Goal: Book appointment/travel/reservation

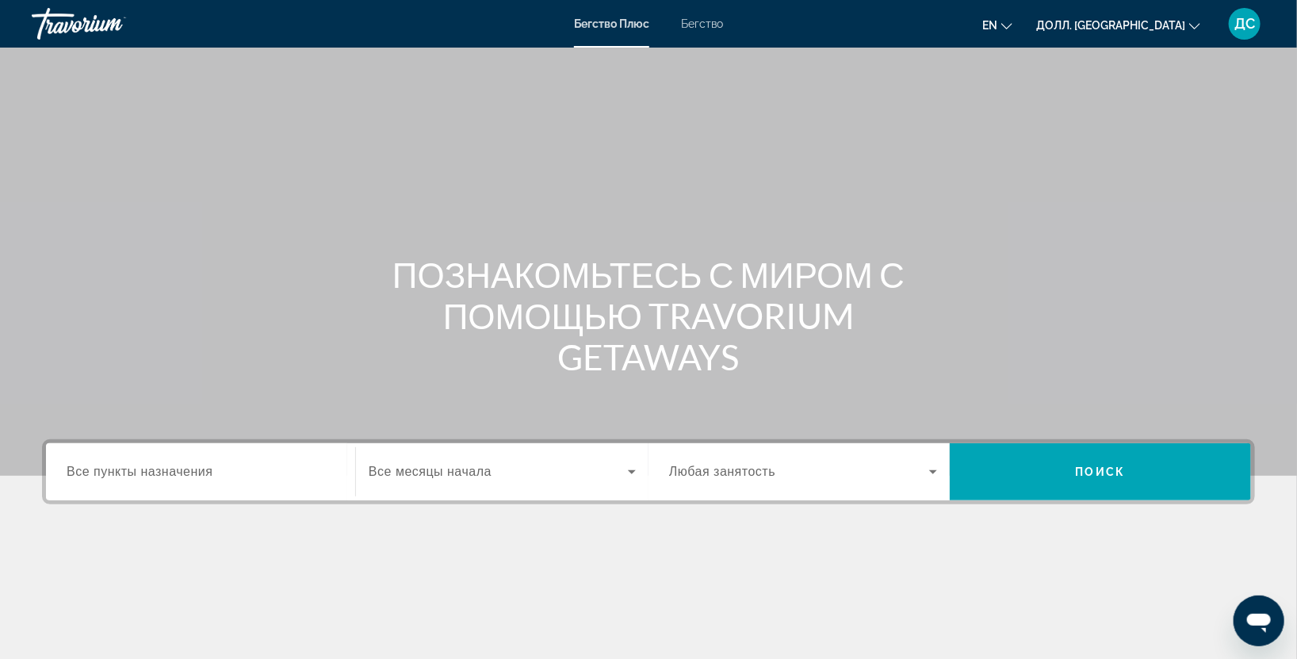
click at [180, 461] on div "Виджет поиска" at bounding box center [201, 471] width 268 height 45
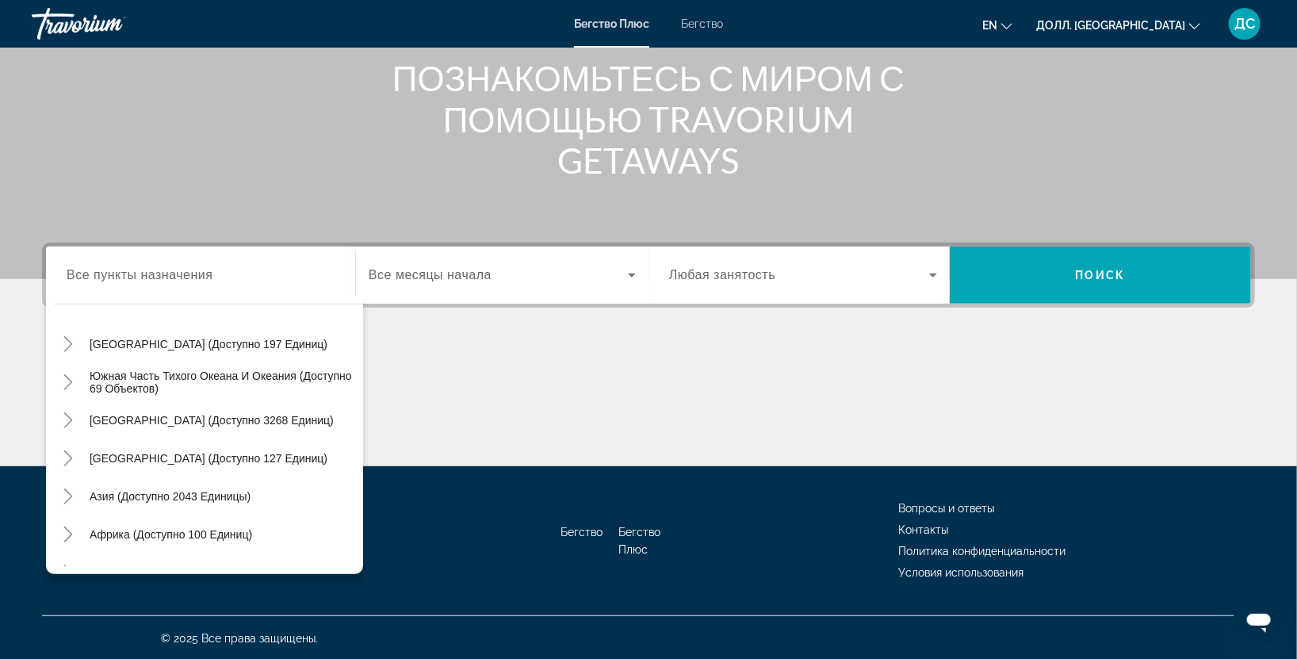
scroll to position [256, 0]
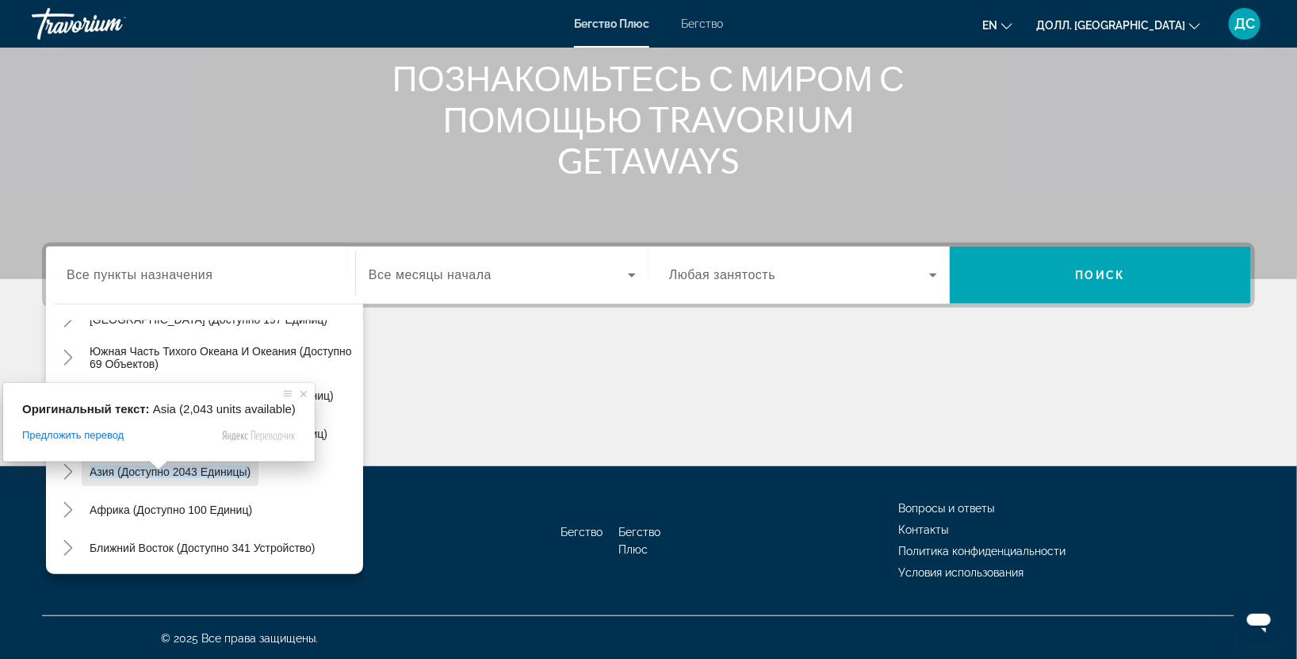
click at [106, 469] on ya-tr-span "Азия (доступно 2043 единицы)" at bounding box center [170, 471] width 161 height 13
type input "**********"
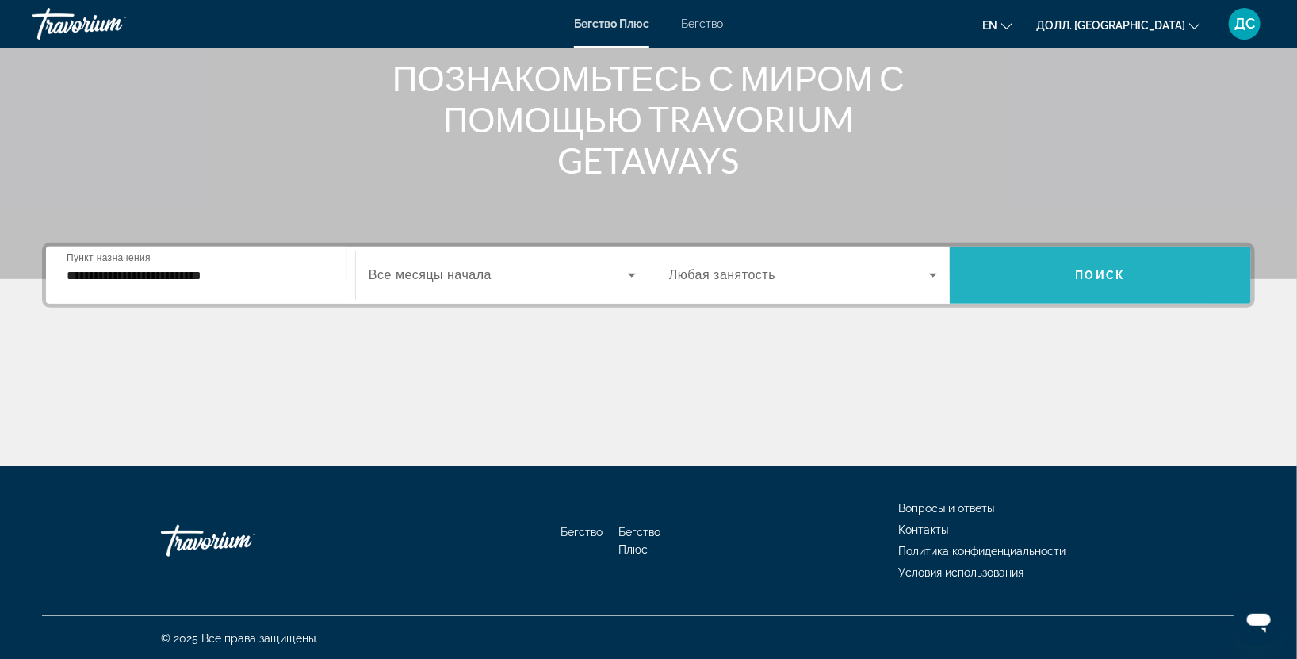
click at [1119, 256] on span "Виджет поиска" at bounding box center [1100, 275] width 301 height 38
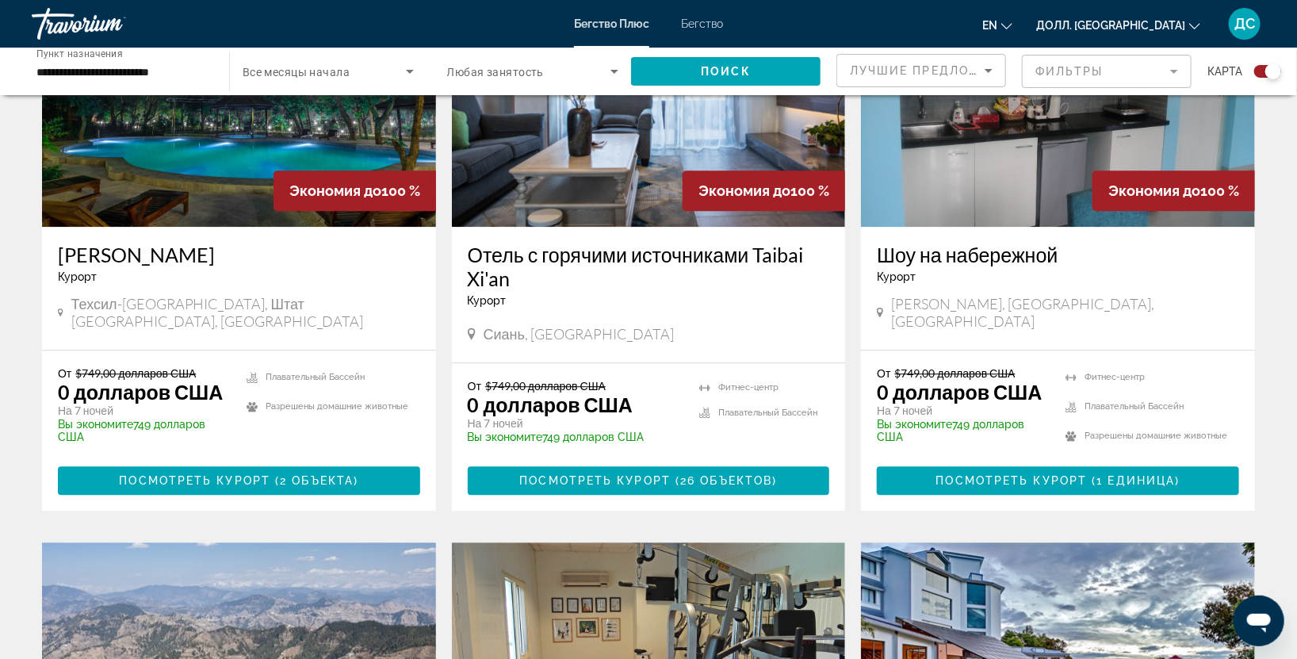
scroll to position [2348, 0]
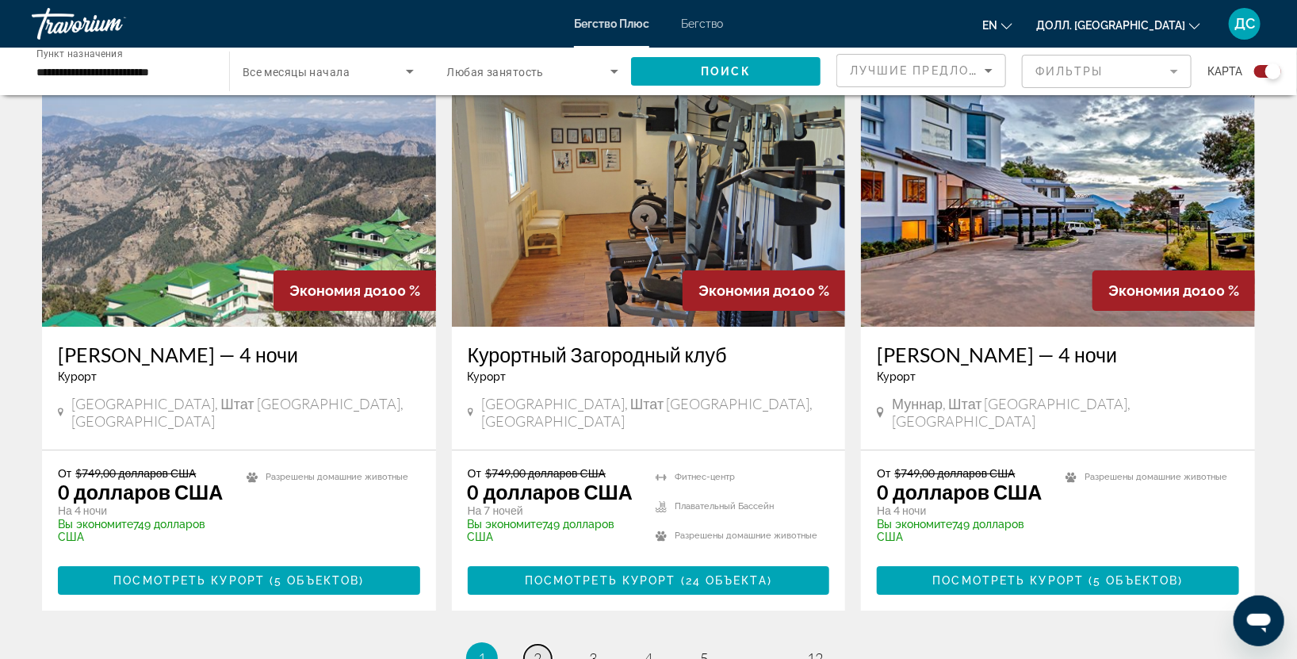
click at [526, 645] on link "страница 2" at bounding box center [538, 659] width 28 height 28
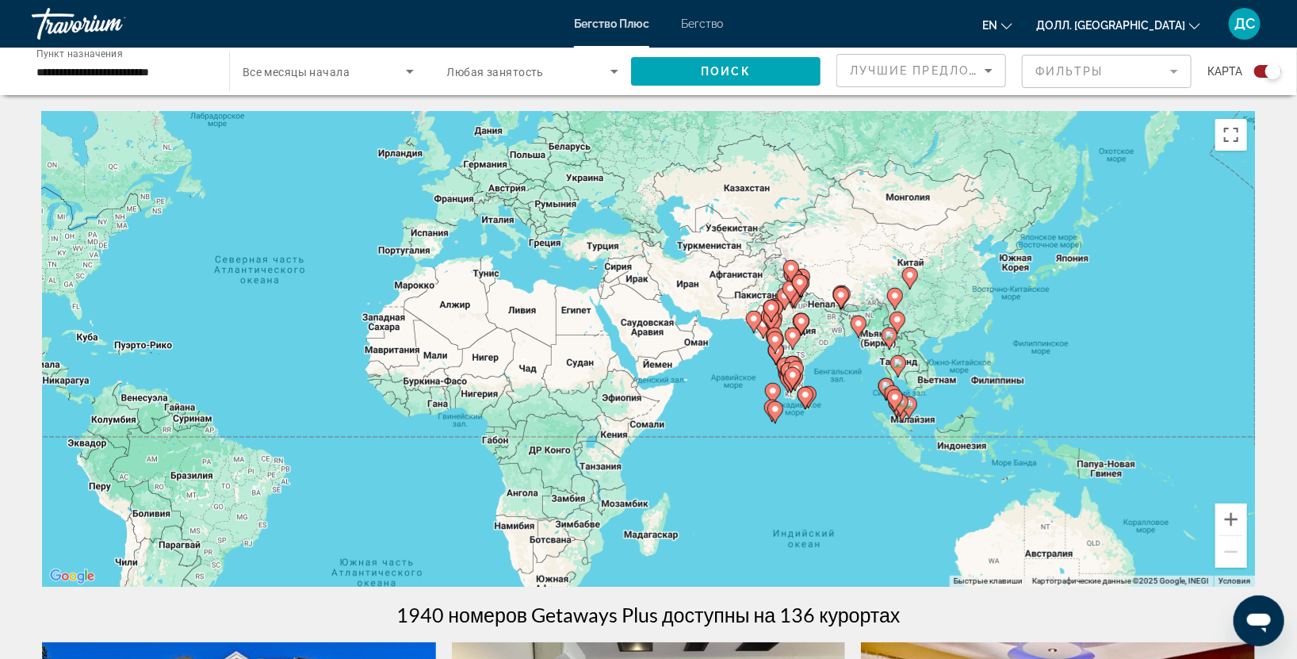
drag, startPoint x: 1046, startPoint y: 417, endPoint x: 748, endPoint y: 356, distance: 304.3
click at [703, 363] on div "Чтобы активировать перетаскивание с помощью клавиатуры, нажмите Alt + Enter. По…" at bounding box center [648, 349] width 1213 height 476
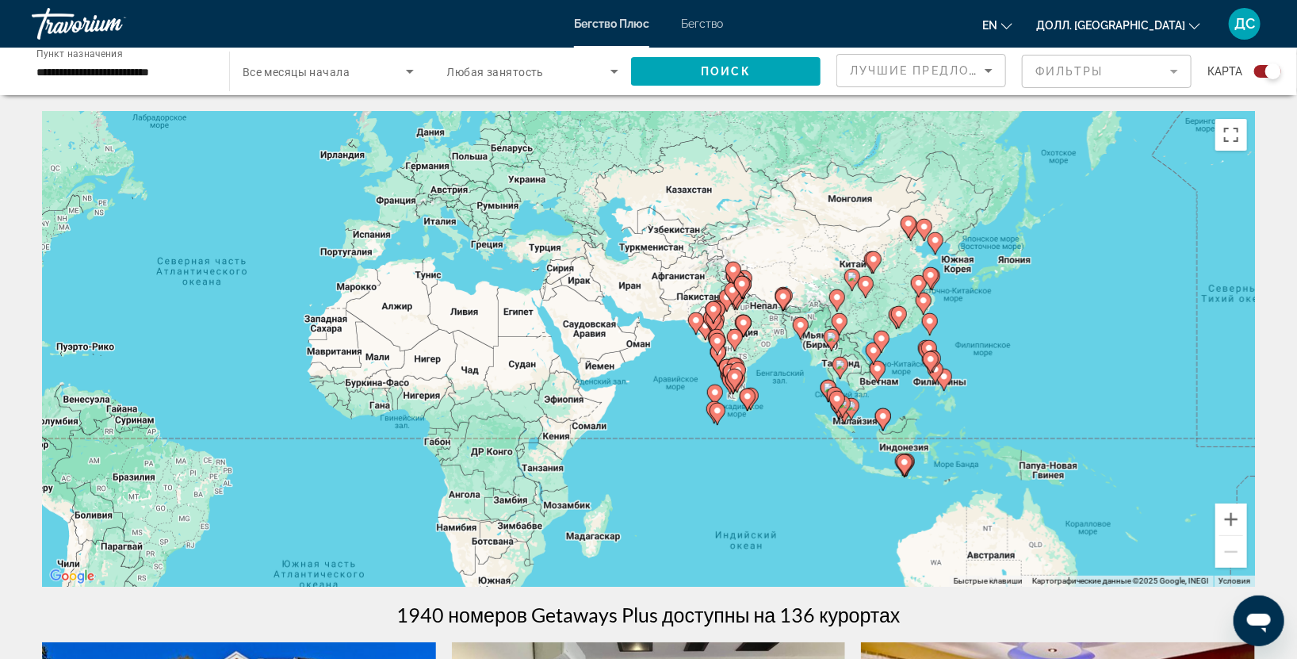
drag, startPoint x: 1110, startPoint y: 438, endPoint x: 1052, endPoint y: 440, distance: 57.9
click at [1052, 440] on div "Чтобы активировать перетаскивание с помощью клавиатуры, нажмите Alt + Enter. По…" at bounding box center [648, 349] width 1213 height 476
click at [724, 329] on gmp-advanced-marker "Основное содержание" at bounding box center [717, 340] width 16 height 24
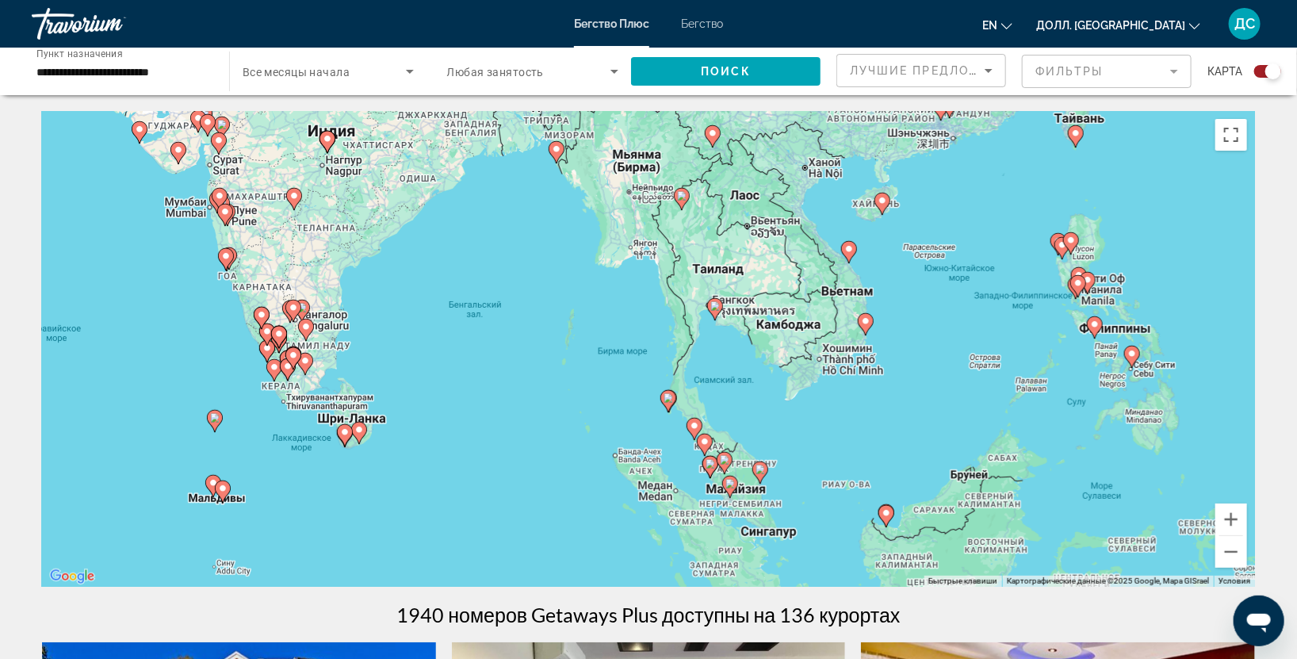
drag, startPoint x: 951, startPoint y: 423, endPoint x: 523, endPoint y: 287, distance: 449.3
click at [523, 287] on div "Чтобы активировать перетаскивание с помощью клавиатуры, нажмите Alt + Enter. По…" at bounding box center [648, 349] width 1213 height 476
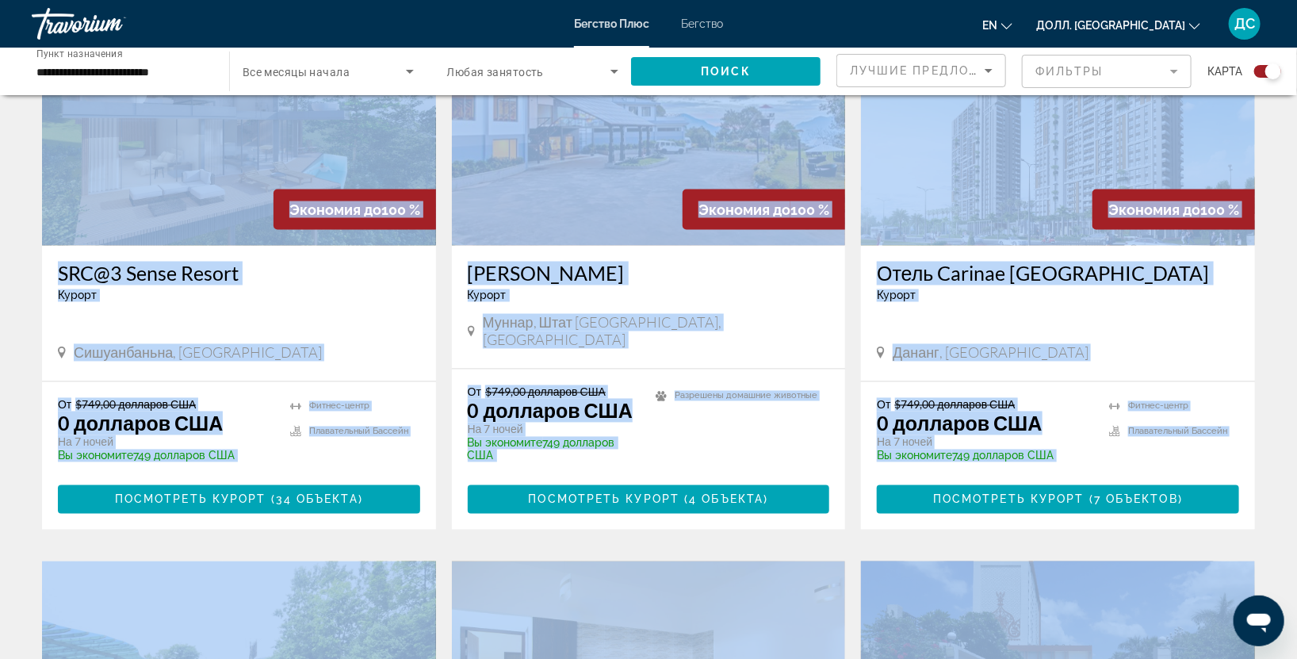
scroll to position [1383, 0]
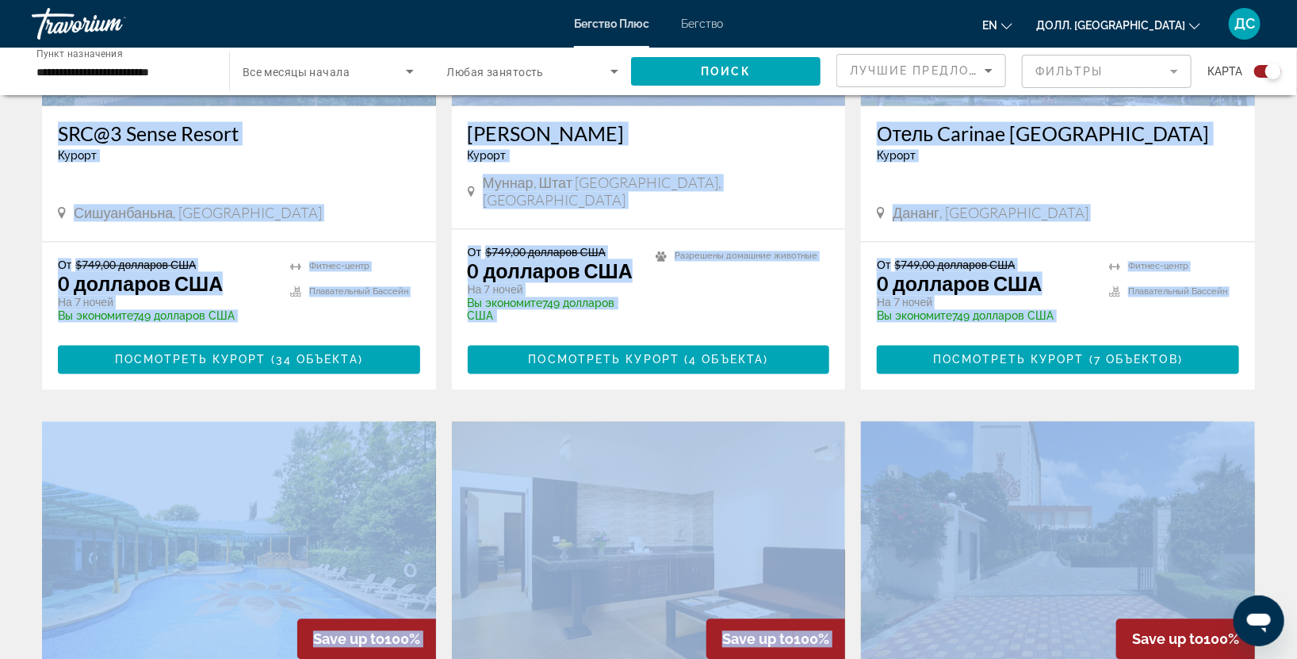
drag, startPoint x: 1026, startPoint y: 285, endPoint x: 791, endPoint y: 380, distance: 252.9
click at [819, 407] on div "← Переместить влево → Переместить вправо ↑ Переместить вверх ↓ Переместить вниз…" at bounding box center [648, 162] width 1276 height 2868
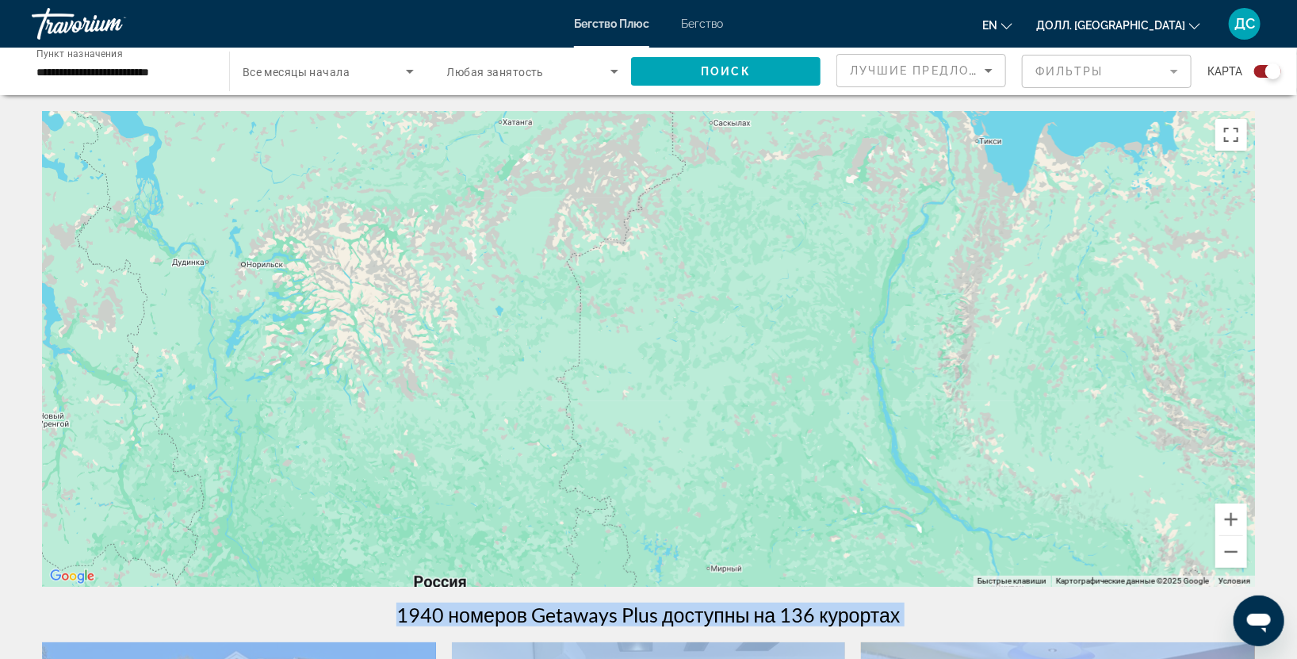
scroll to position [939, 0]
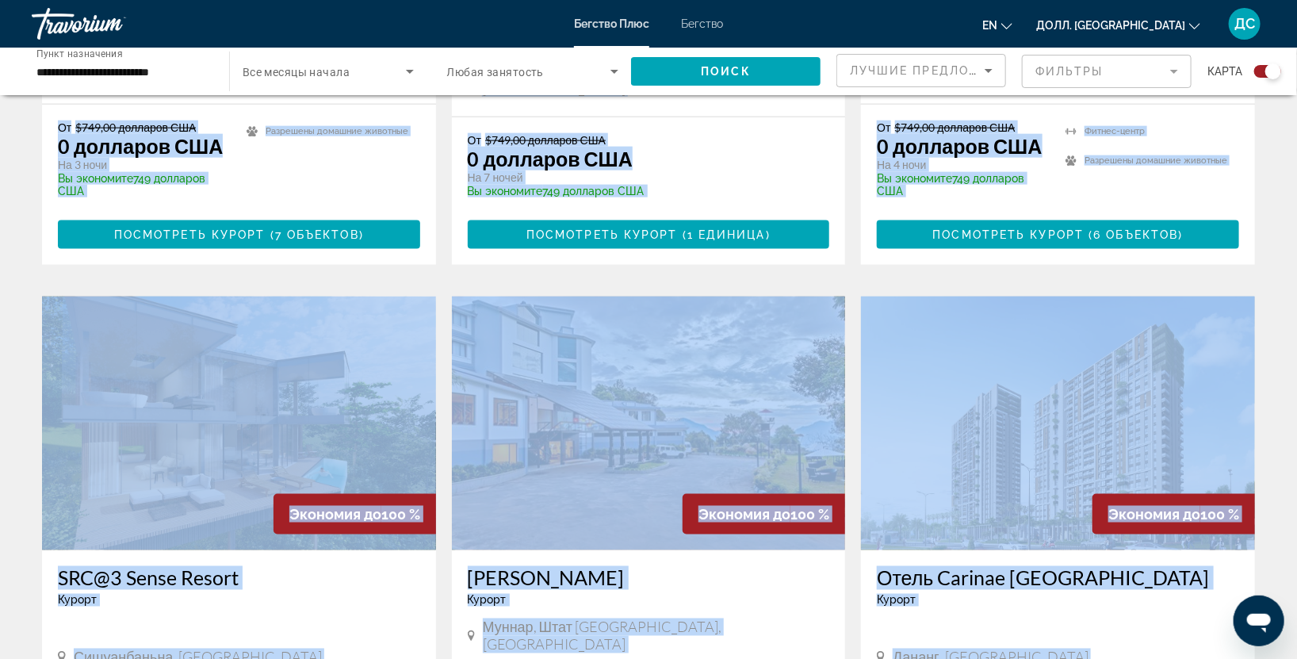
click at [759, 333] on img "Основное содержание" at bounding box center [649, 423] width 394 height 254
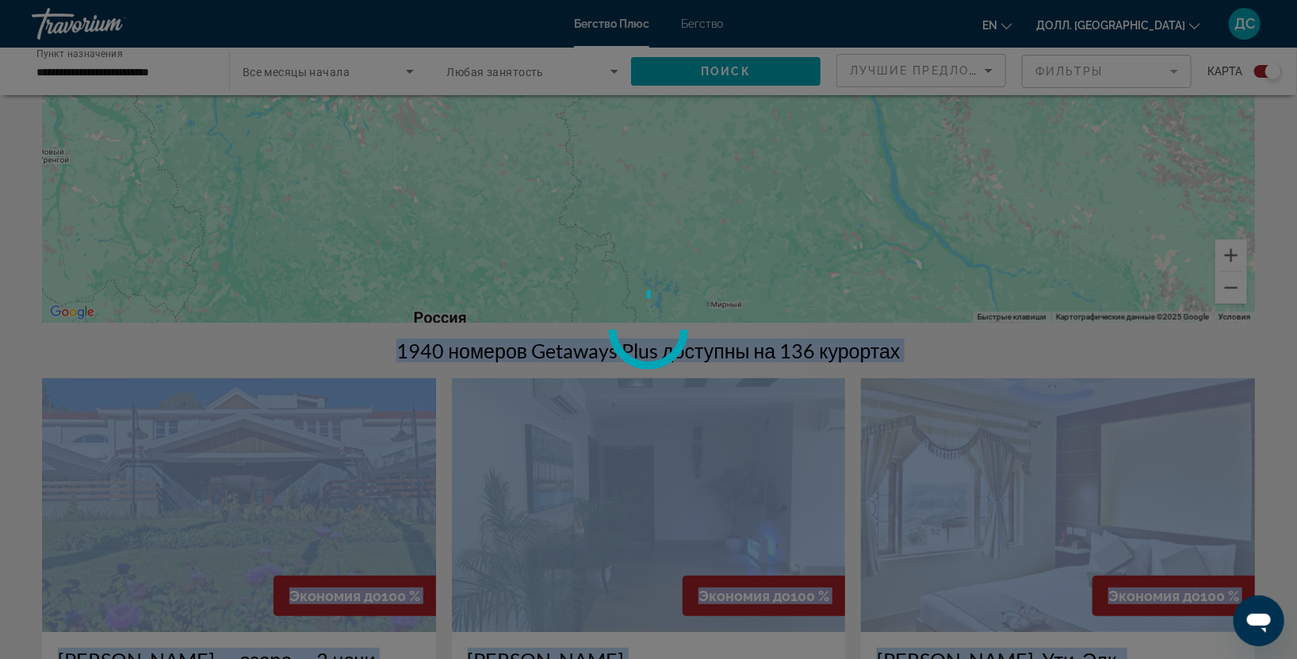
scroll to position [0, 0]
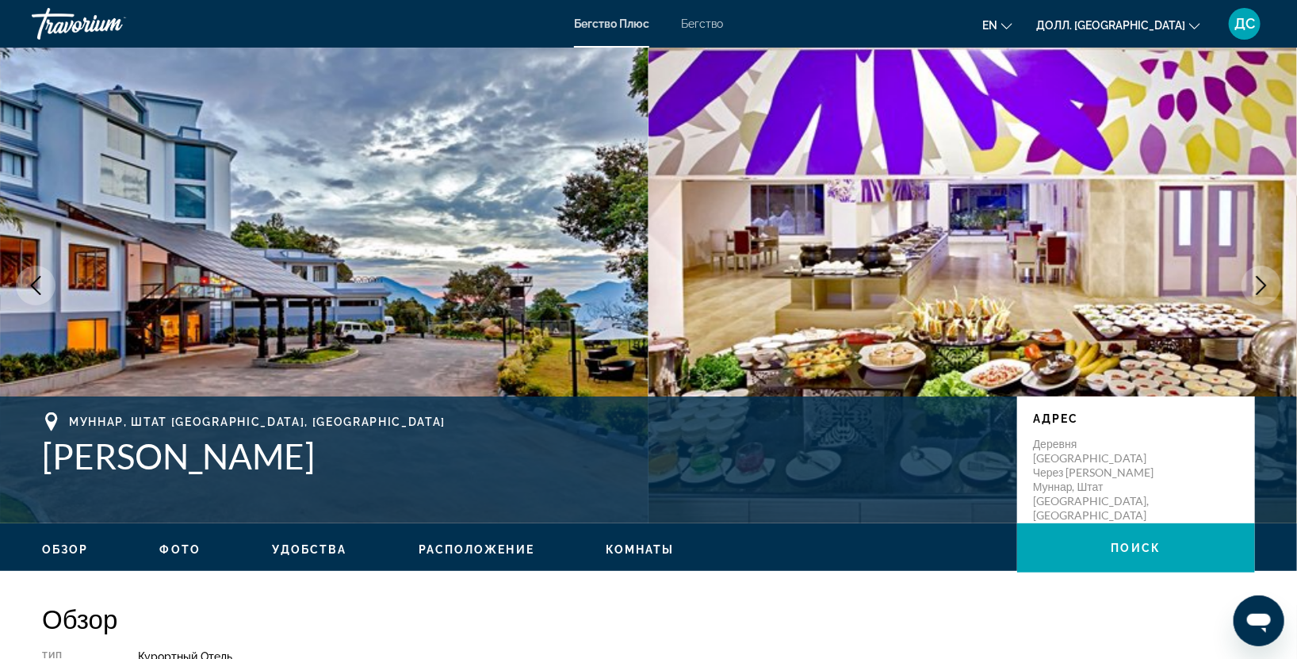
scroll to position [469, 0]
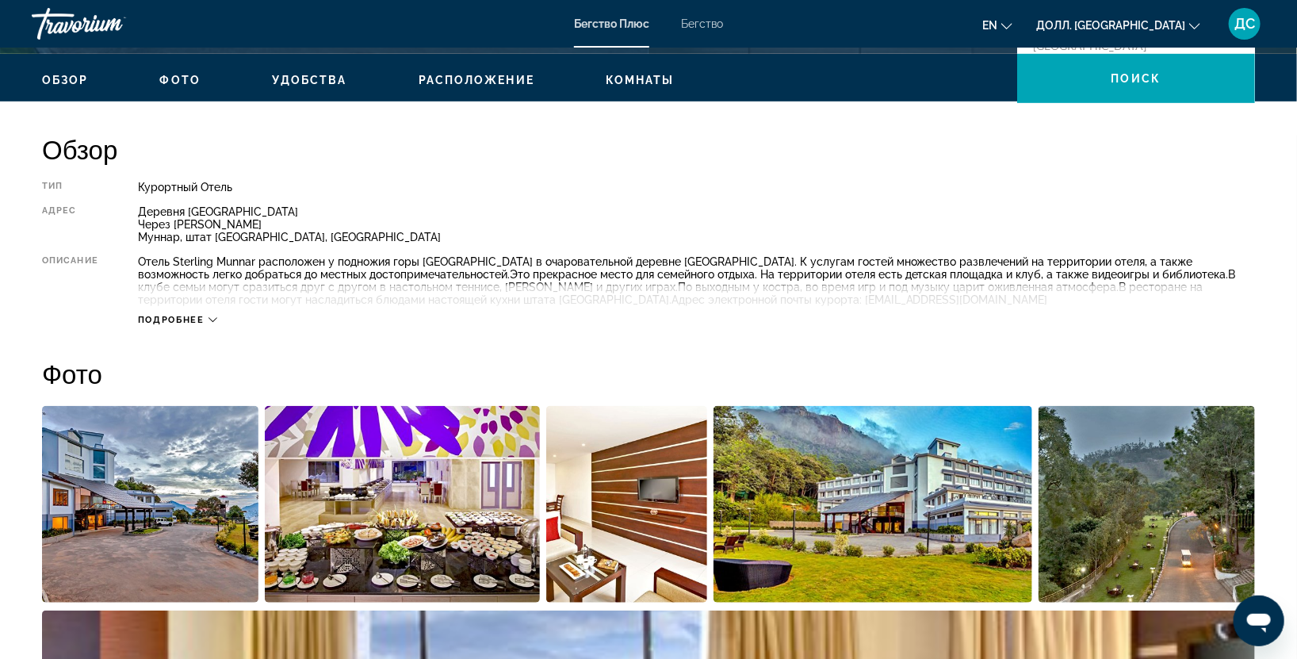
click at [206, 323] on div "Подробнее" at bounding box center [177, 320] width 79 height 10
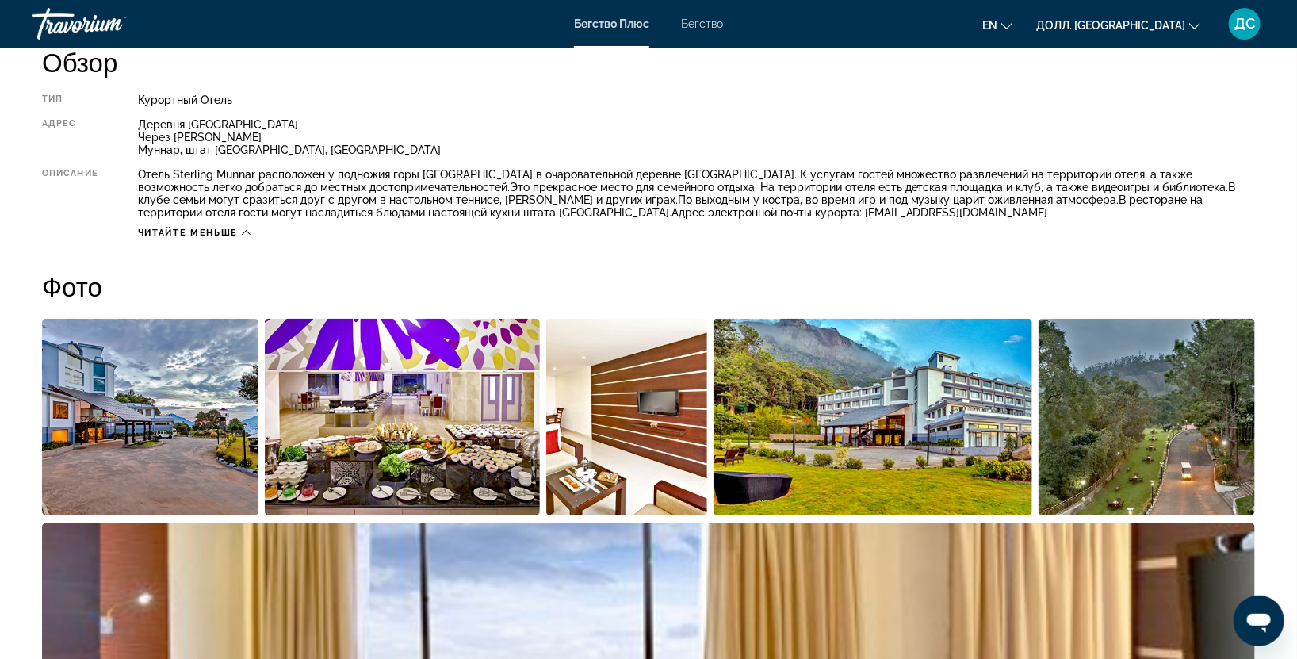
scroll to position [0, 0]
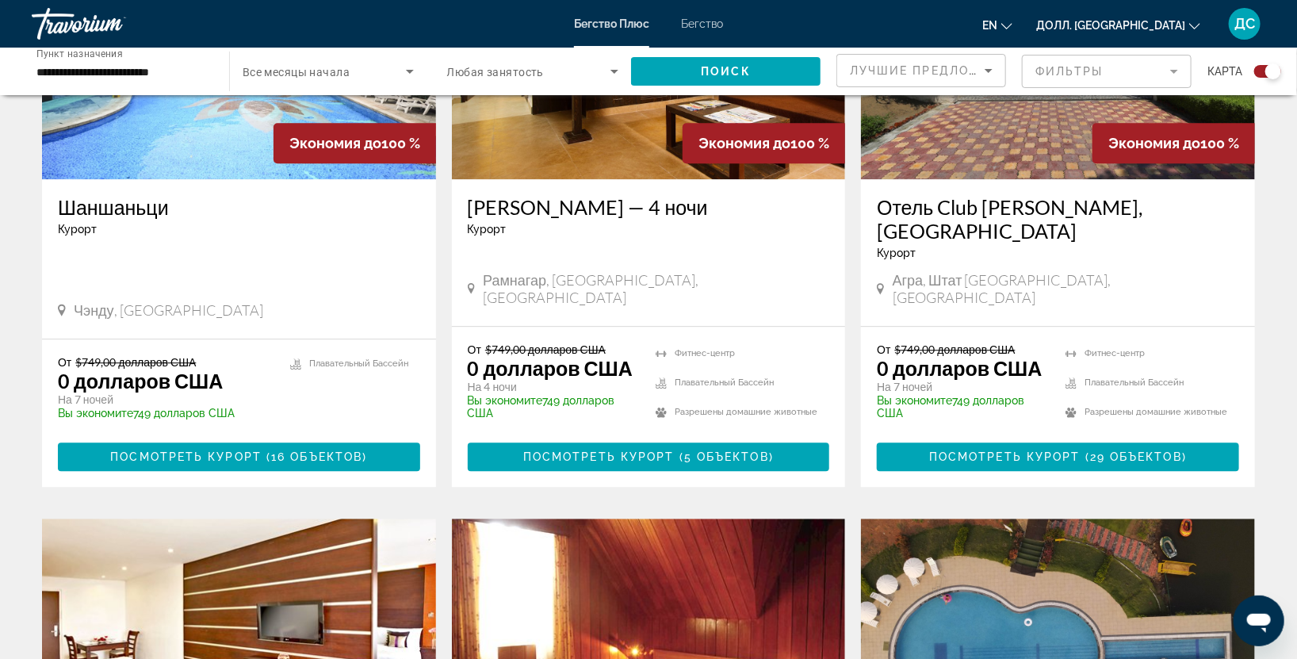
scroll to position [2348, 0]
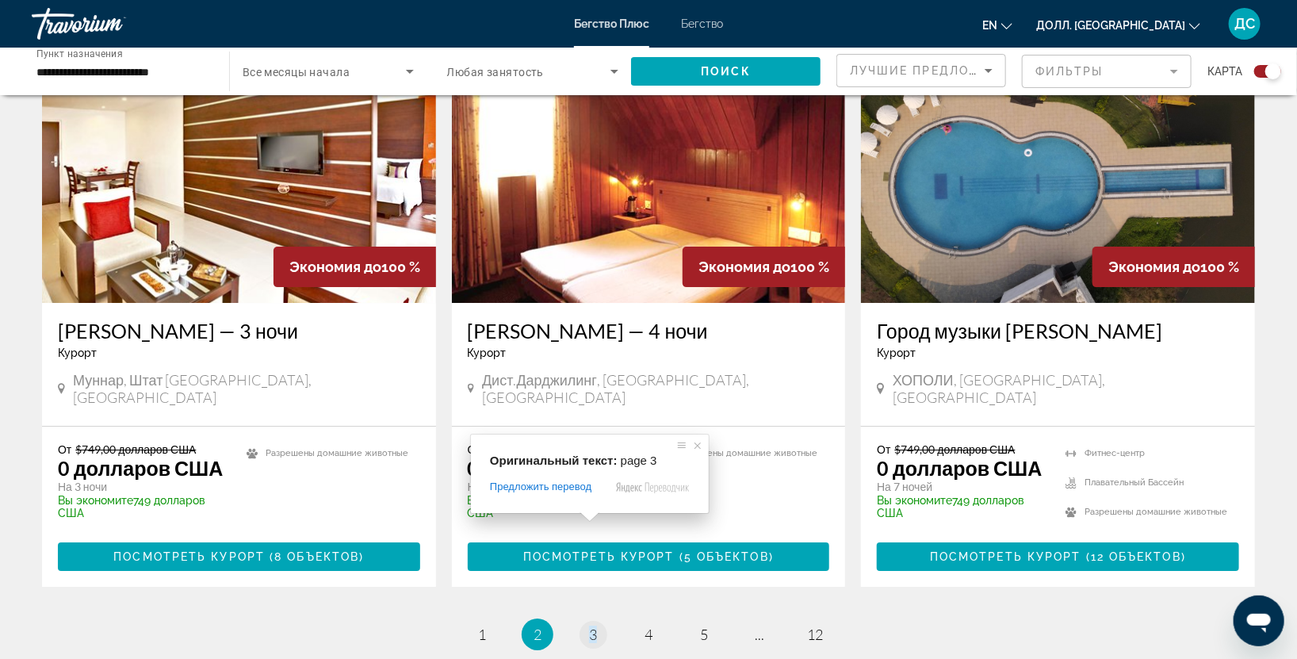
click at [590, 520] on span at bounding box center [590, 517] width 21 height 10
click at [593, 521] on span at bounding box center [590, 517] width 21 height 10
click at [695, 442] on span at bounding box center [698, 446] width 16 height 16
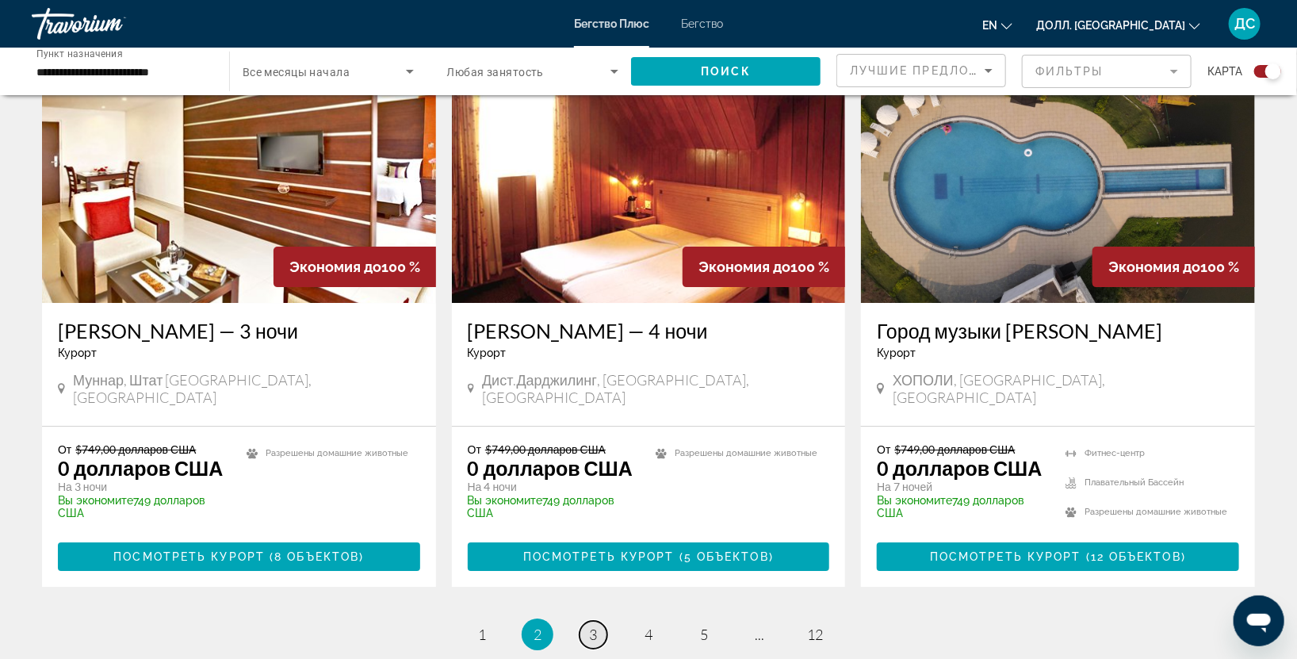
click at [591, 625] on ya-tr-span "3" at bounding box center [593, 633] width 8 height 17
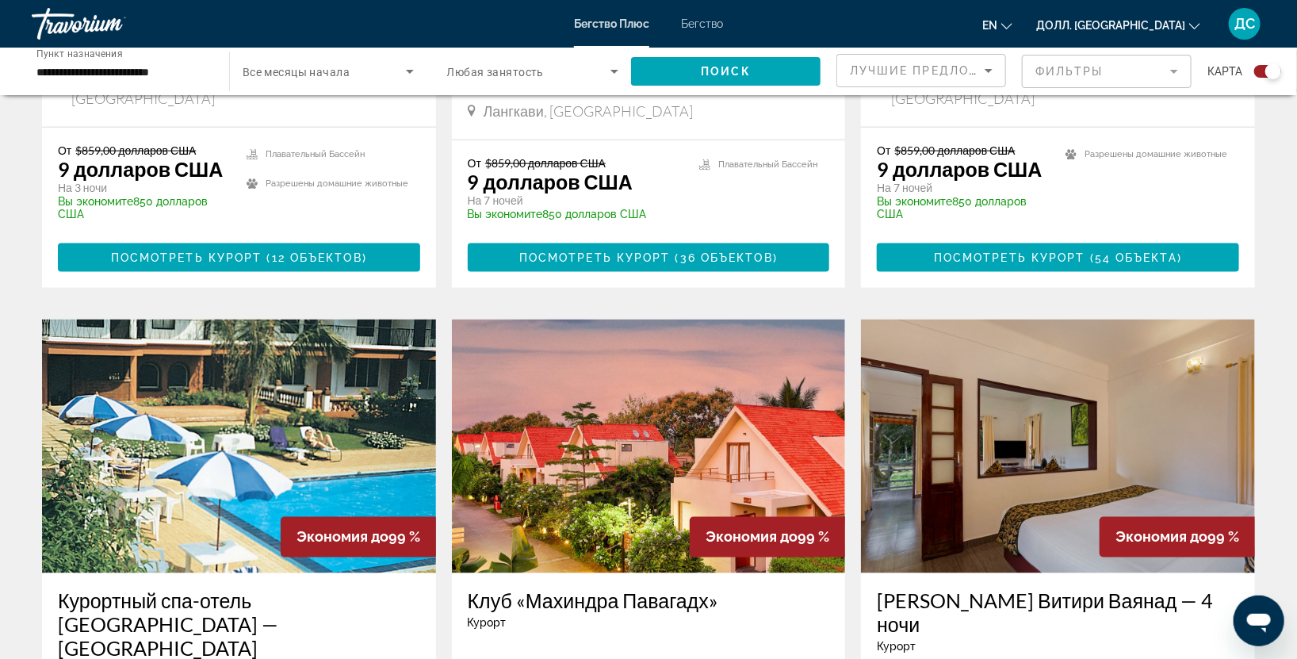
scroll to position [469, 0]
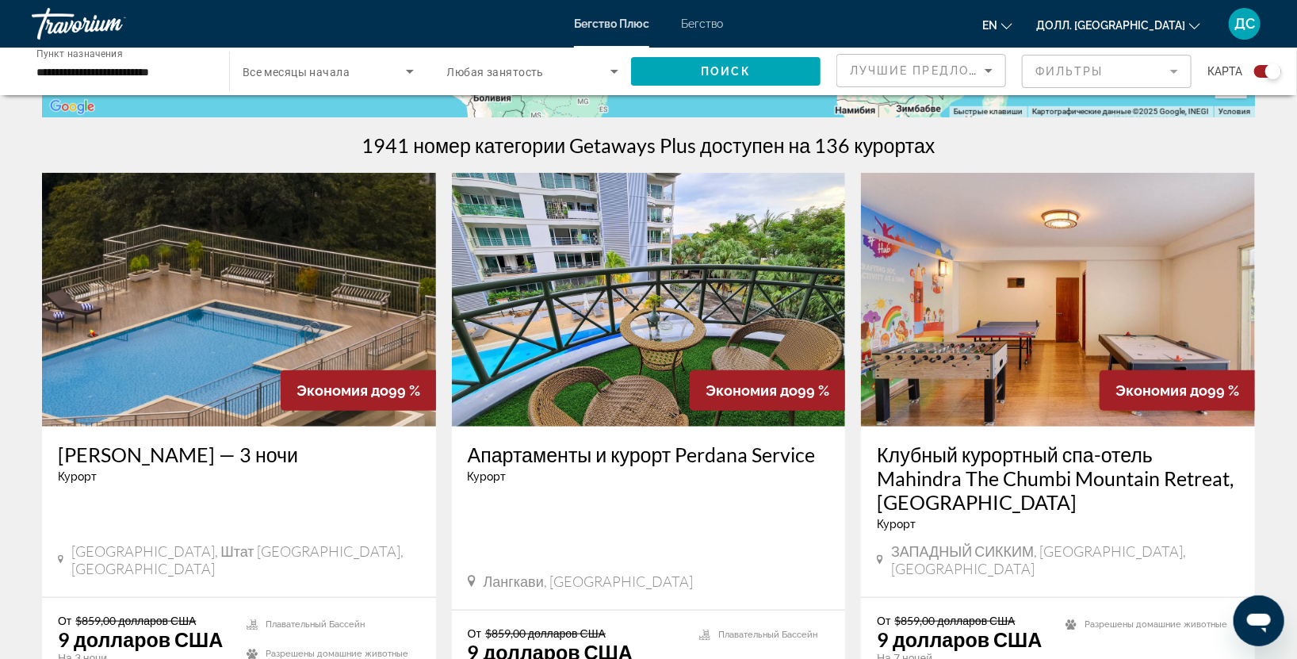
click at [627, 369] on img "Основное содержание" at bounding box center [649, 300] width 394 height 254
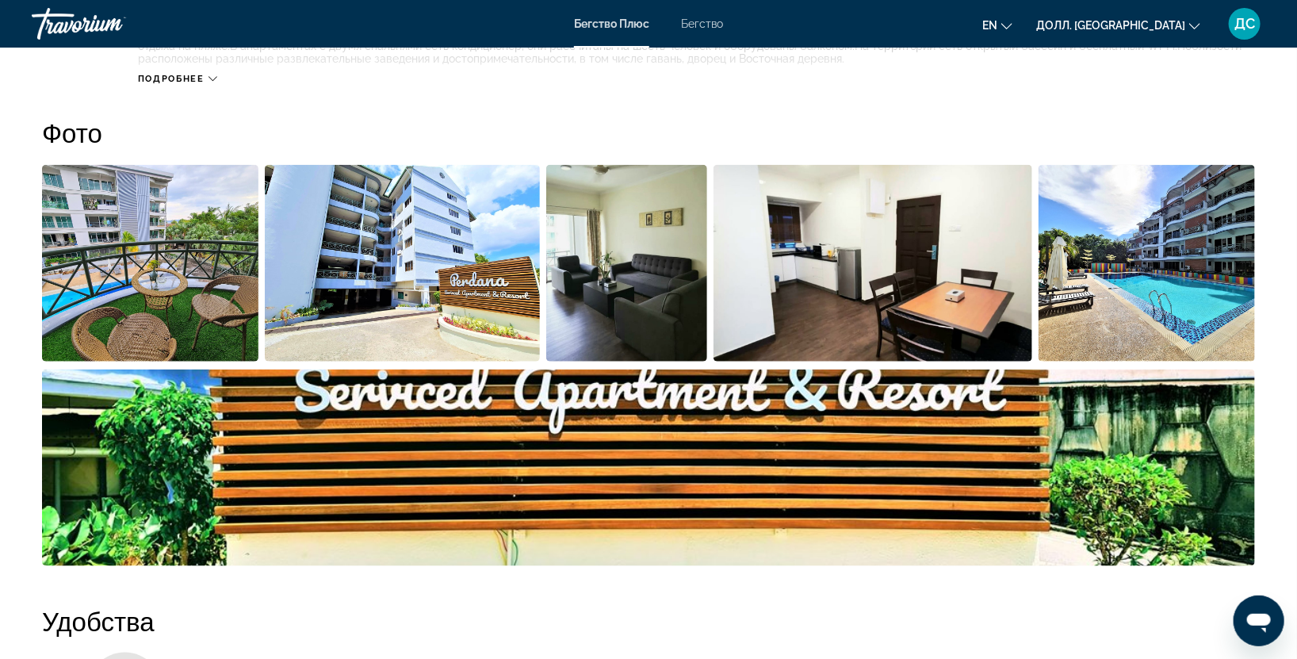
scroll to position [469, 0]
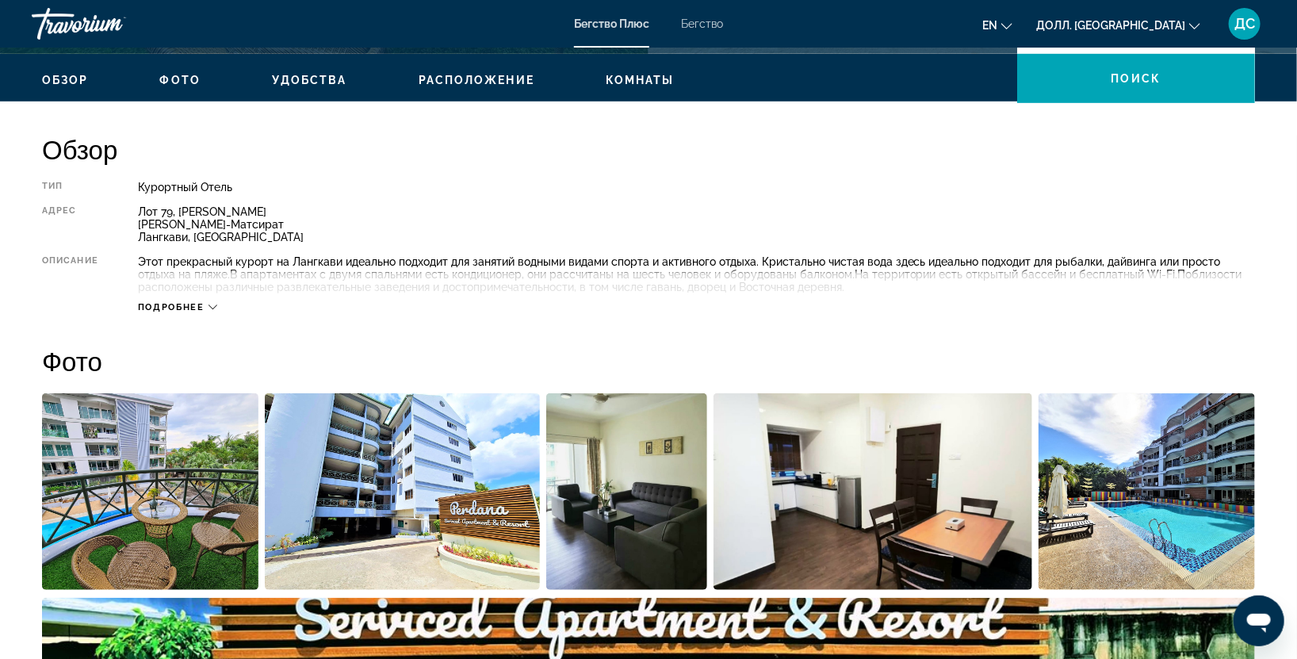
click at [212, 303] on icon "Основное содержание" at bounding box center [212, 307] width 9 height 9
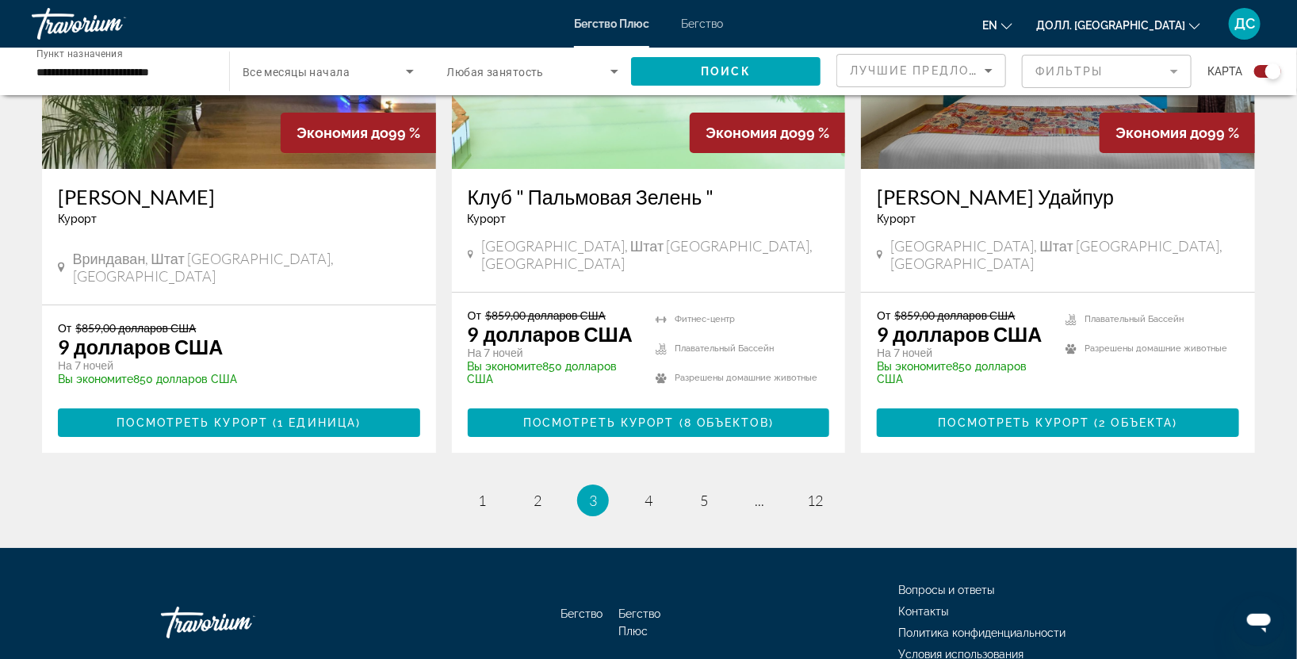
scroll to position [2542, 0]
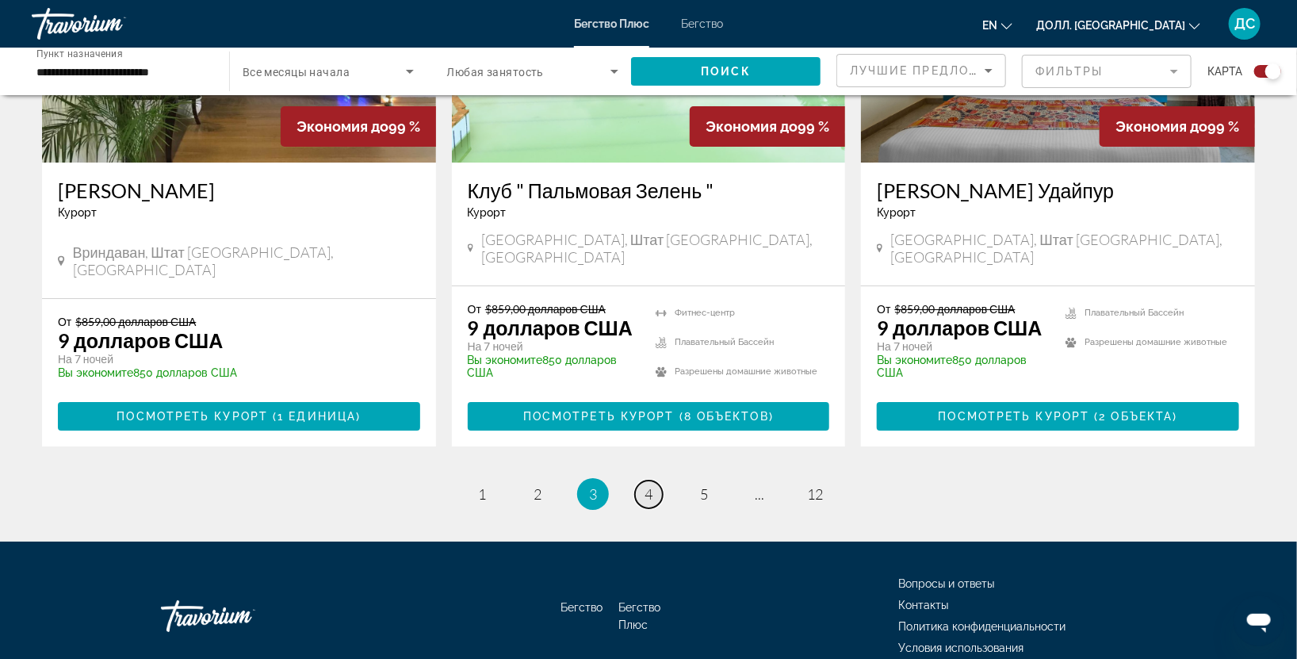
click at [649, 485] on ya-tr-span "4" at bounding box center [649, 493] width 8 height 17
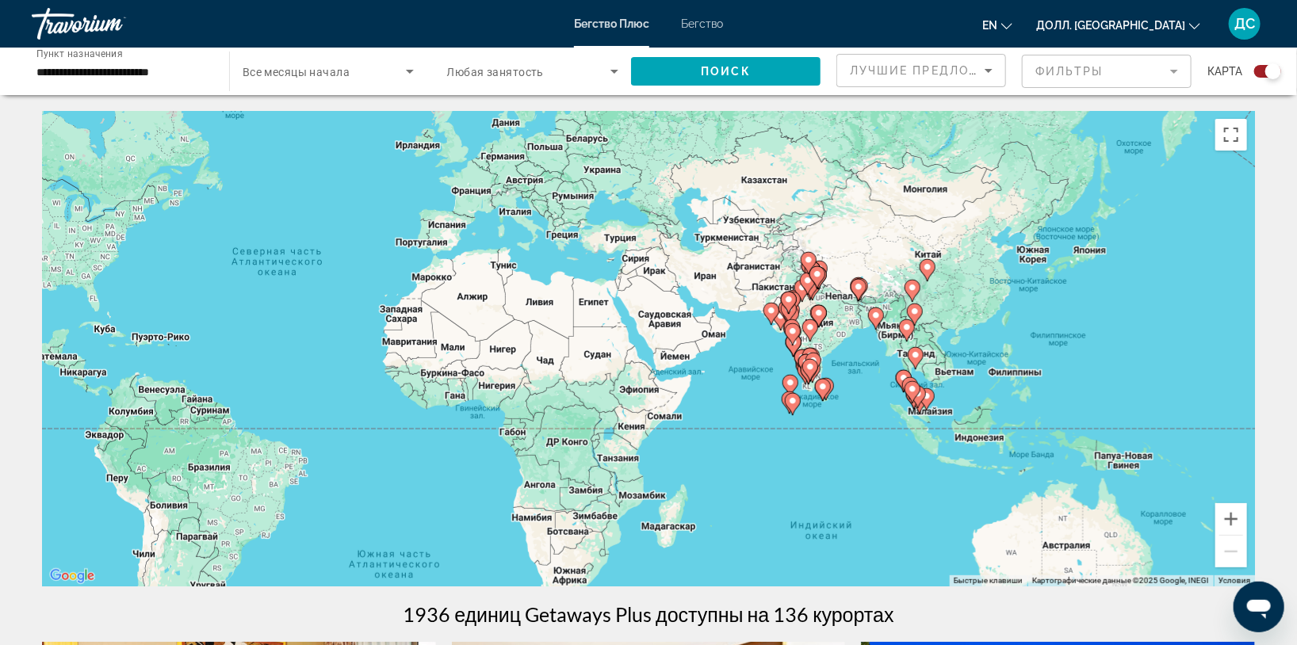
drag, startPoint x: 1065, startPoint y: 351, endPoint x: 702, endPoint y: 279, distance: 369.4
click at [702, 281] on div "Чтобы активировать перетаскивание с помощью клавиатуры, нажмите Alt + Enter. По…" at bounding box center [648, 349] width 1213 height 476
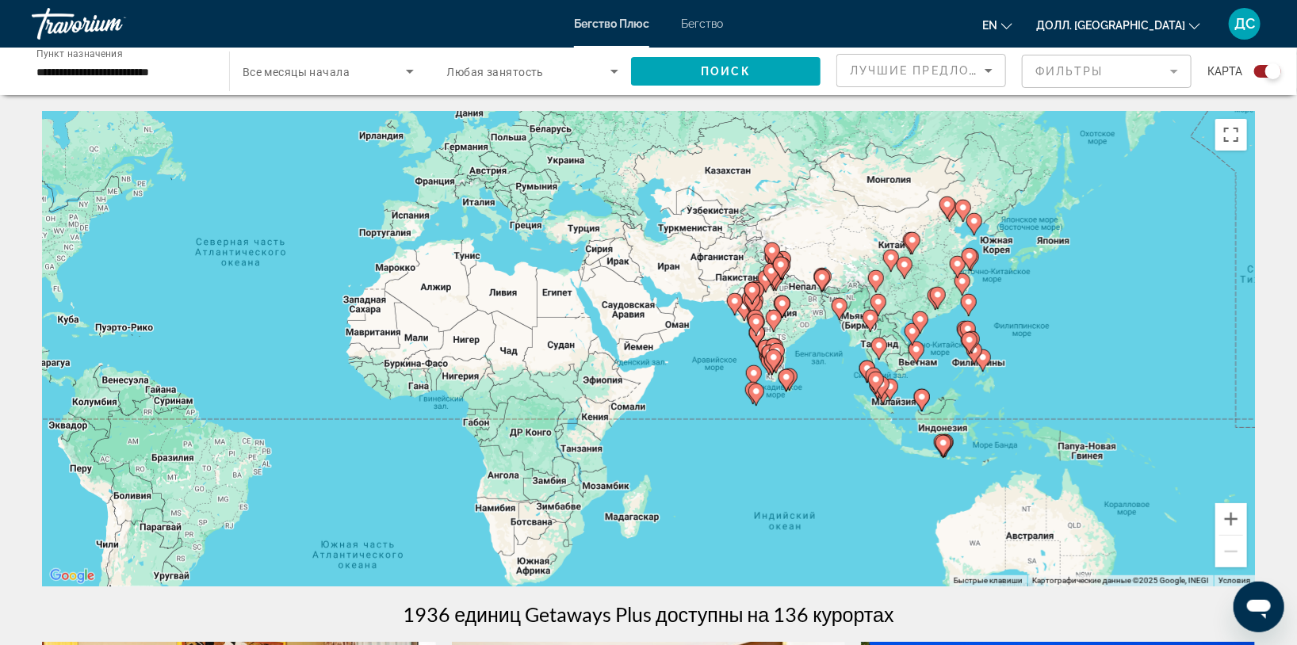
click at [780, 319] on icon "Основное содержание" at bounding box center [774, 321] width 14 height 21
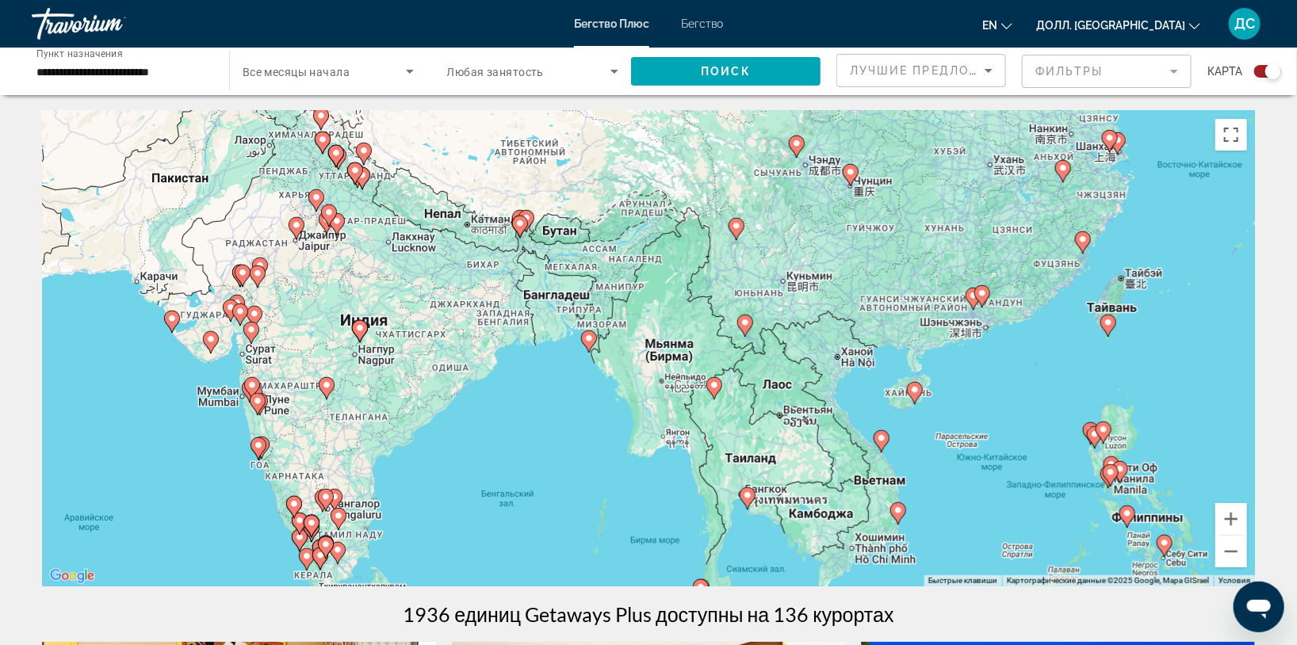
drag, startPoint x: 1035, startPoint y: 439, endPoint x: 697, endPoint y: 474, distance: 339.5
click at [702, 481] on div "Чтобы активировать перетаскивание с помощью клавиатуры, нажмите Alt + Enter. По…" at bounding box center [648, 349] width 1213 height 476
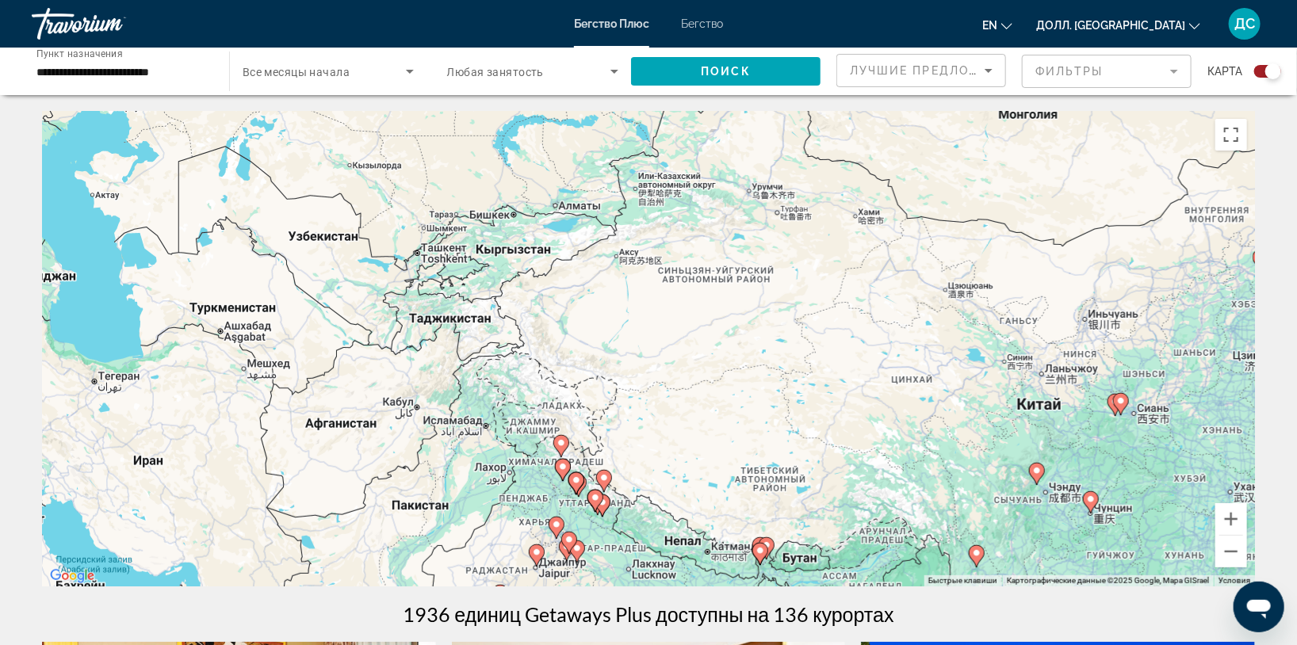
drag, startPoint x: 653, startPoint y: 404, endPoint x: 946, endPoint y: 684, distance: 405.4
click at [946, 645] on html "**********" at bounding box center [648, 322] width 1297 height 645
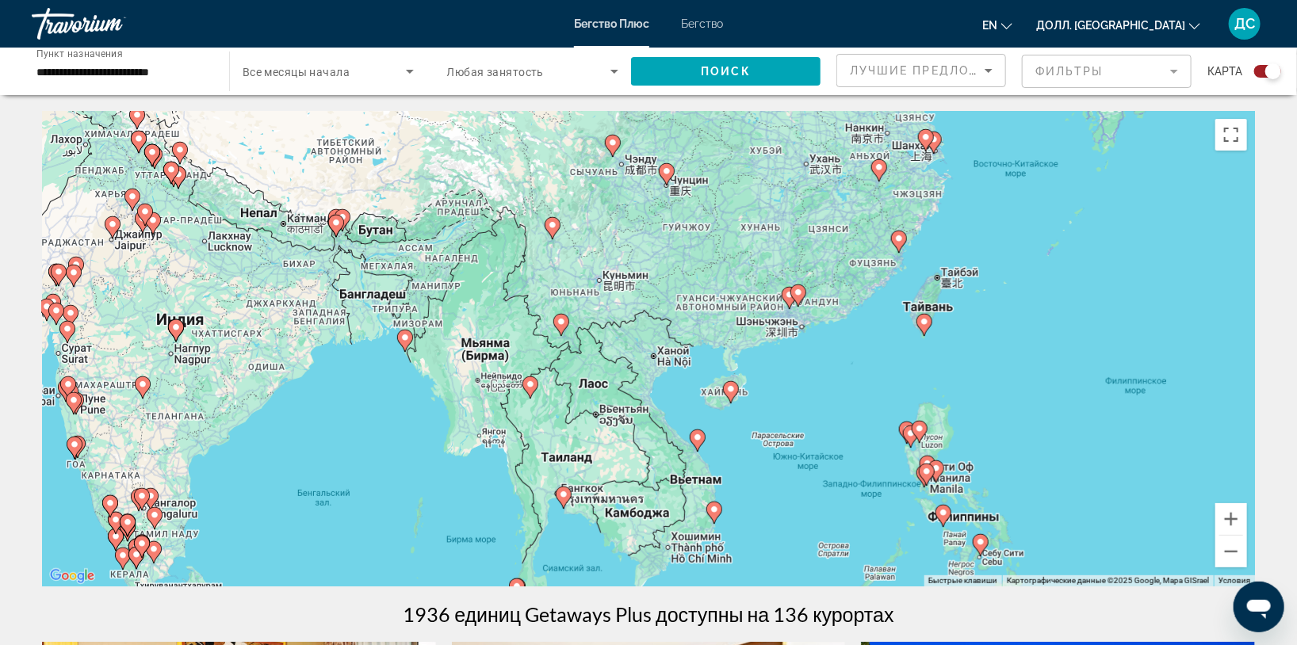
drag, startPoint x: 649, startPoint y: 237, endPoint x: 241, endPoint y: -67, distance: 509.3
click at [241, 0] on html "**********" at bounding box center [648, 322] width 1297 height 645
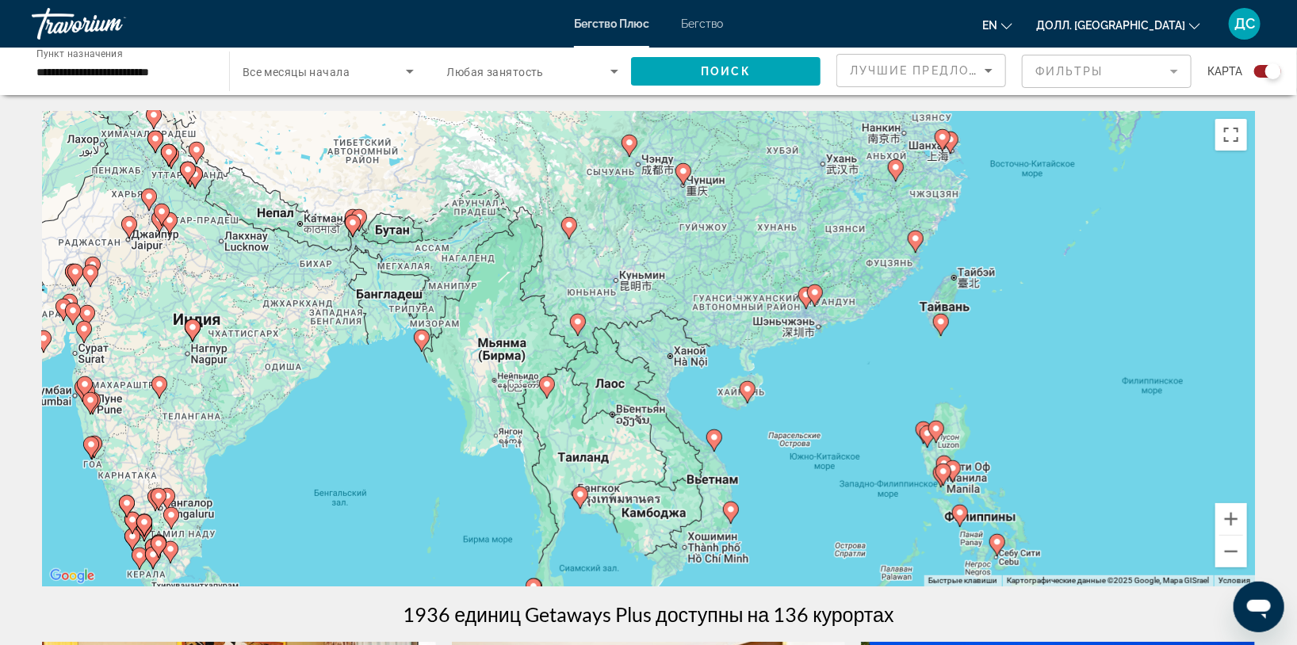
click at [964, 522] on gmp-advanced-marker "Основное содержание" at bounding box center [960, 516] width 16 height 24
type input "**********"
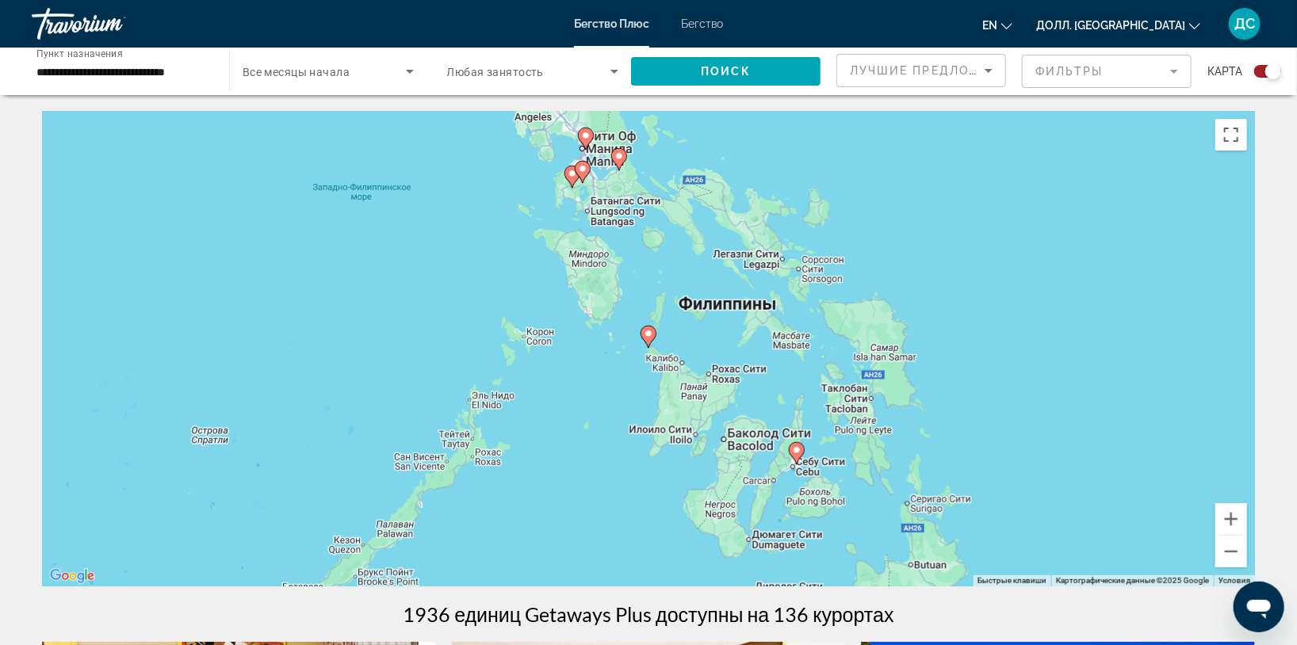
click at [728, 311] on div "Для навигации используйте клавиши со стрелками. Чтобы активировать перетаскиван…" at bounding box center [648, 349] width 1213 height 476
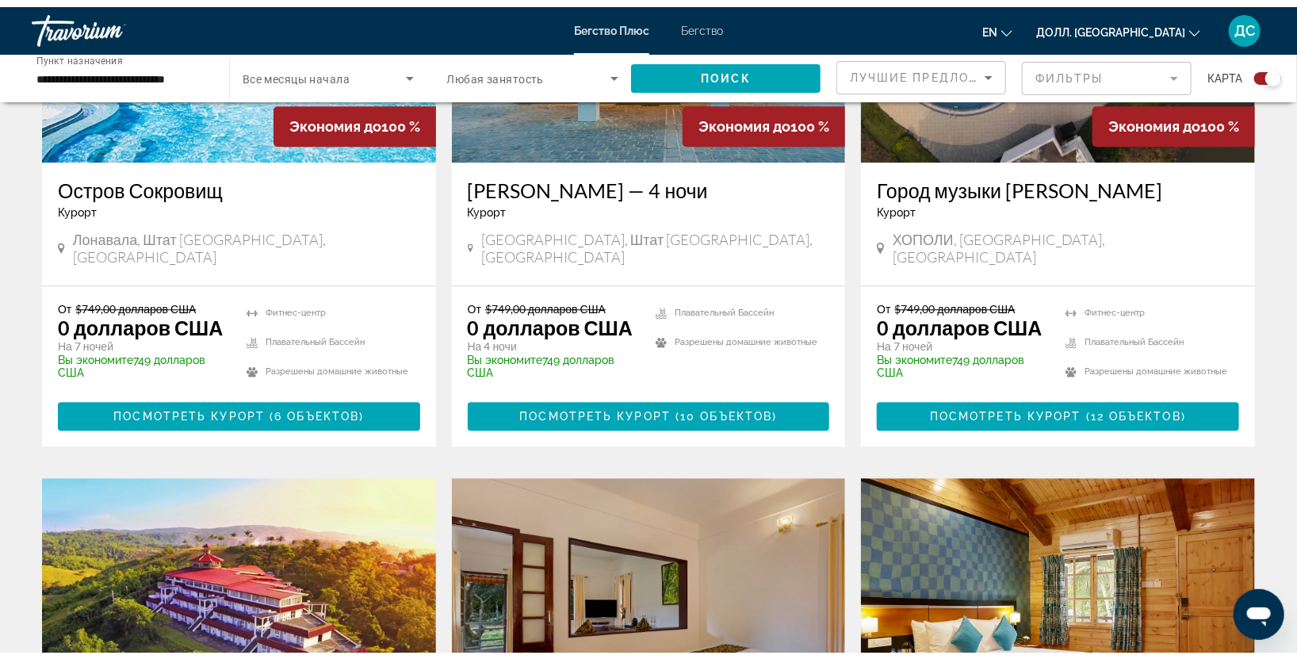
scroll to position [2348, 0]
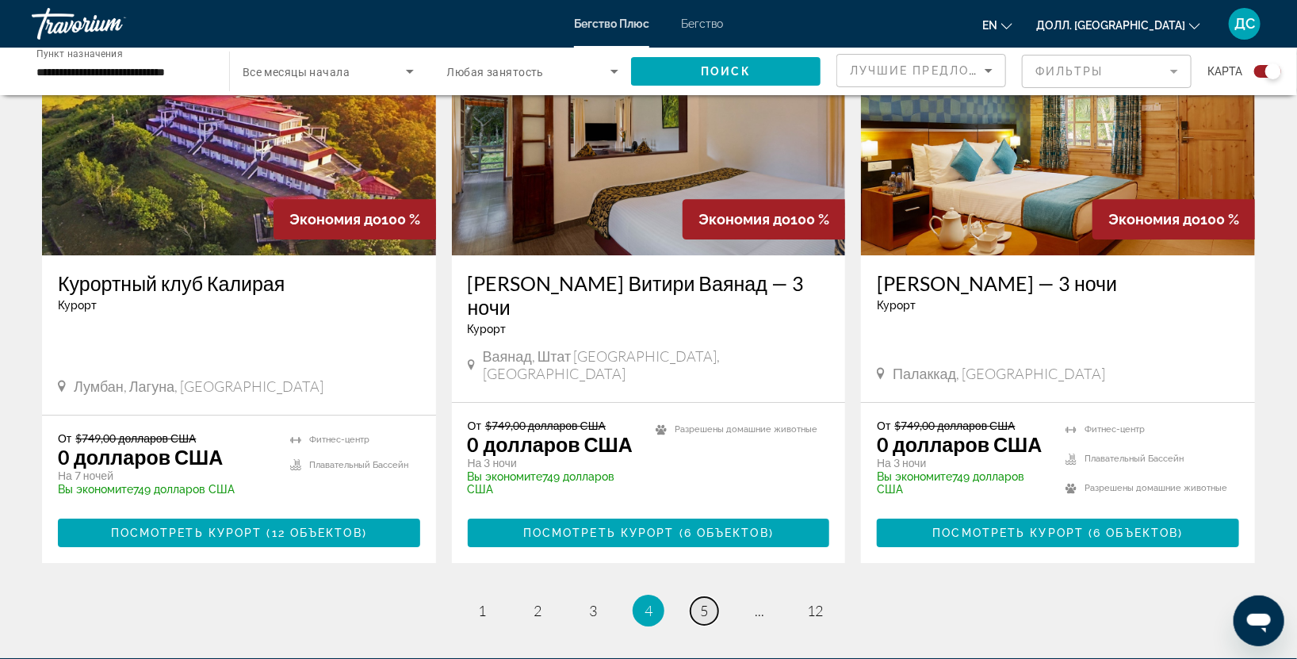
click at [704, 602] on ya-tr-span "5" at bounding box center [704, 610] width 8 height 17
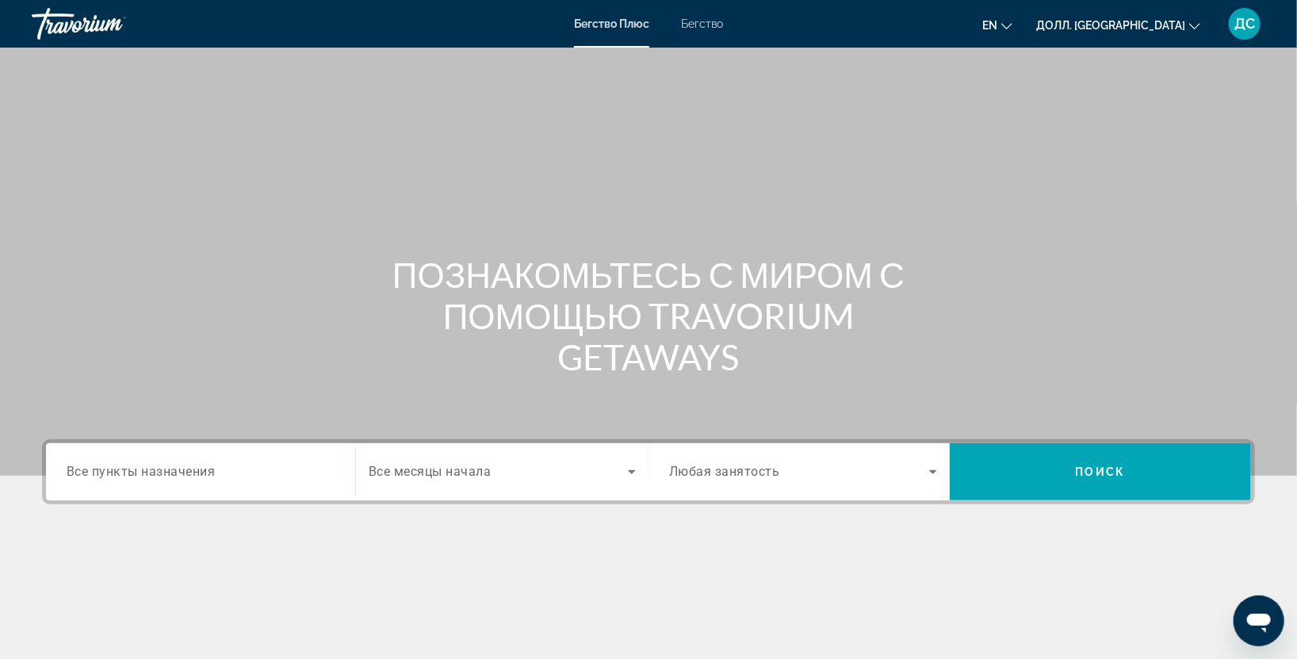
click at [708, 19] on ya-tr-span "Бегство" at bounding box center [702, 23] width 42 height 13
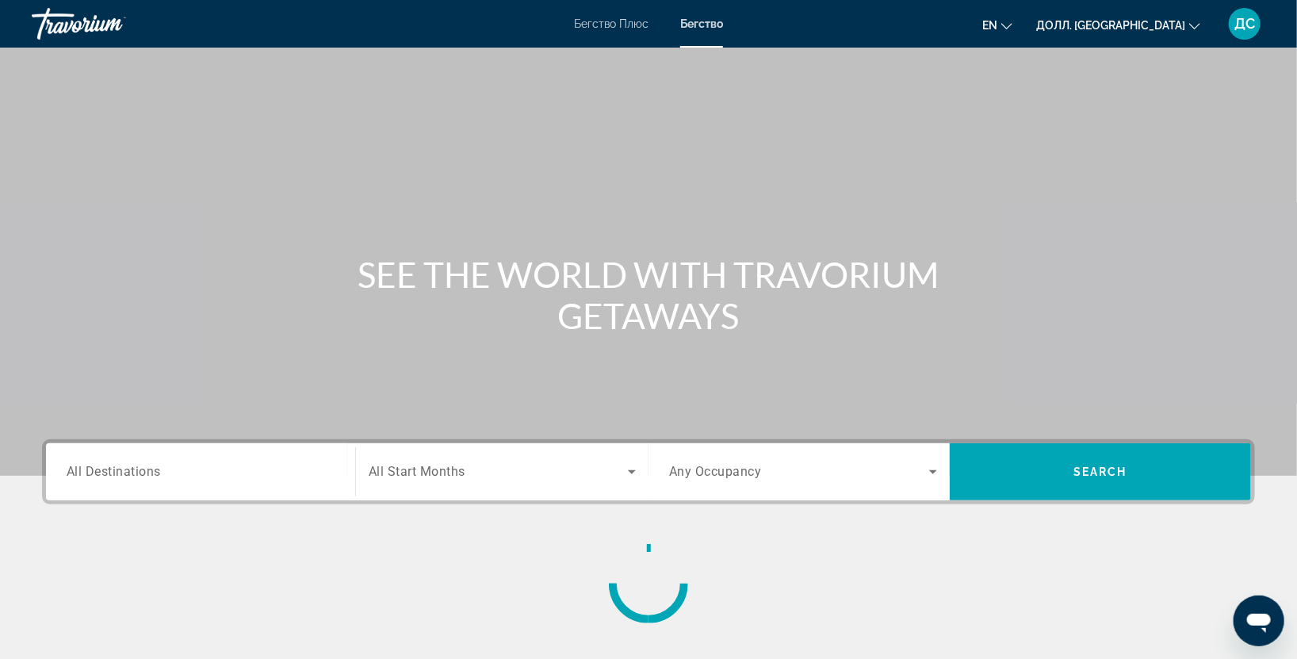
click at [179, 465] on input "Destination All Destinations" at bounding box center [201, 472] width 268 height 19
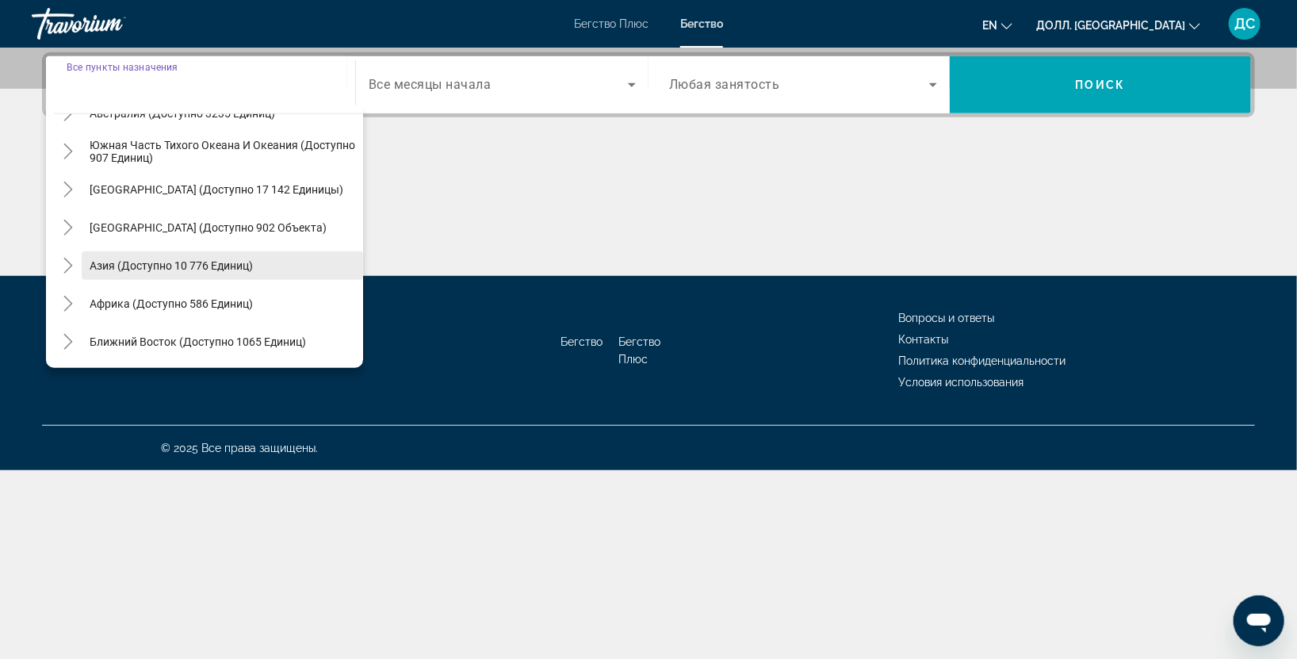
scroll to position [197, 0]
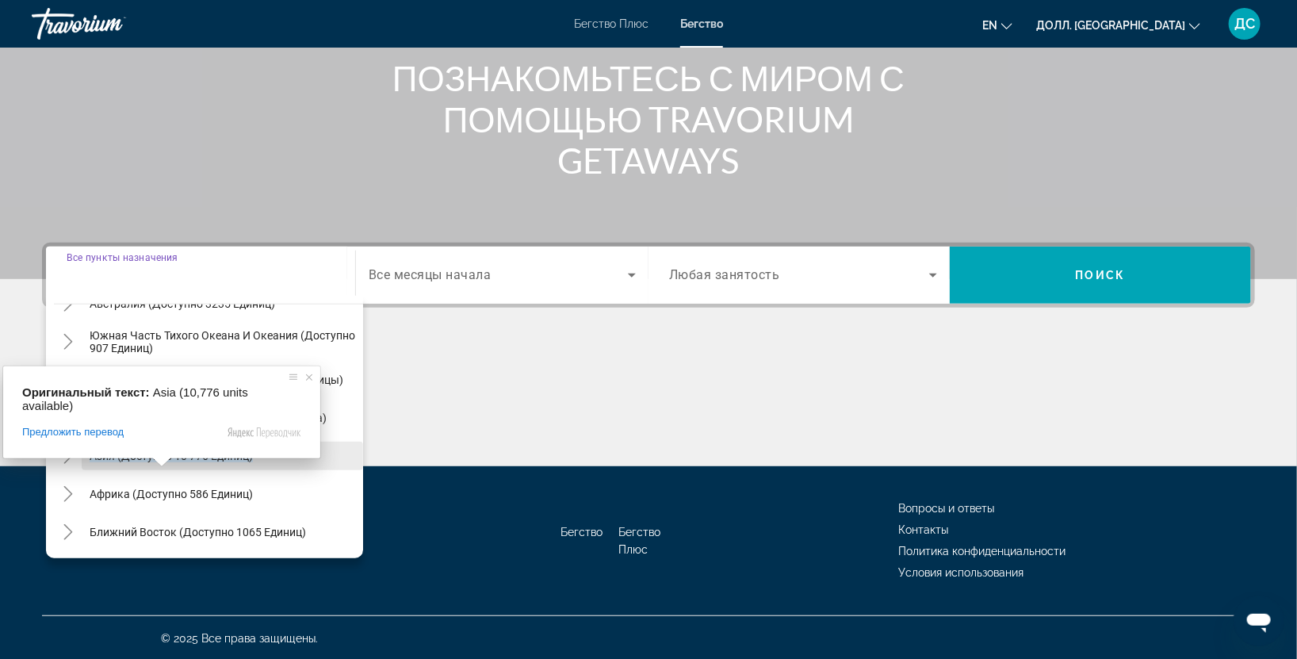
click at [114, 266] on input "Пункт назначения Все пункты назначения" at bounding box center [201, 275] width 268 height 19
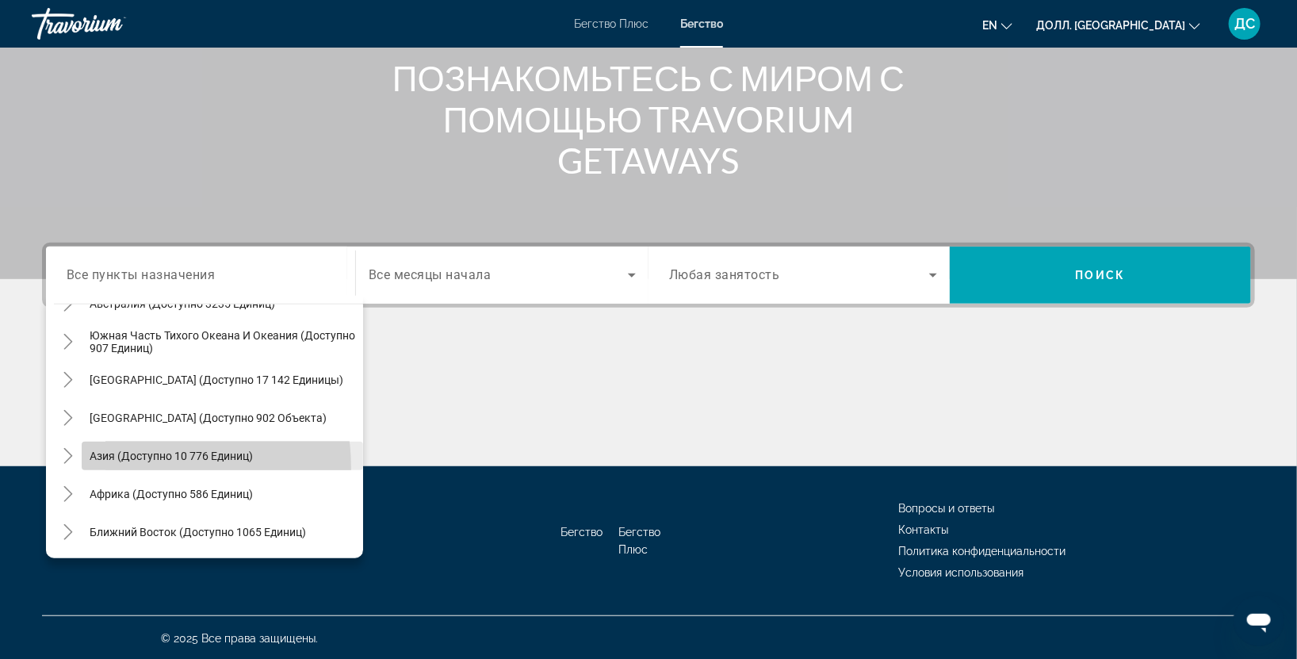
click at [127, 465] on span "Виджет поиска" at bounding box center [222, 456] width 281 height 38
type input "**********"
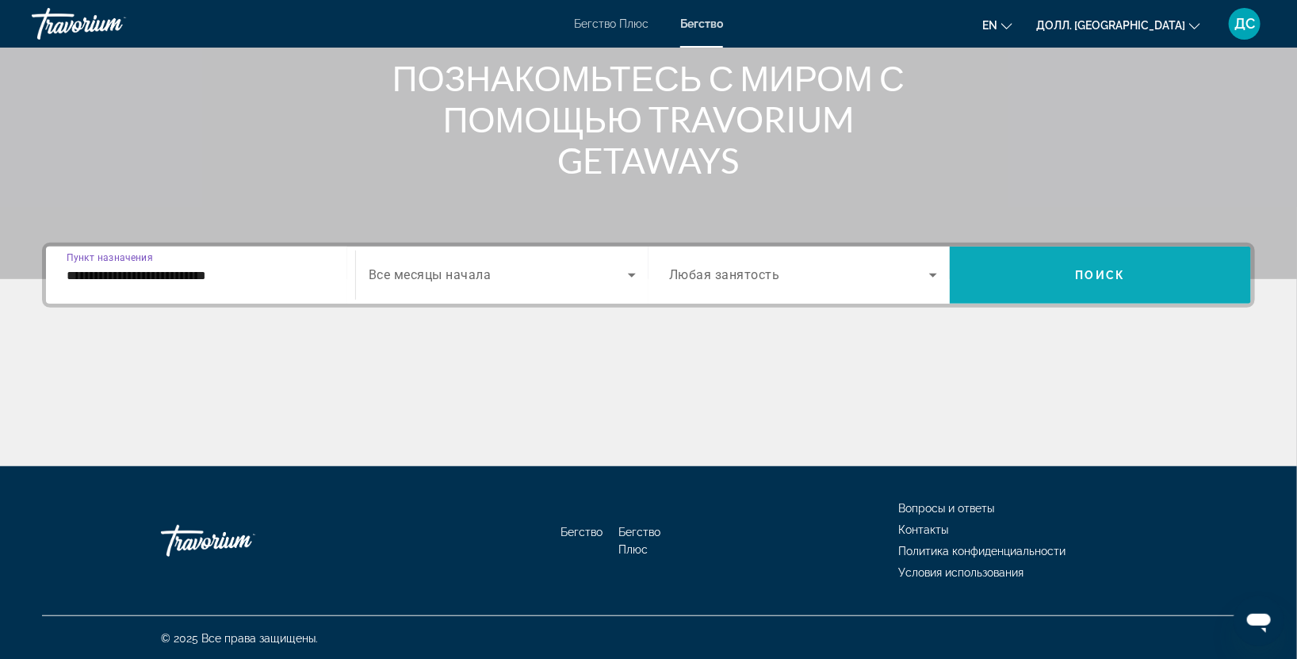
click at [1067, 270] on span "Виджет поиска" at bounding box center [1100, 275] width 301 height 38
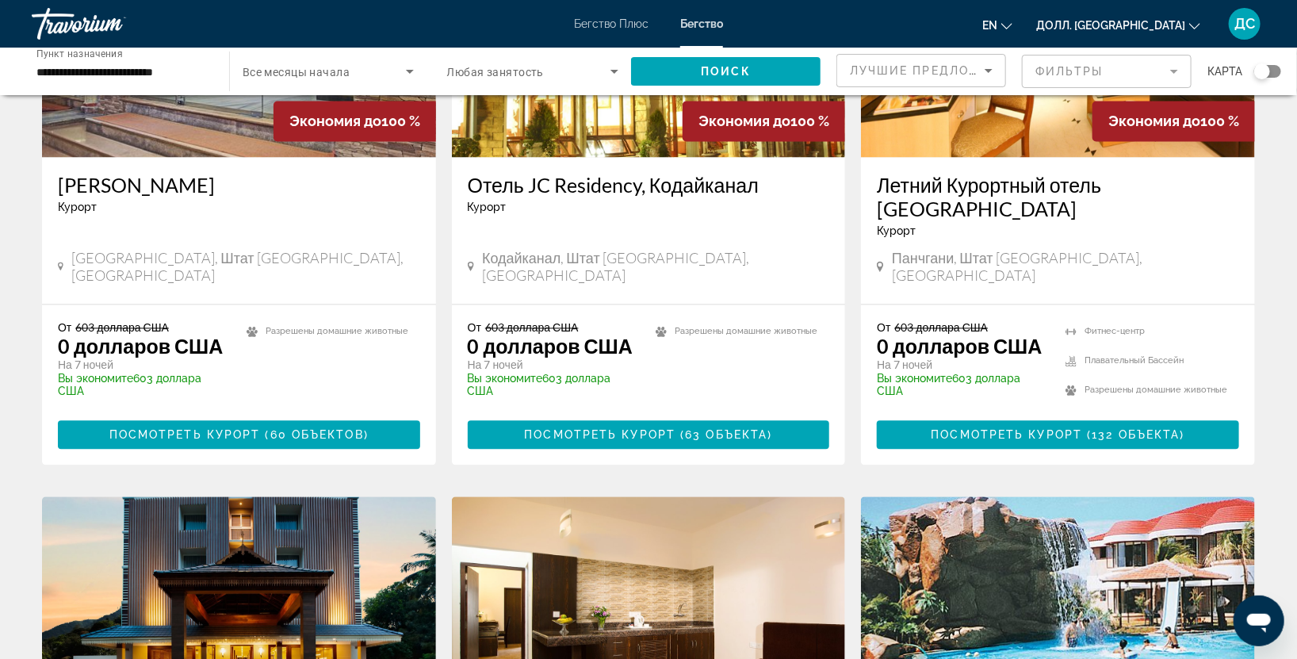
scroll to position [1929, 0]
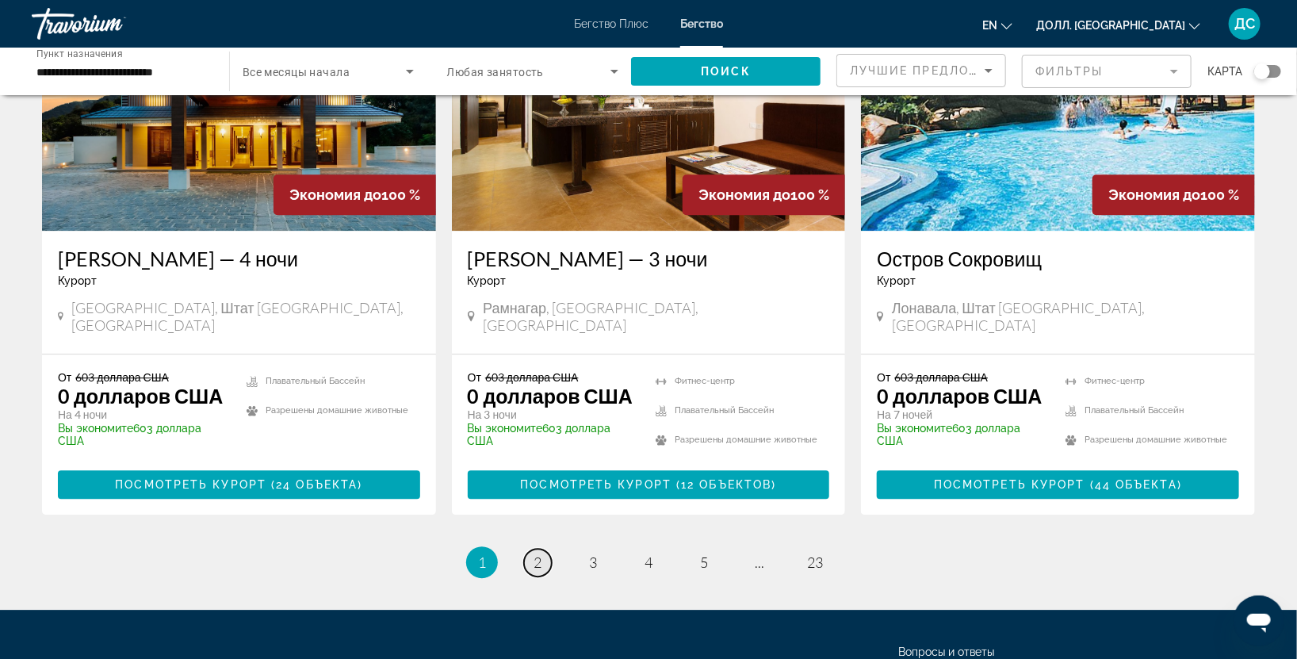
click at [544, 549] on link "страница 2" at bounding box center [538, 563] width 28 height 28
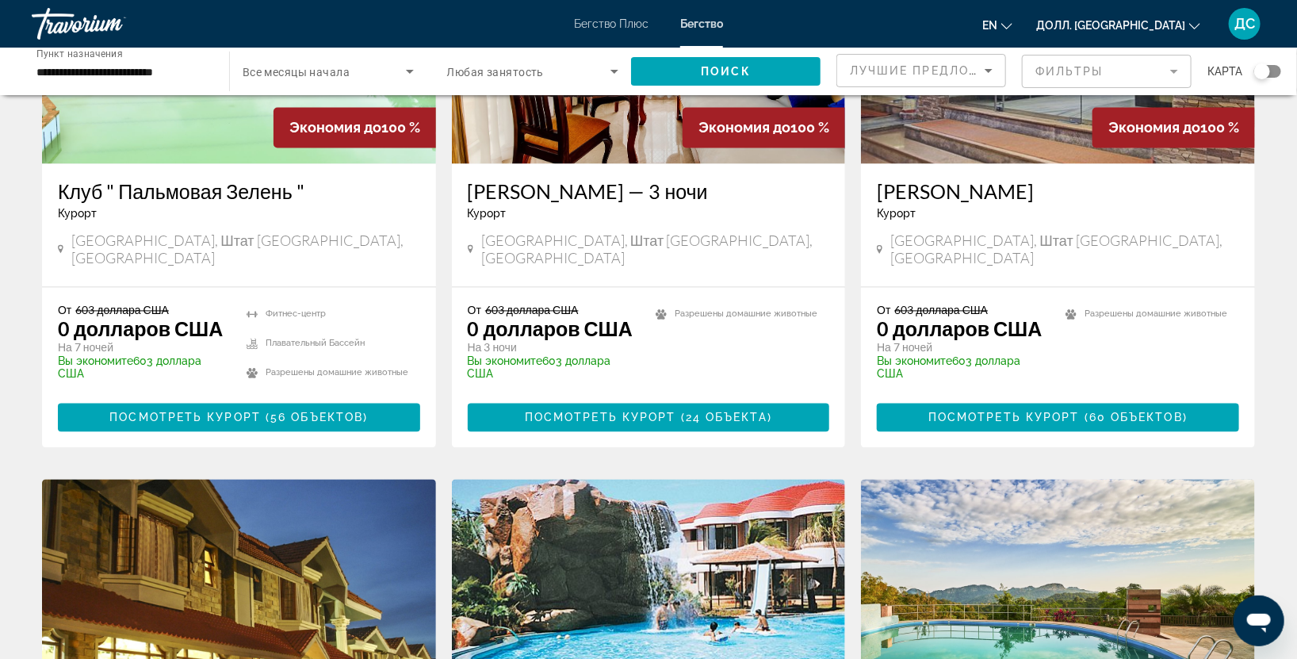
scroll to position [1879, 0]
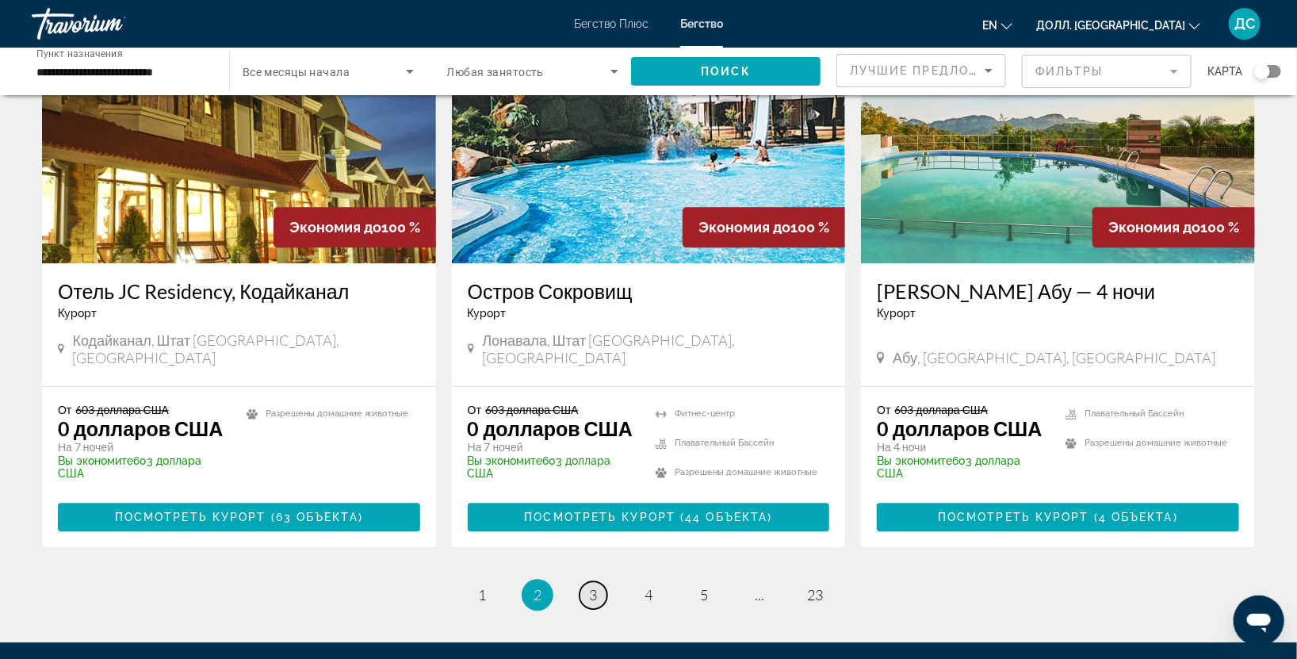
click at [587, 581] on link "страница 3" at bounding box center [594, 595] width 28 height 28
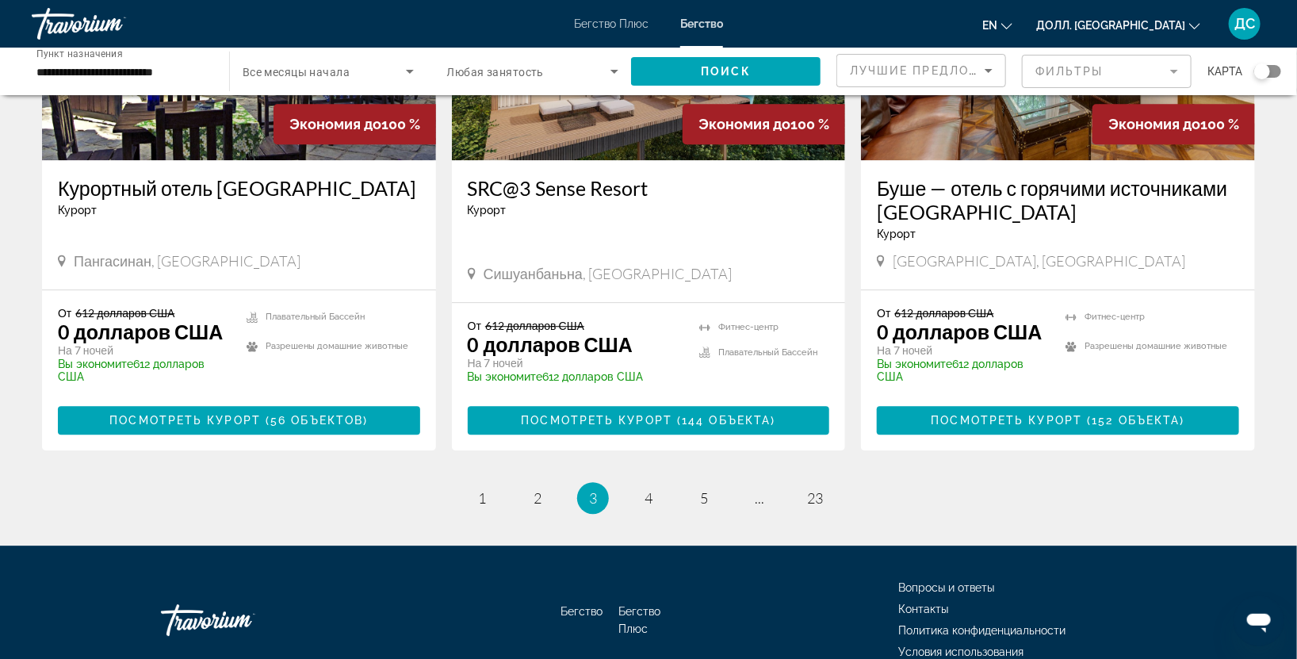
scroll to position [1954, 0]
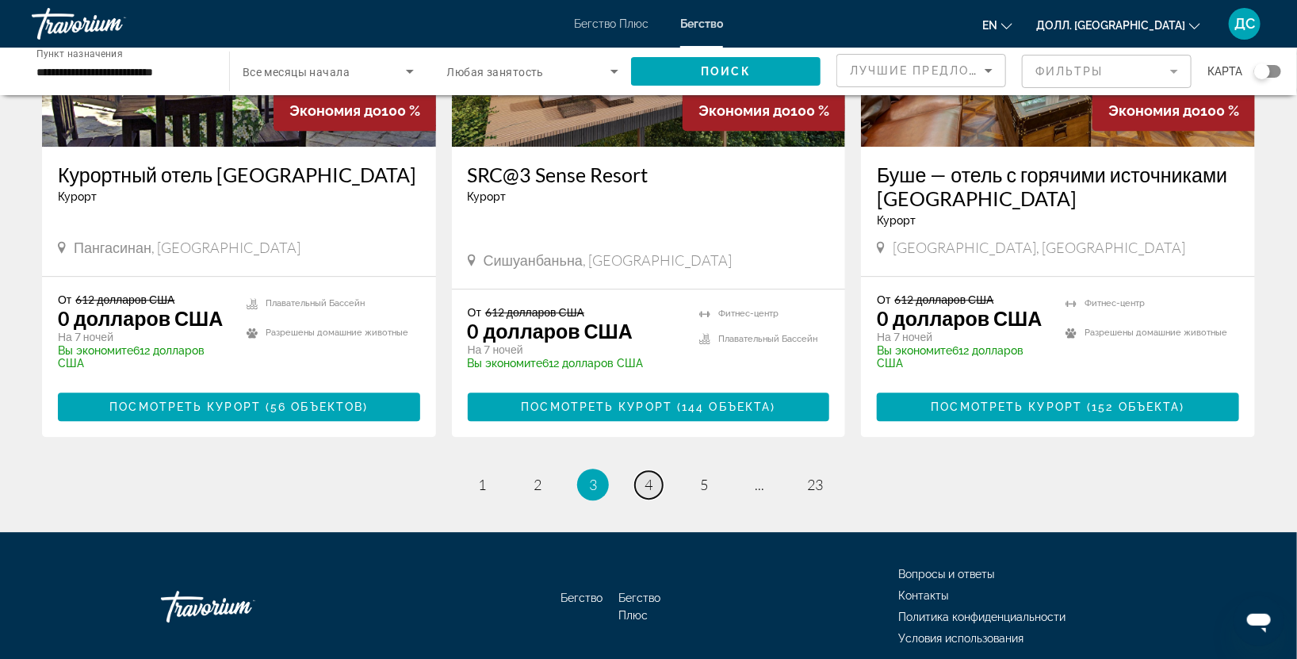
click at [645, 476] on ya-tr-span "4" at bounding box center [649, 484] width 8 height 17
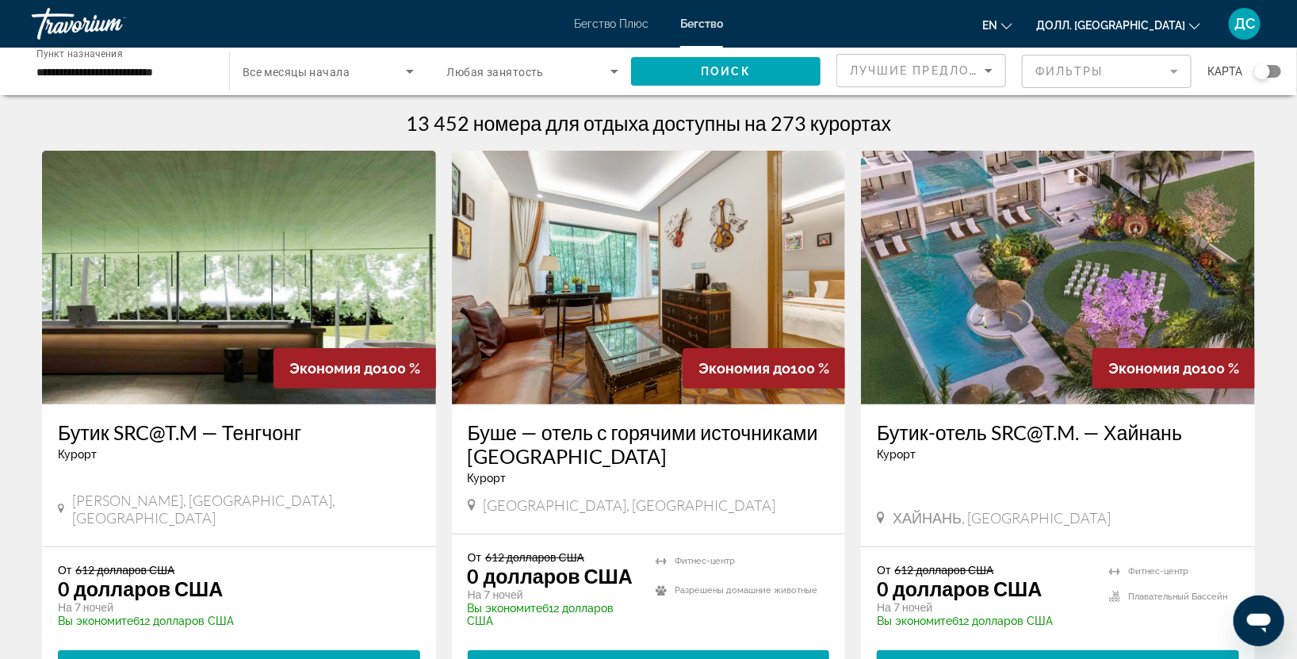
click at [1155, 291] on img "Основное содержание" at bounding box center [1058, 278] width 394 height 254
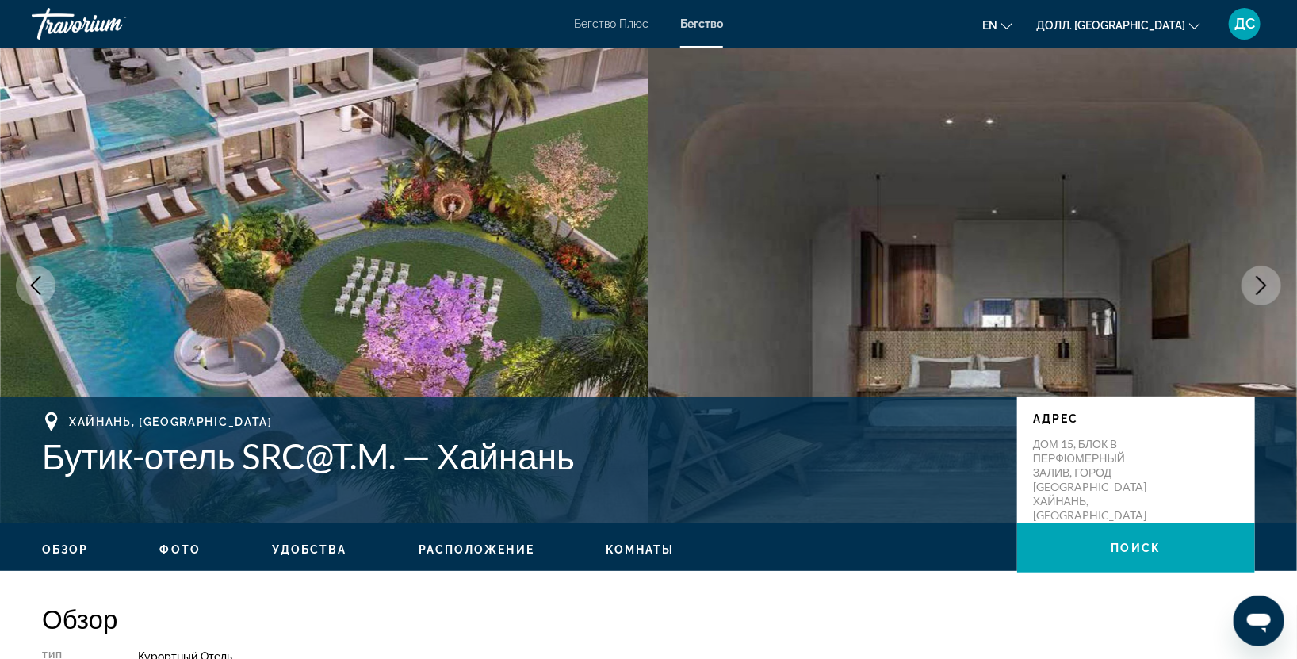
scroll to position [469, 0]
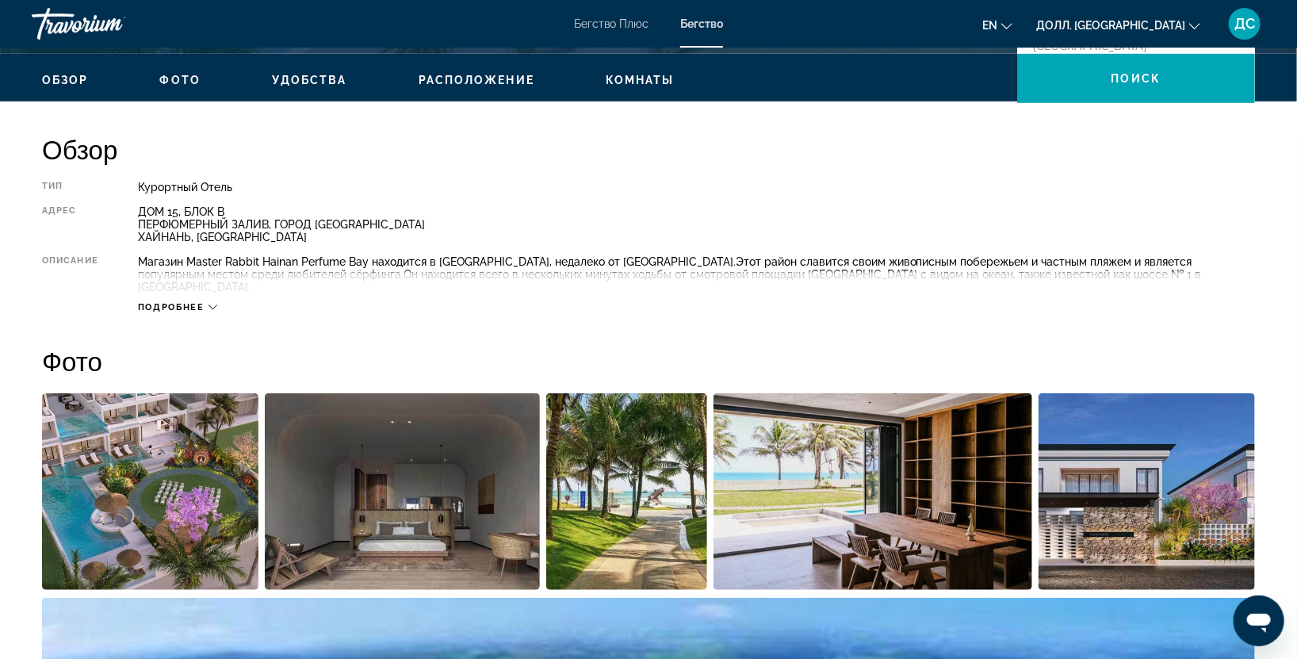
click at [208, 302] on div "Подробнее" at bounding box center [177, 307] width 79 height 10
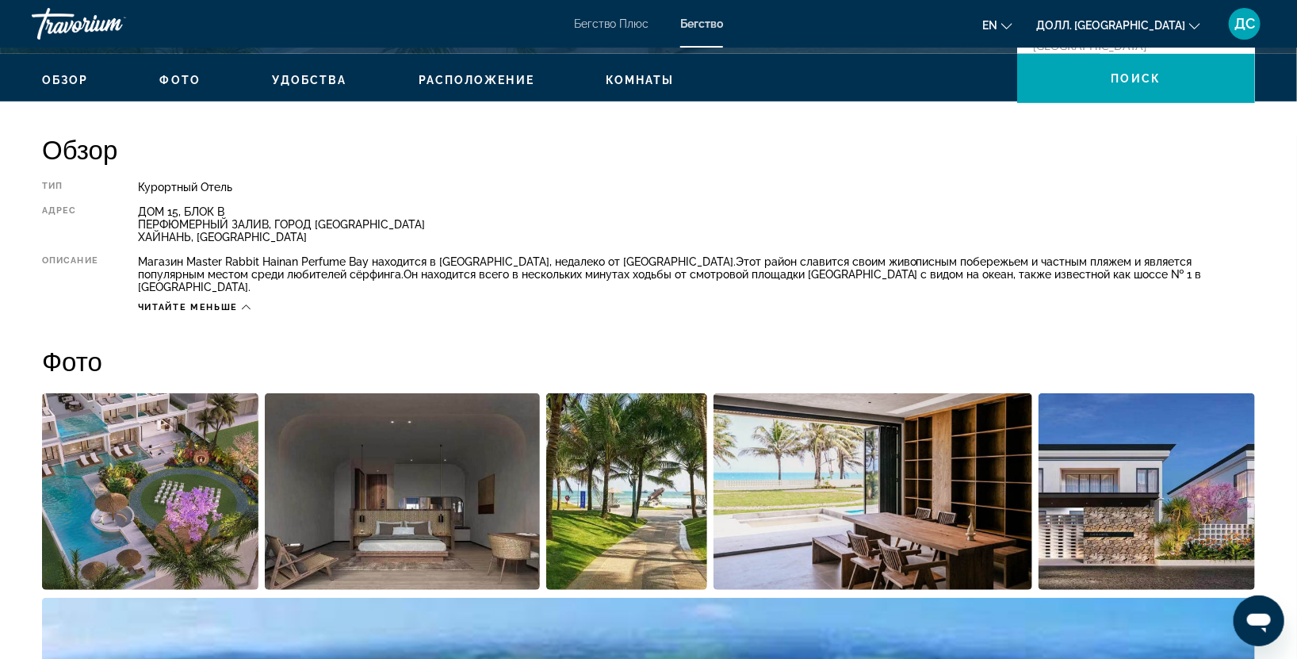
click at [243, 303] on icon "Основное содержание" at bounding box center [246, 307] width 9 height 9
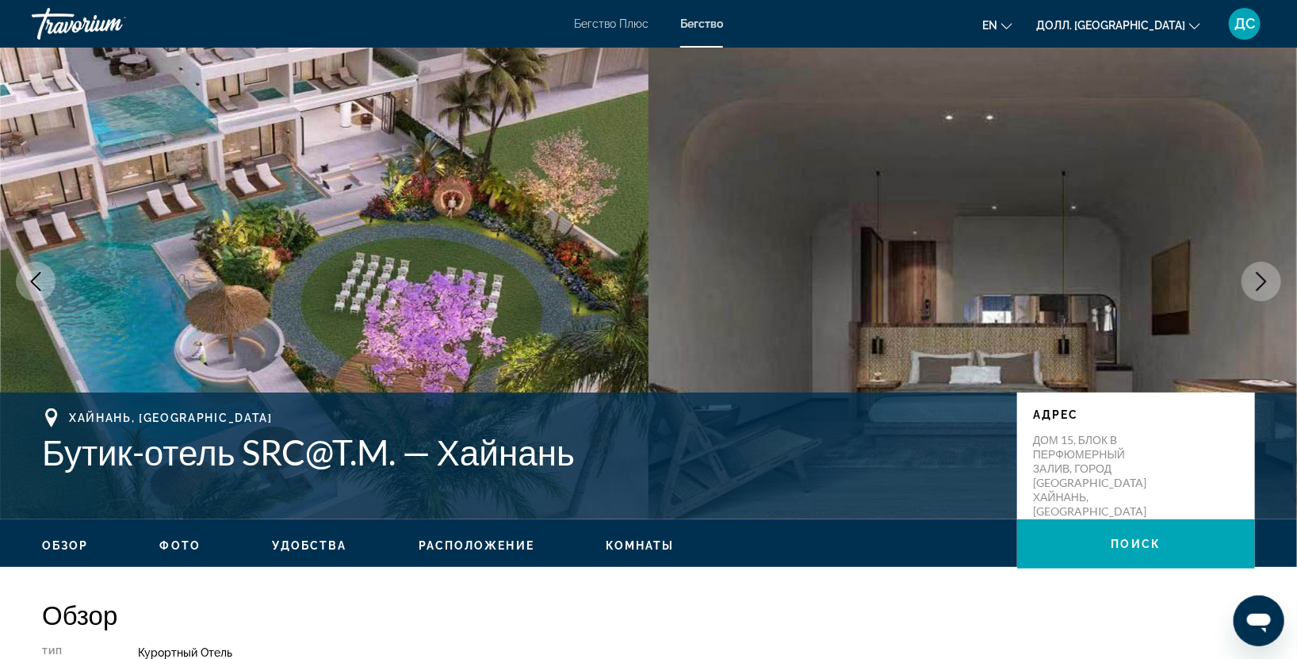
scroll to position [0, 0]
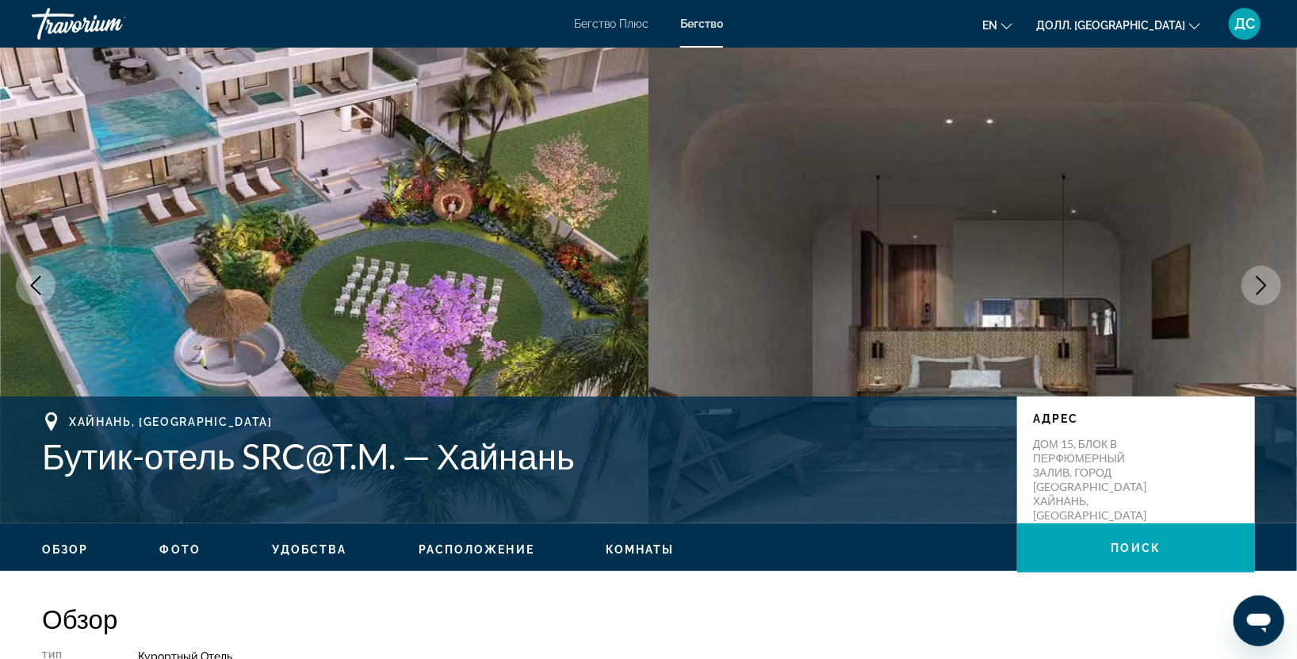
click at [617, 553] on ya-tr-span "Комнаты" at bounding box center [640, 549] width 69 height 13
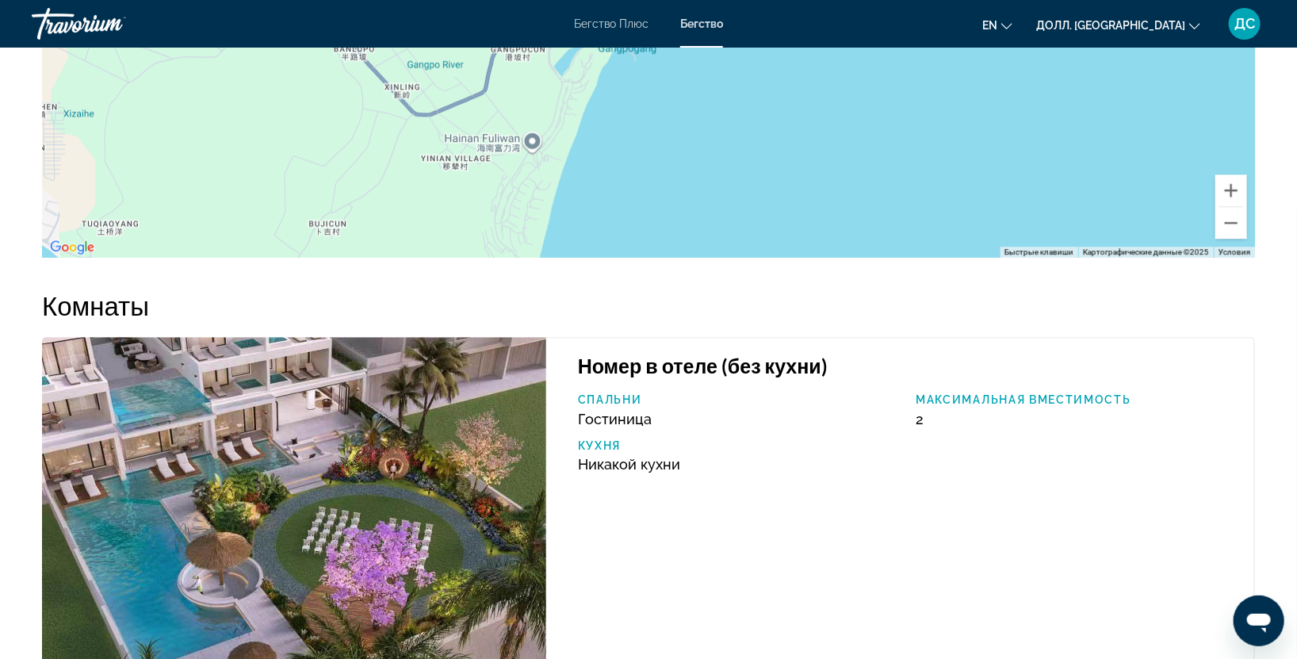
scroll to position [2476, 0]
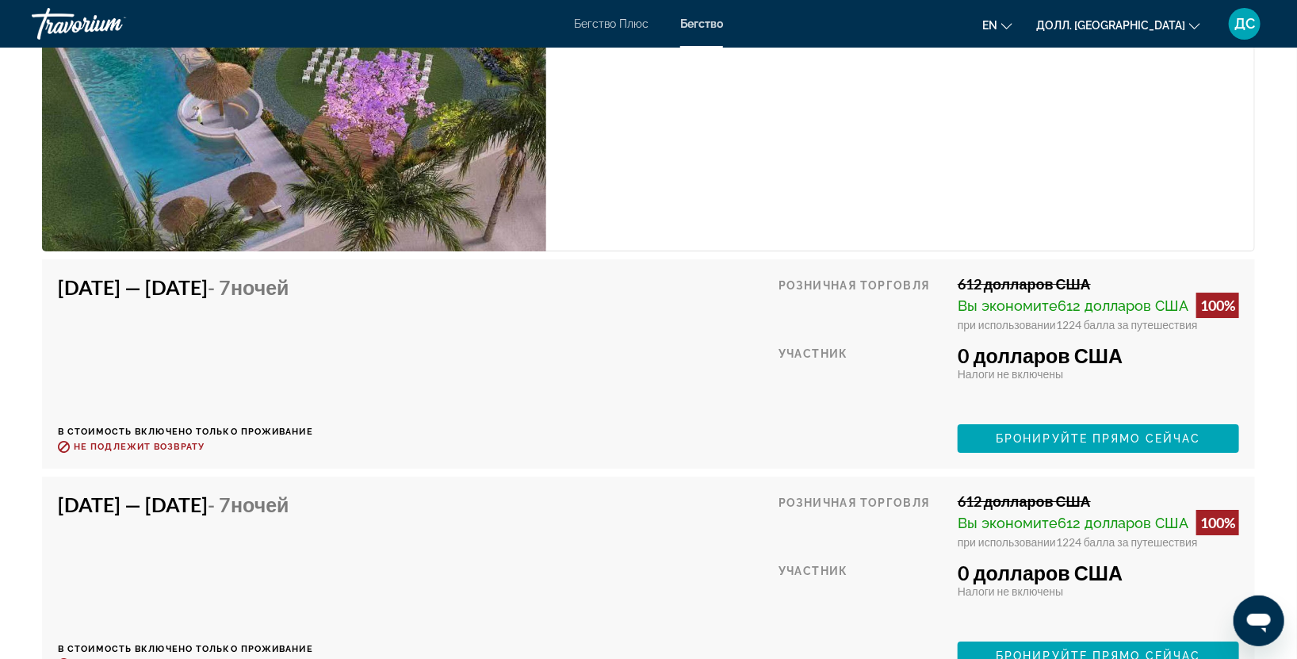
click at [325, 154] on img "Основное содержание" at bounding box center [294, 60] width 504 height 384
click at [387, 199] on img "Основное содержание" at bounding box center [294, 60] width 504 height 384
click at [239, 133] on img "Основное содержание" at bounding box center [294, 60] width 504 height 384
click at [396, 206] on img "Основное содержание" at bounding box center [294, 60] width 504 height 384
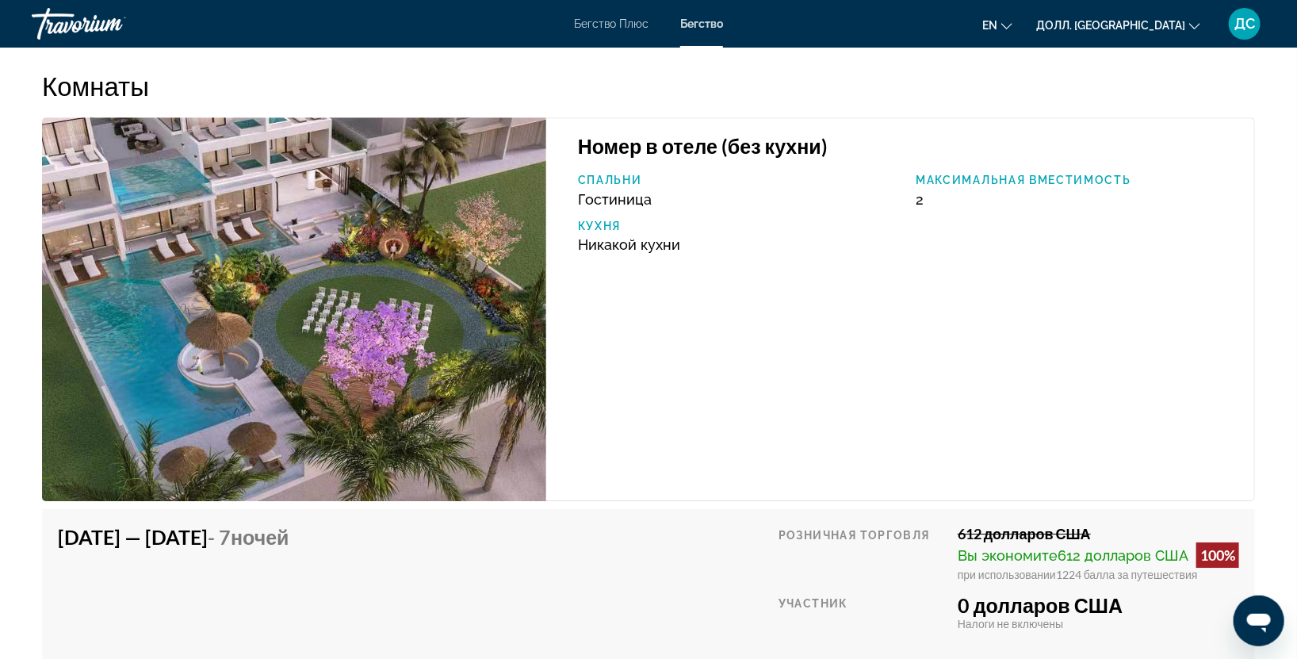
scroll to position [2006, 0]
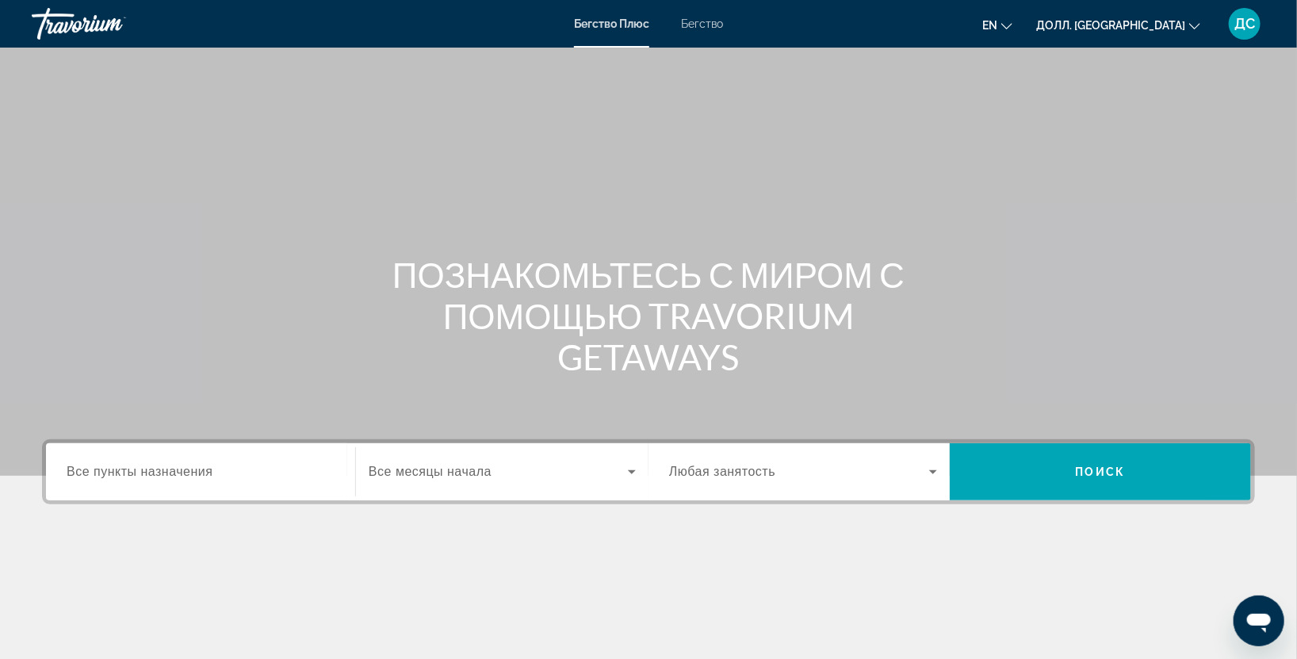
click at [90, 465] on ya-tr-span "Все пункты назначения" at bounding box center [140, 471] width 146 height 13
click at [90, 465] on input "Пункт назначения Все пункты назначения" at bounding box center [201, 472] width 268 height 19
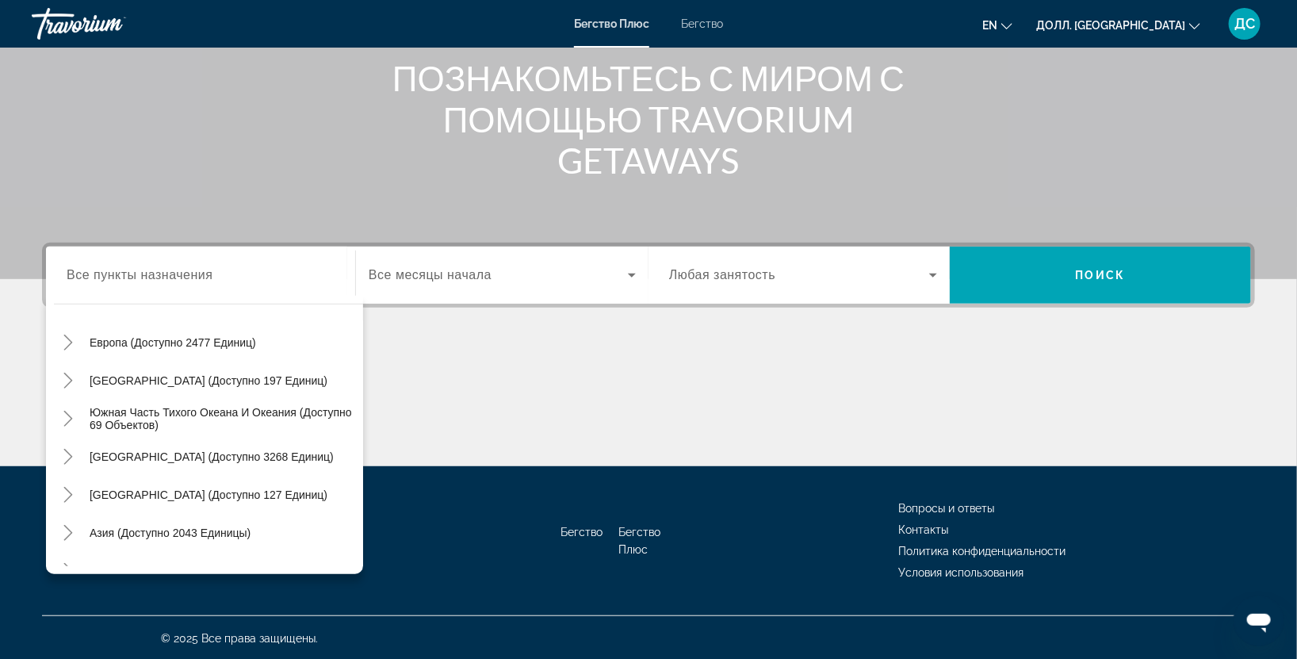
scroll to position [211, 0]
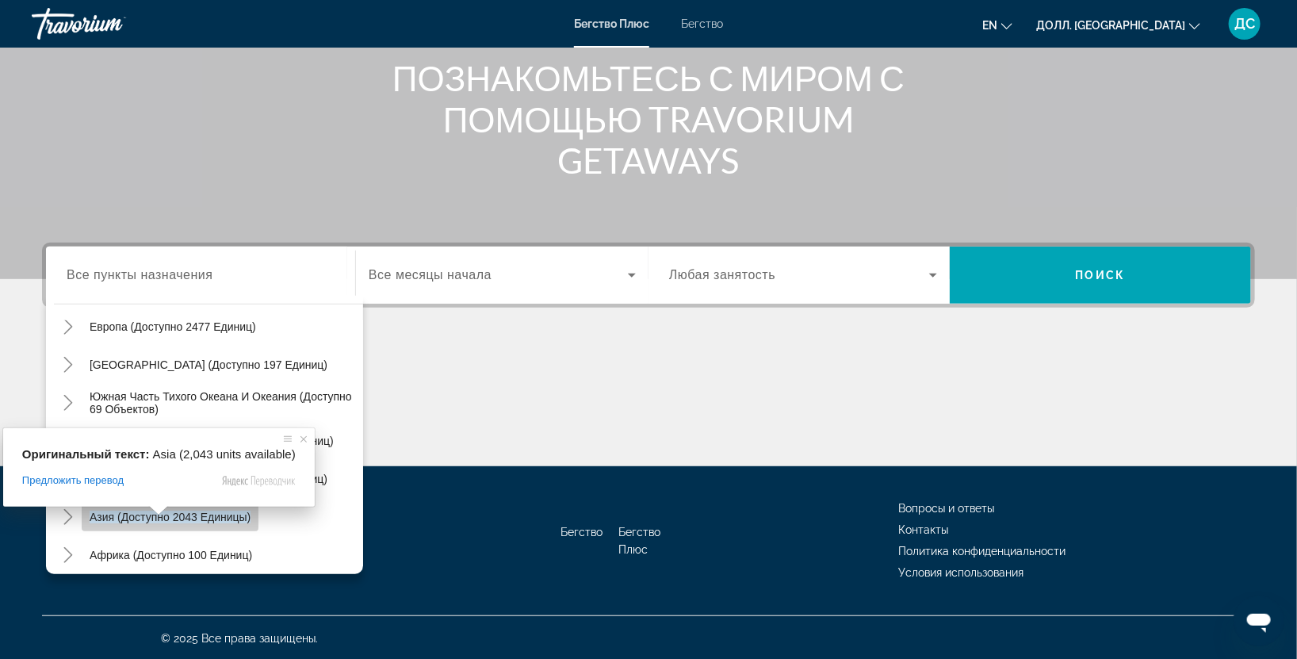
click at [154, 520] on ya-tr-span "Азия (доступно 2043 единицы)" at bounding box center [170, 517] width 161 height 13
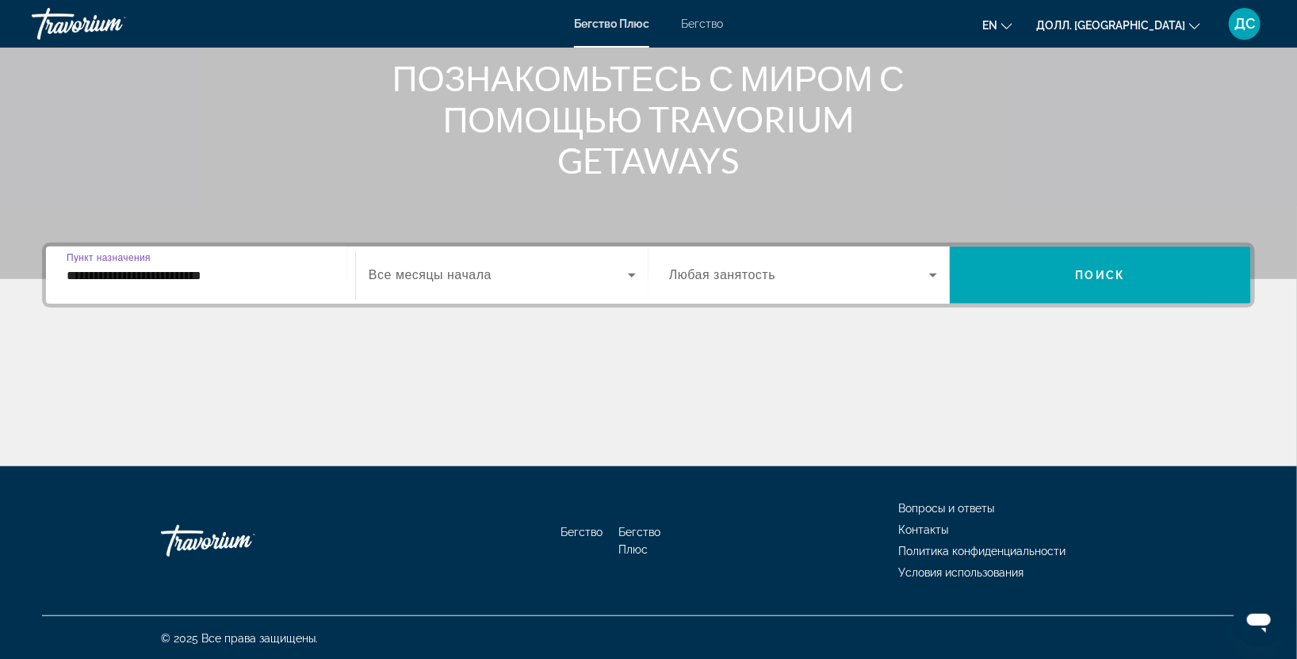
click at [154, 284] on div "**********" at bounding box center [201, 275] width 268 height 45
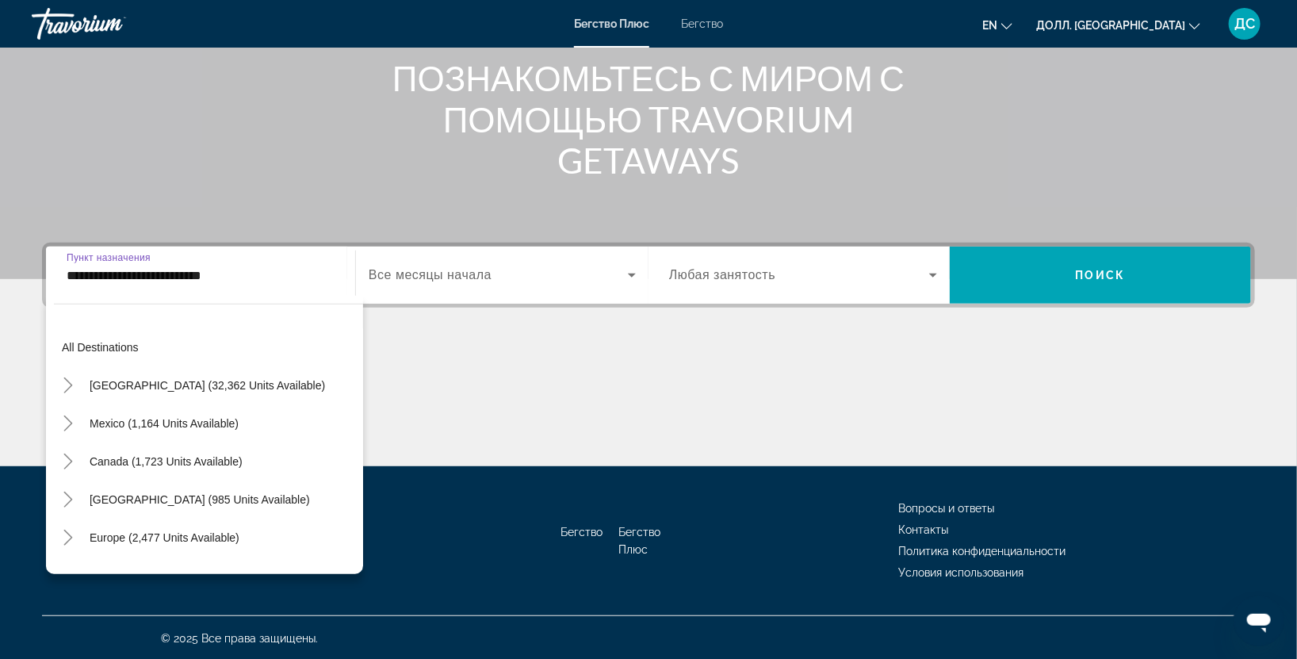
scroll to position [285, 0]
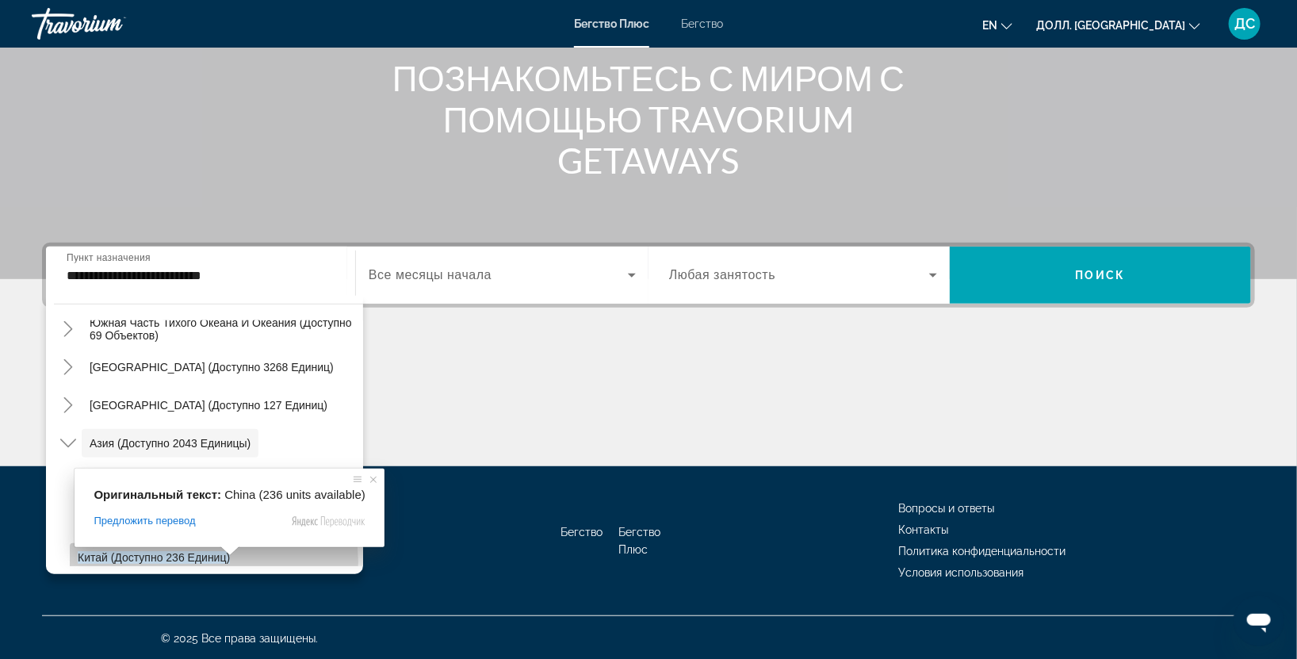
click at [213, 560] on ya-tr-span "Китай (доступно 236 единиц)" at bounding box center [154, 557] width 152 height 13
type input "**********"
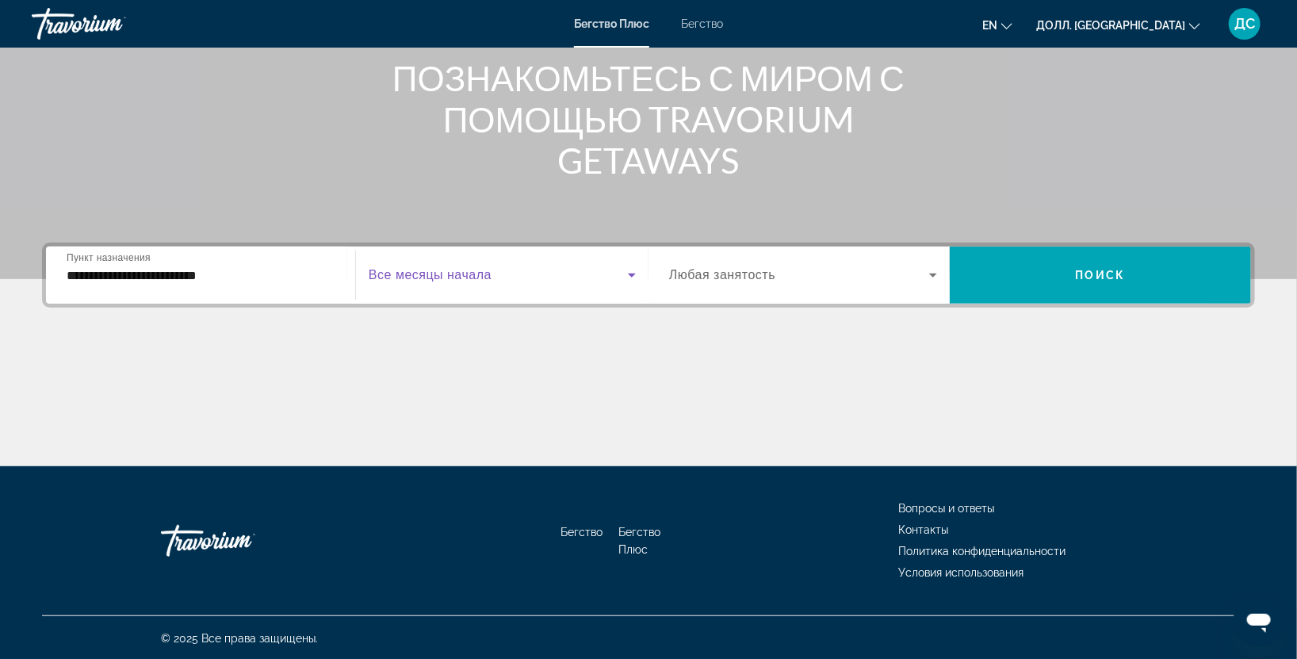
click at [495, 283] on span "Виджет поиска" at bounding box center [498, 275] width 259 height 19
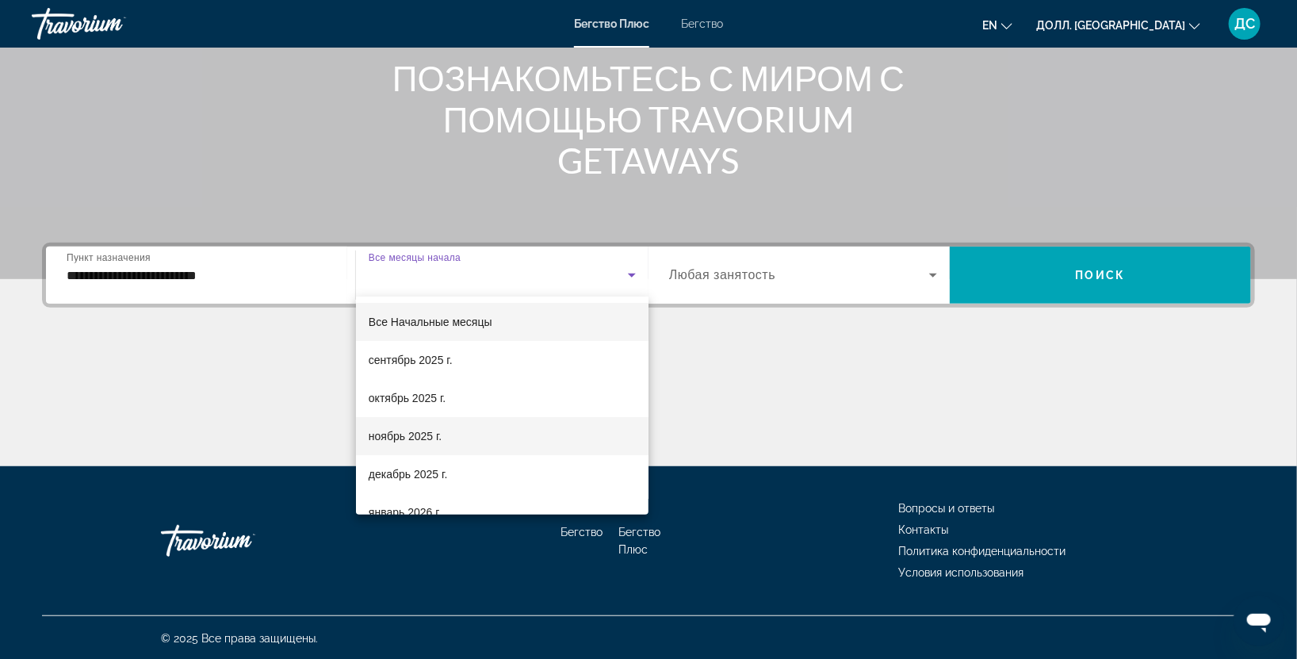
click at [240, 546] on span at bounding box center [230, 551] width 21 height 10
click at [1120, 292] on div at bounding box center [648, 329] width 1297 height 659
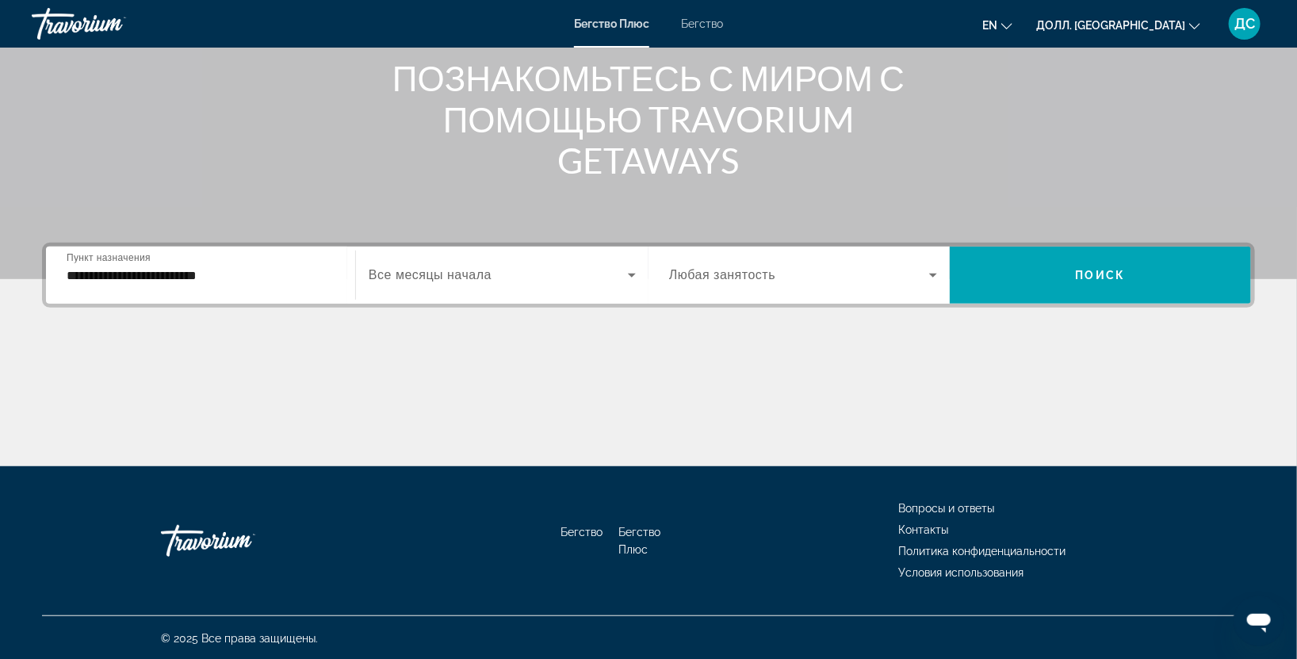
click at [444, 269] on ya-tr-span "Все месяцы начала" at bounding box center [430, 274] width 123 height 13
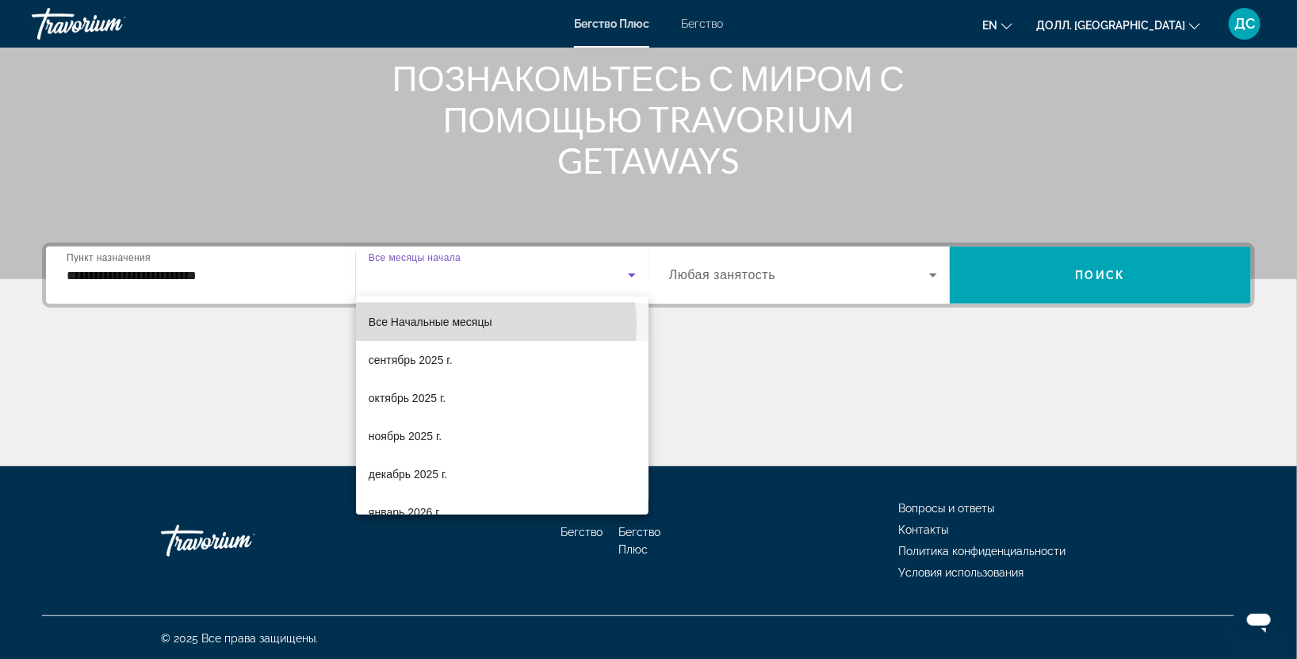
click at [467, 325] on ya-tr-span "Все Начальные месяцы" at bounding box center [431, 322] width 124 height 13
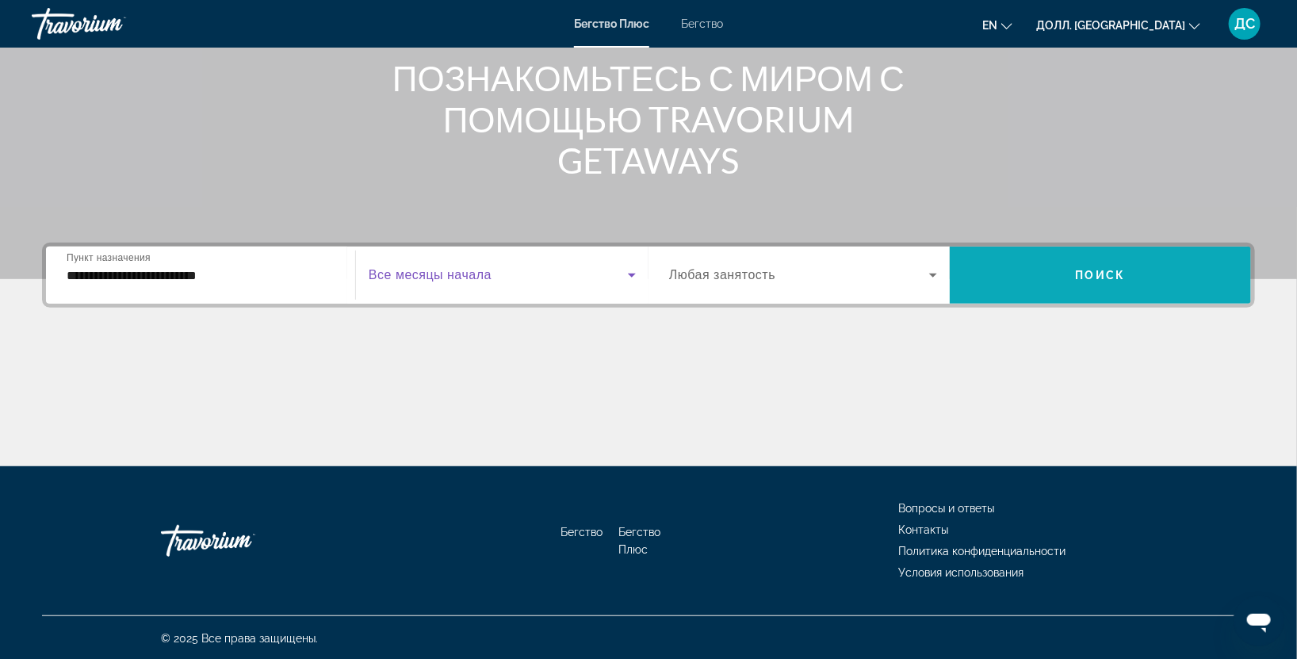
click at [1164, 283] on span "Виджет поиска" at bounding box center [1100, 275] width 301 height 38
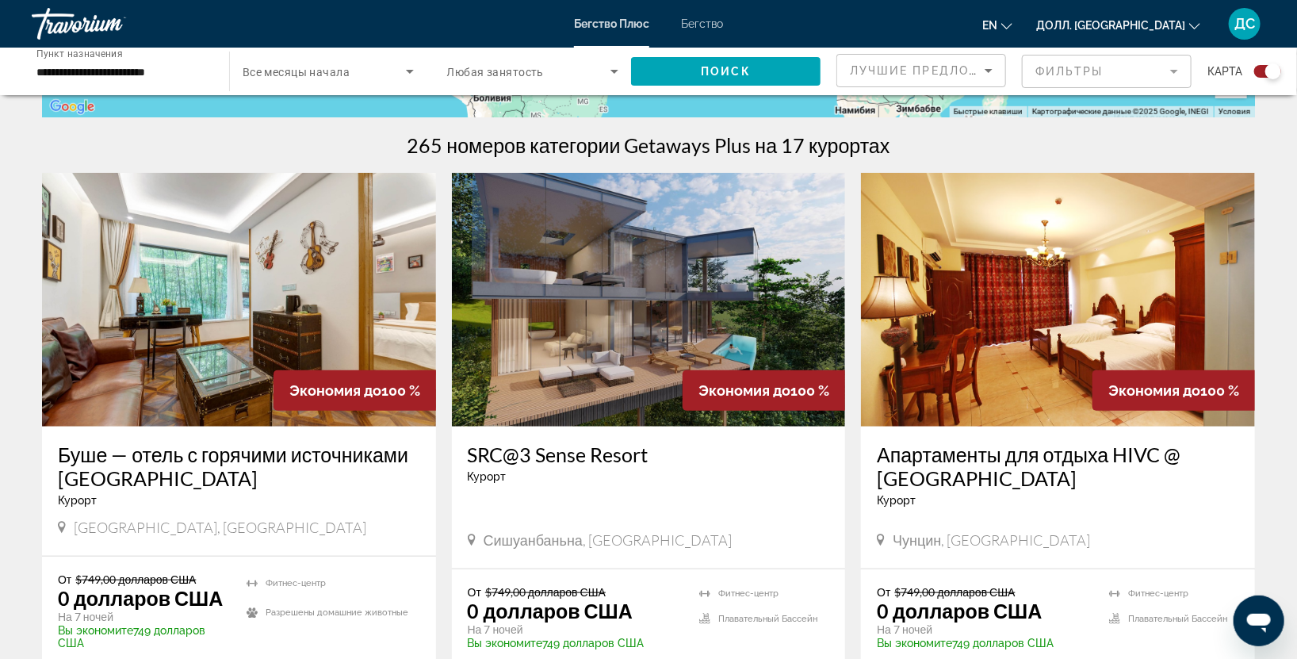
scroll to position [939, 0]
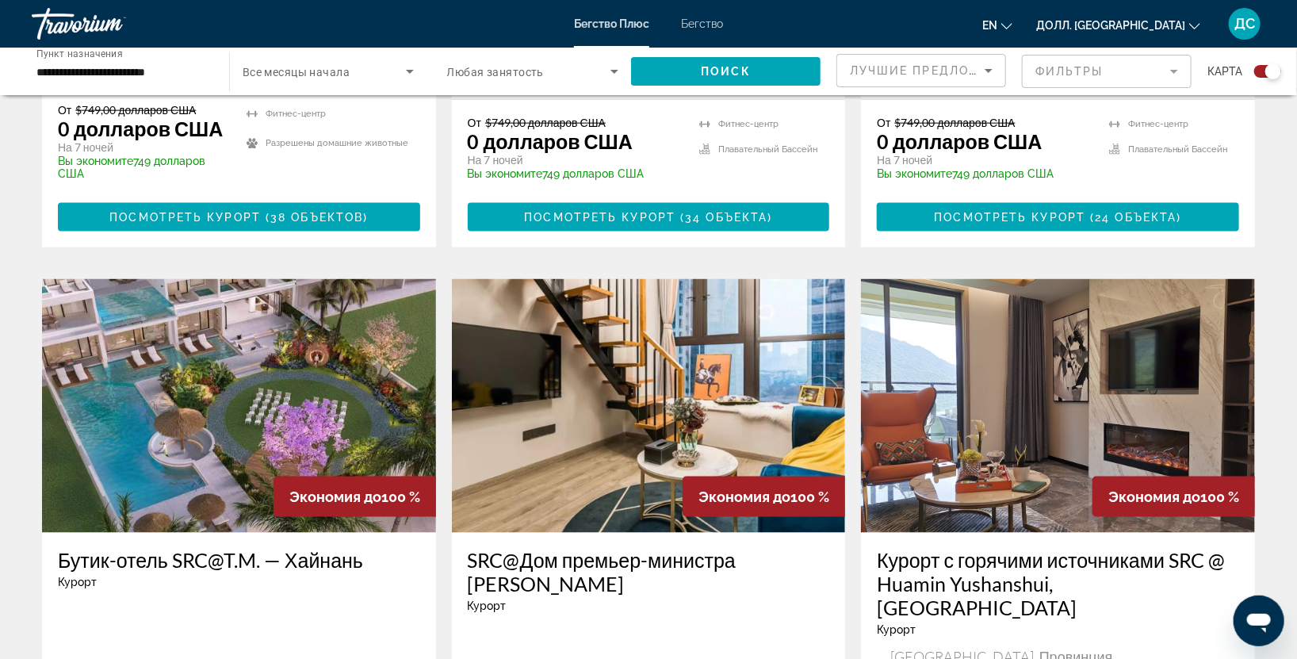
click at [178, 441] on img "Основное содержание" at bounding box center [239, 406] width 394 height 254
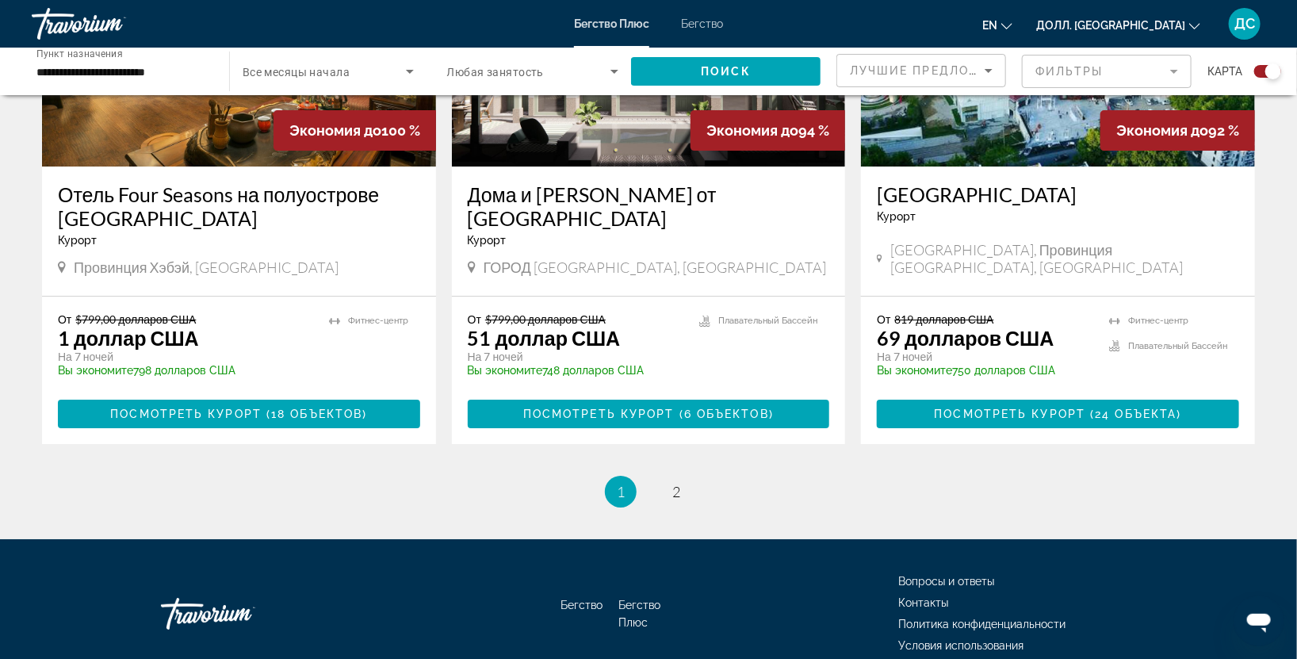
scroll to position [2504, 0]
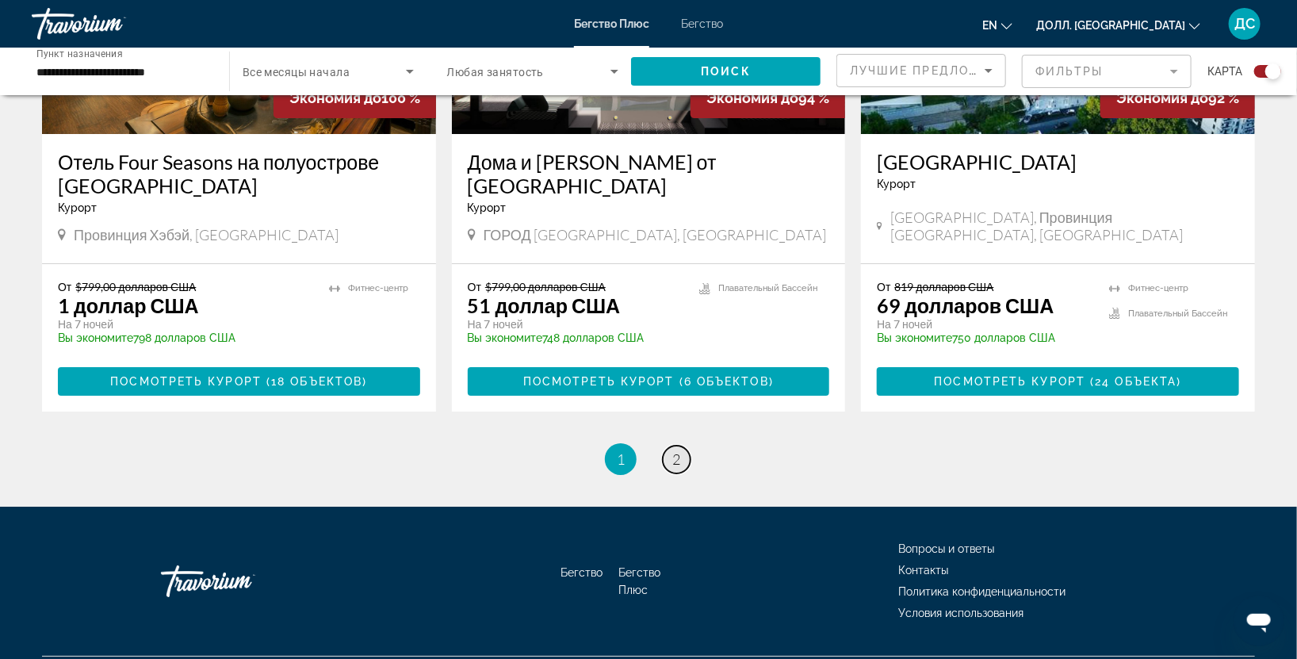
click at [680, 446] on link "страница 2" at bounding box center [677, 460] width 28 height 28
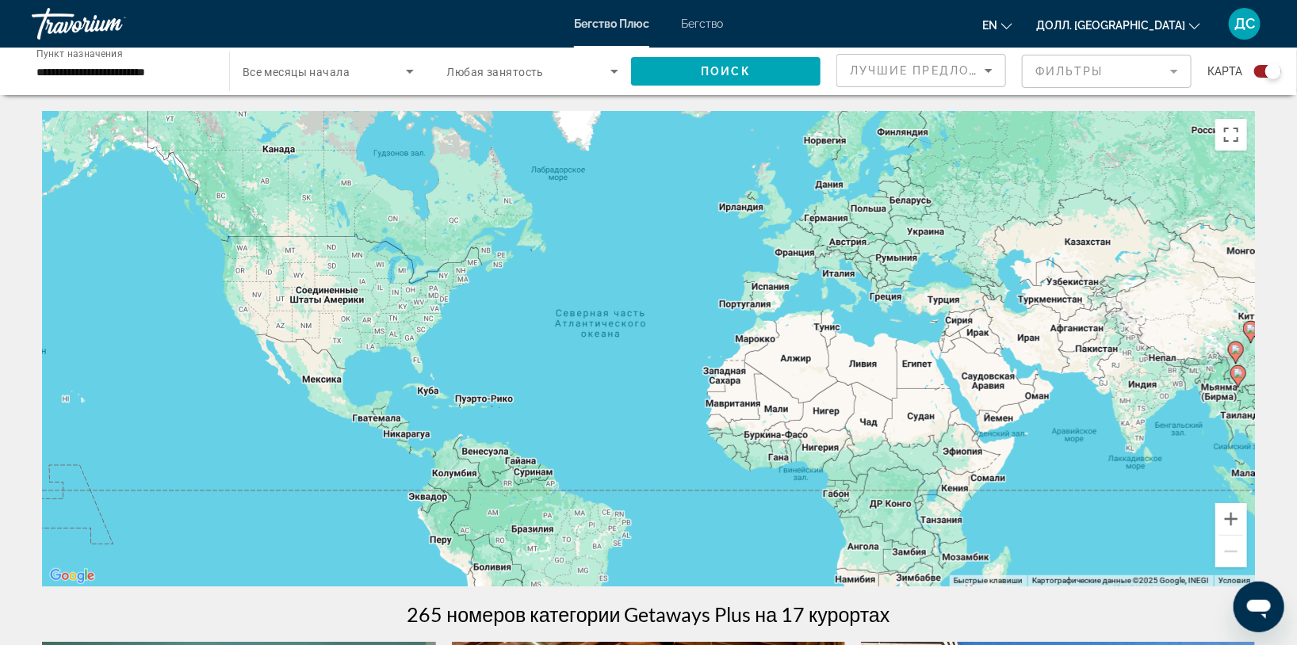
click at [1175, 67] on mat-form-field "Фильтры" at bounding box center [1107, 71] width 170 height 33
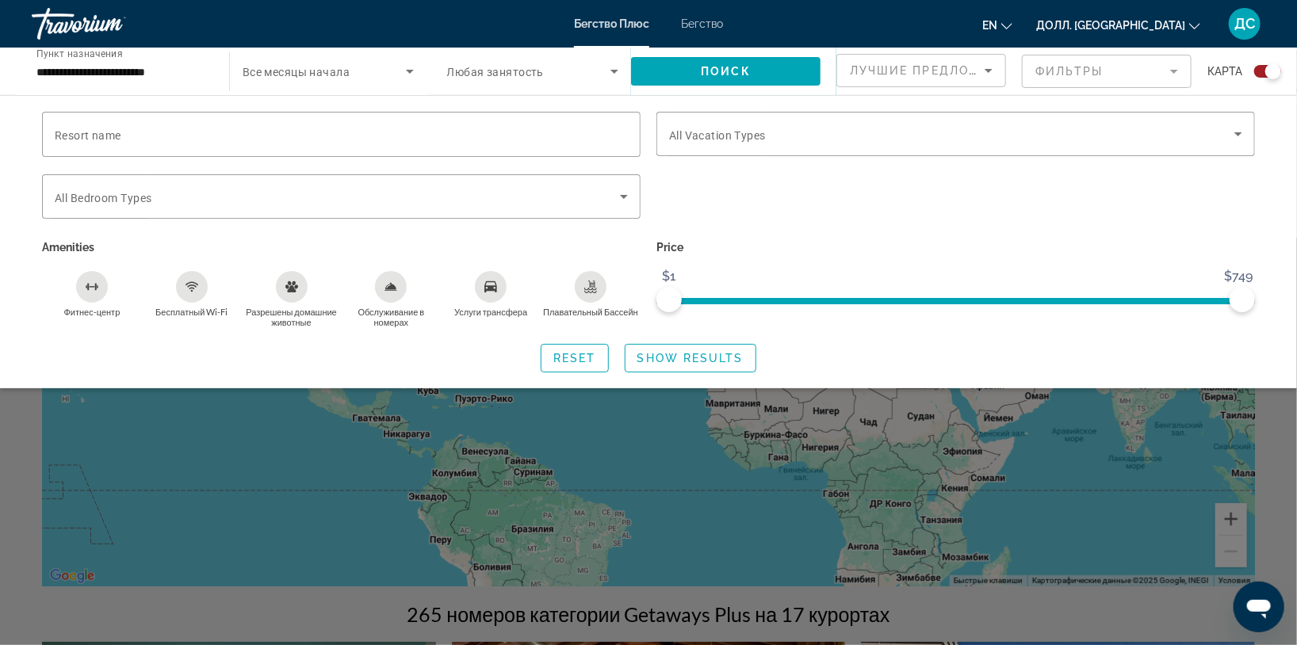
click at [615, 501] on div "Виджет поиска" at bounding box center [648, 441] width 1297 height 407
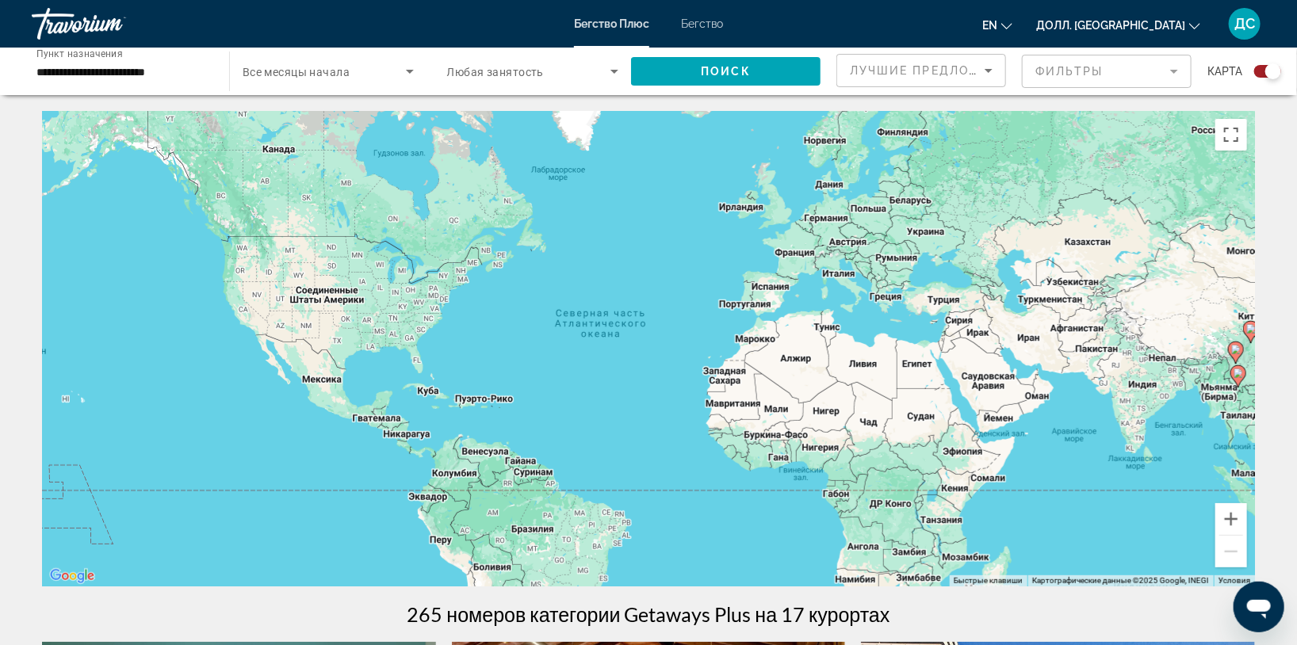
click at [704, 18] on ya-tr-span "Бегство" at bounding box center [702, 23] width 42 height 13
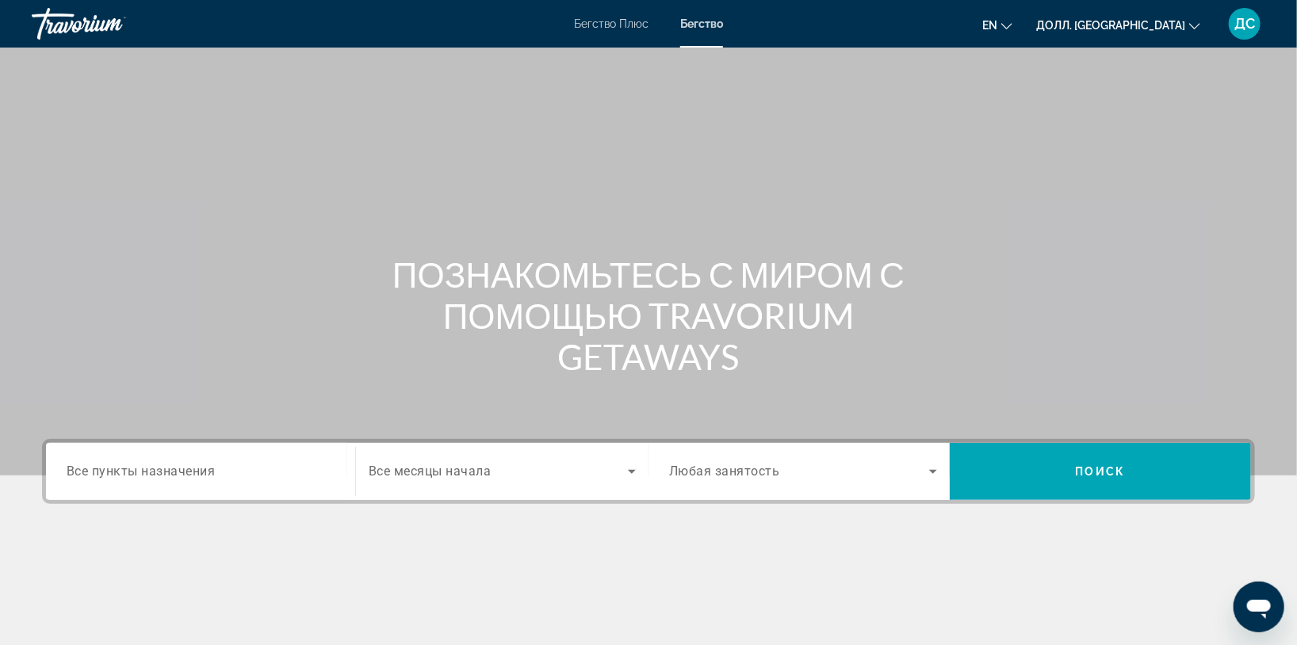
click at [82, 466] on ya-tr-span "Все пункты назначения" at bounding box center [141, 471] width 149 height 15
click at [82, 466] on input "Пункт назначения Все пункты назначения" at bounding box center [201, 472] width 268 height 19
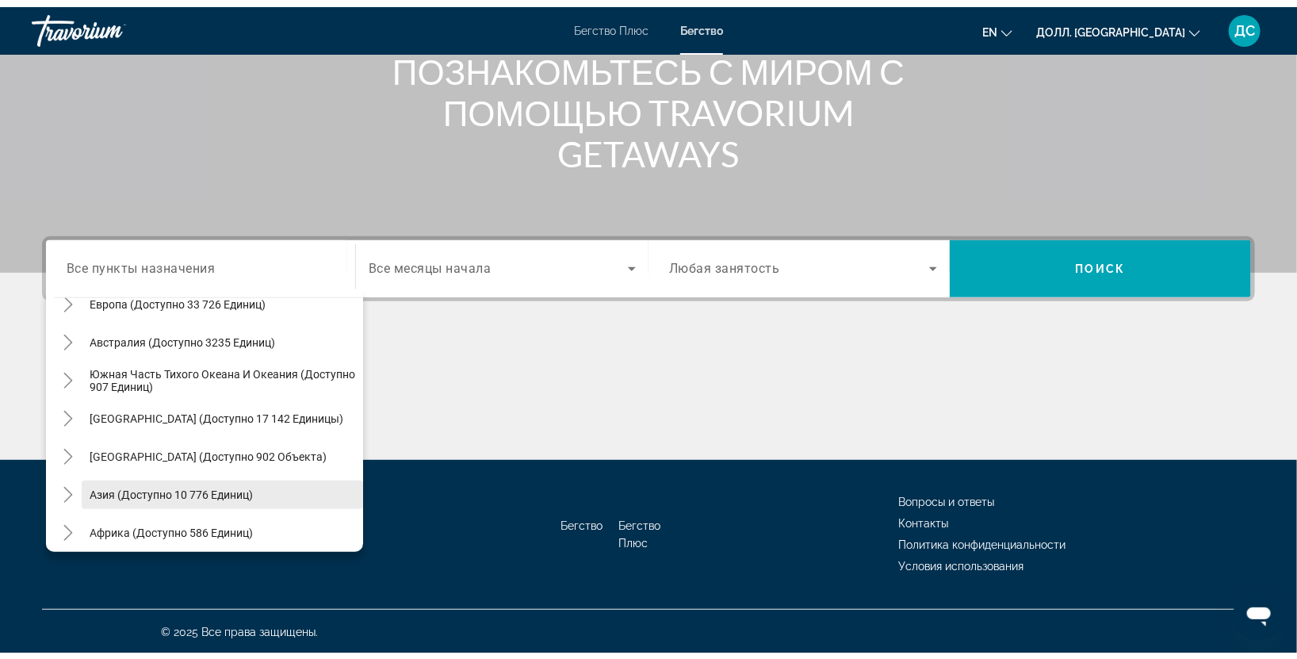
scroll to position [197, 0]
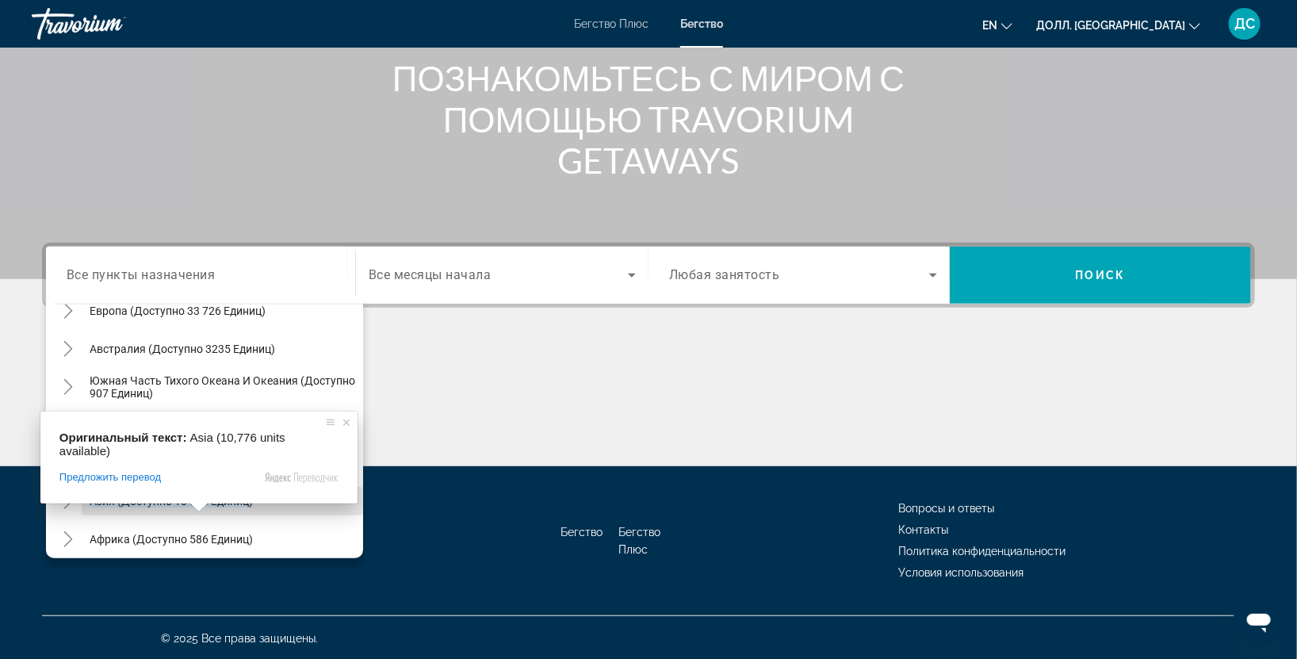
click at [169, 486] on div "Оригинальный текст: Asia (10,776 units available) Предложить перевод Отправить …" at bounding box center [198, 457] width 317 height 92
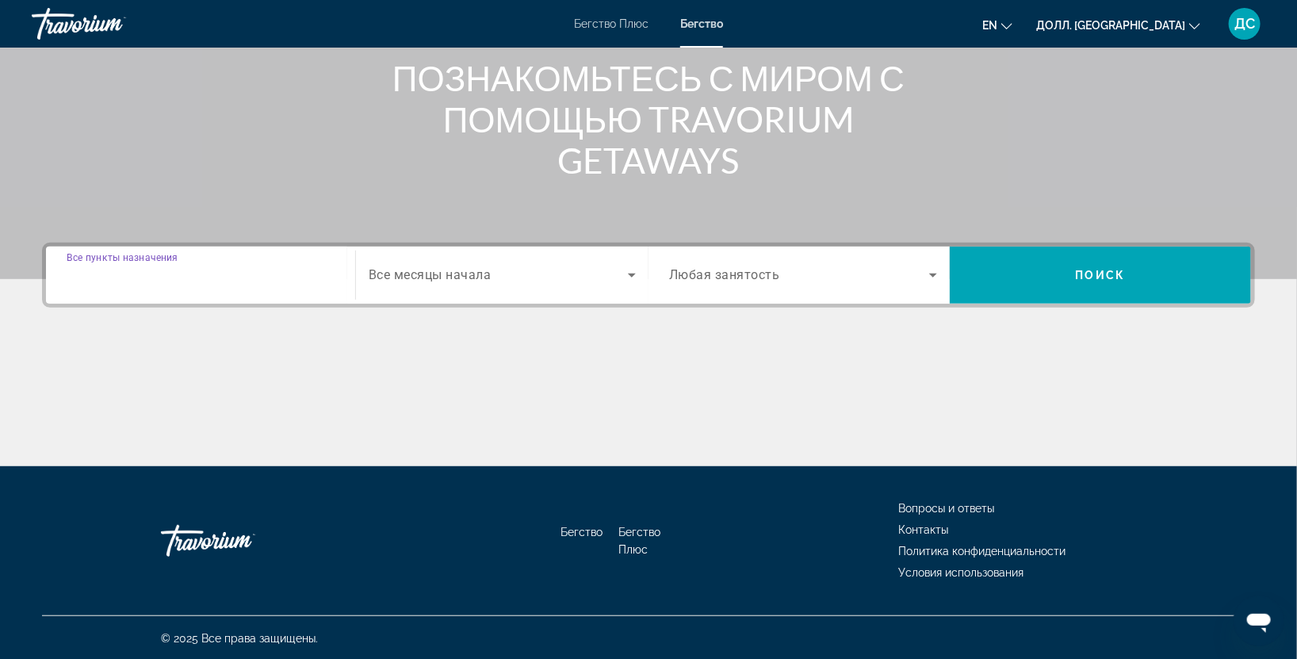
click at [270, 276] on input "Пункт назначения Все пункты назначения" at bounding box center [201, 275] width 268 height 19
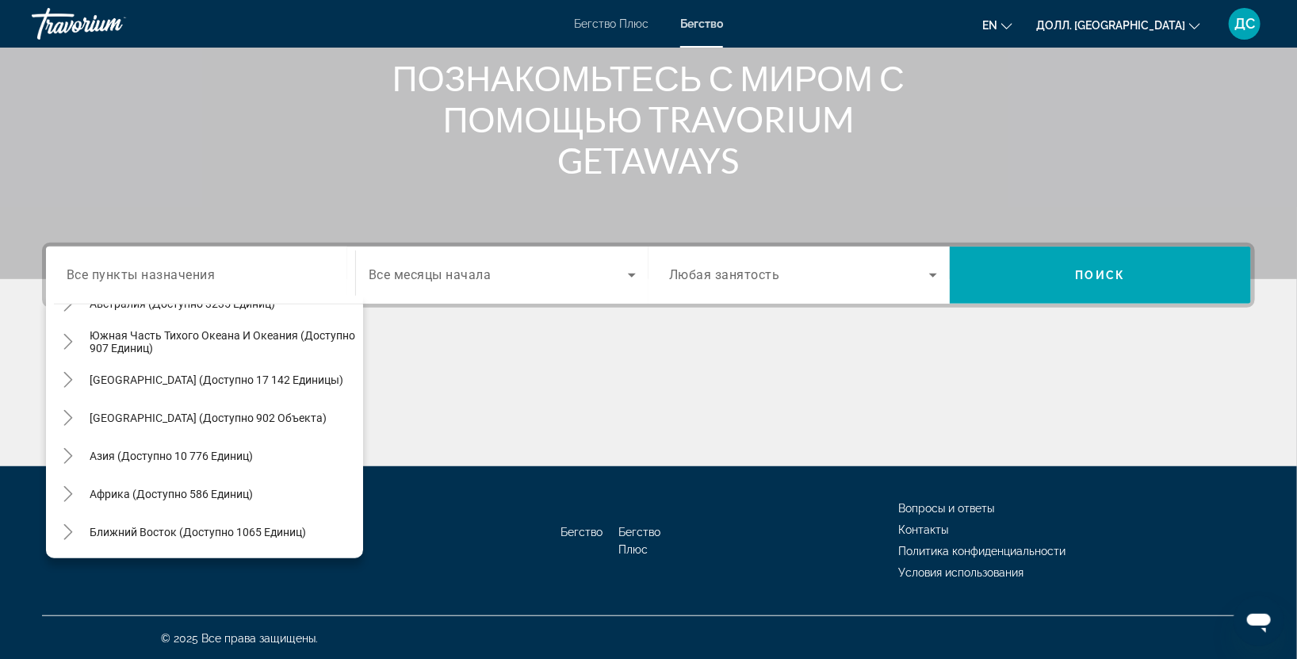
scroll to position [173, 0]
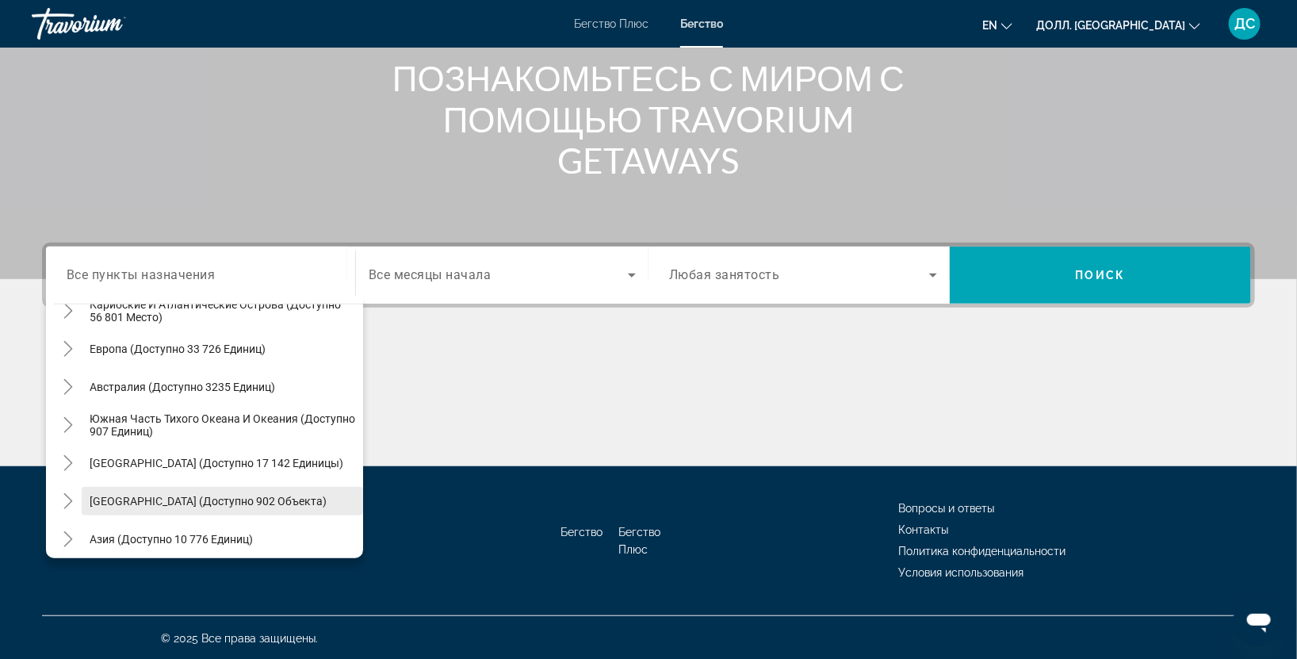
click at [262, 487] on span "Виджет поиска" at bounding box center [222, 501] width 281 height 38
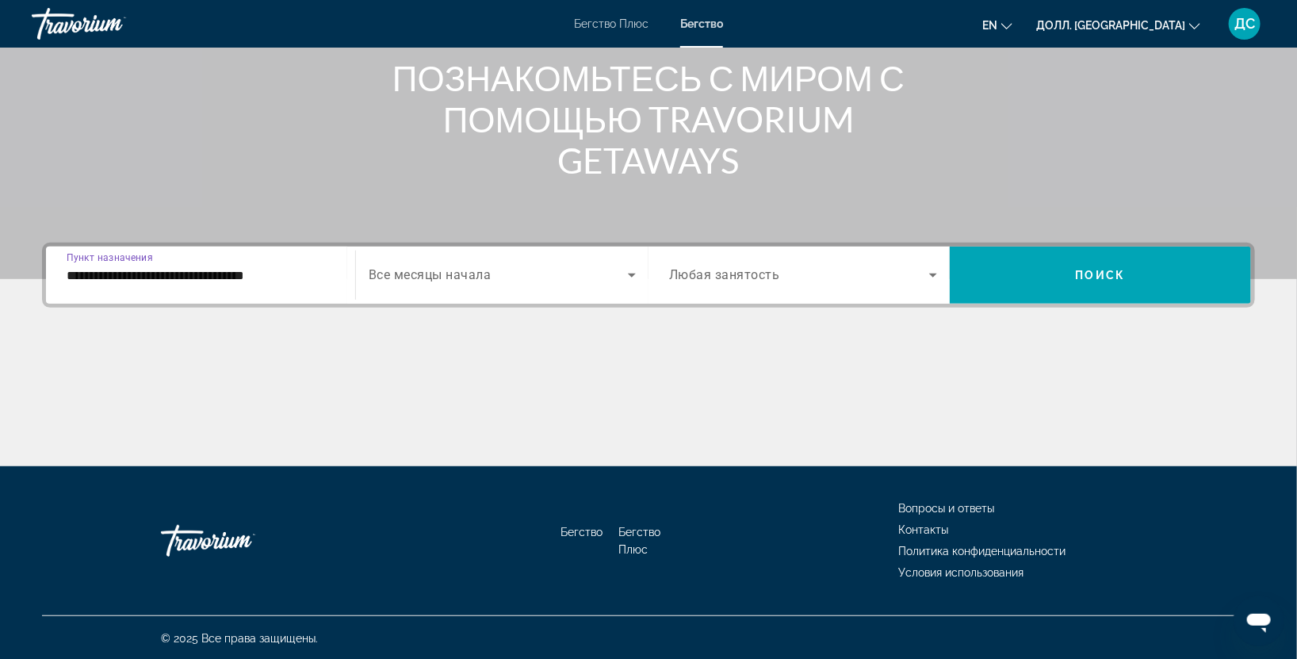
click at [311, 273] on input "**********" at bounding box center [201, 275] width 268 height 19
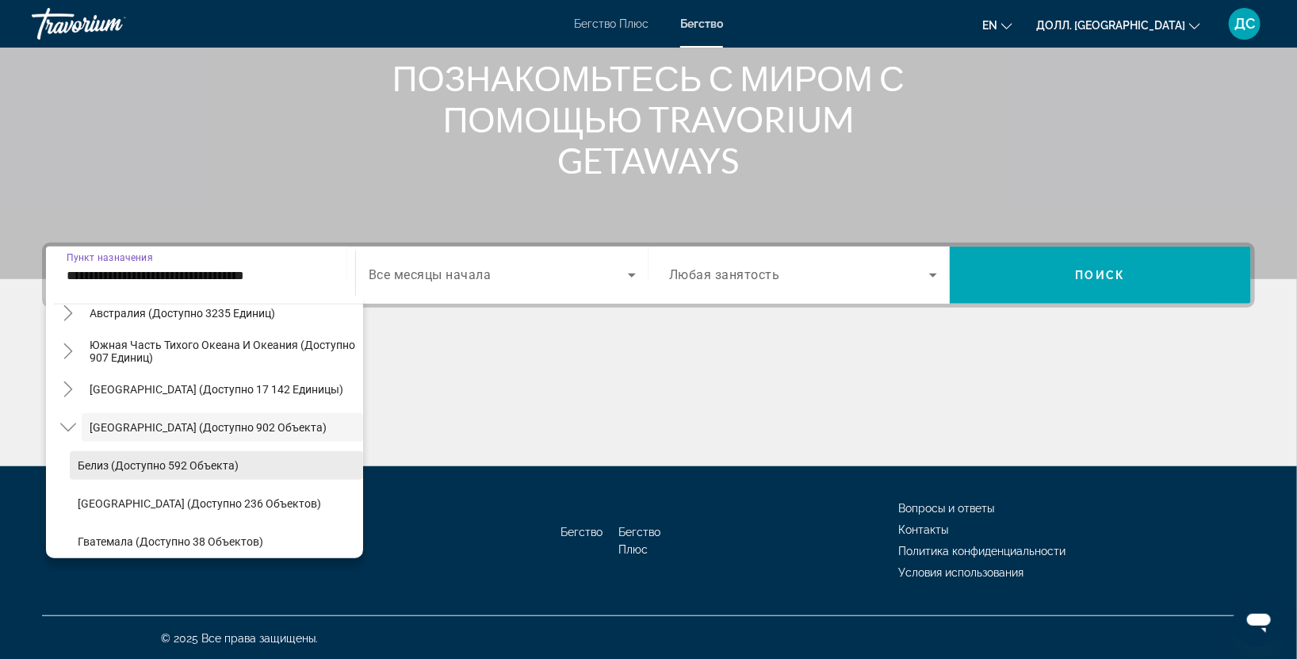
scroll to position [408, 0]
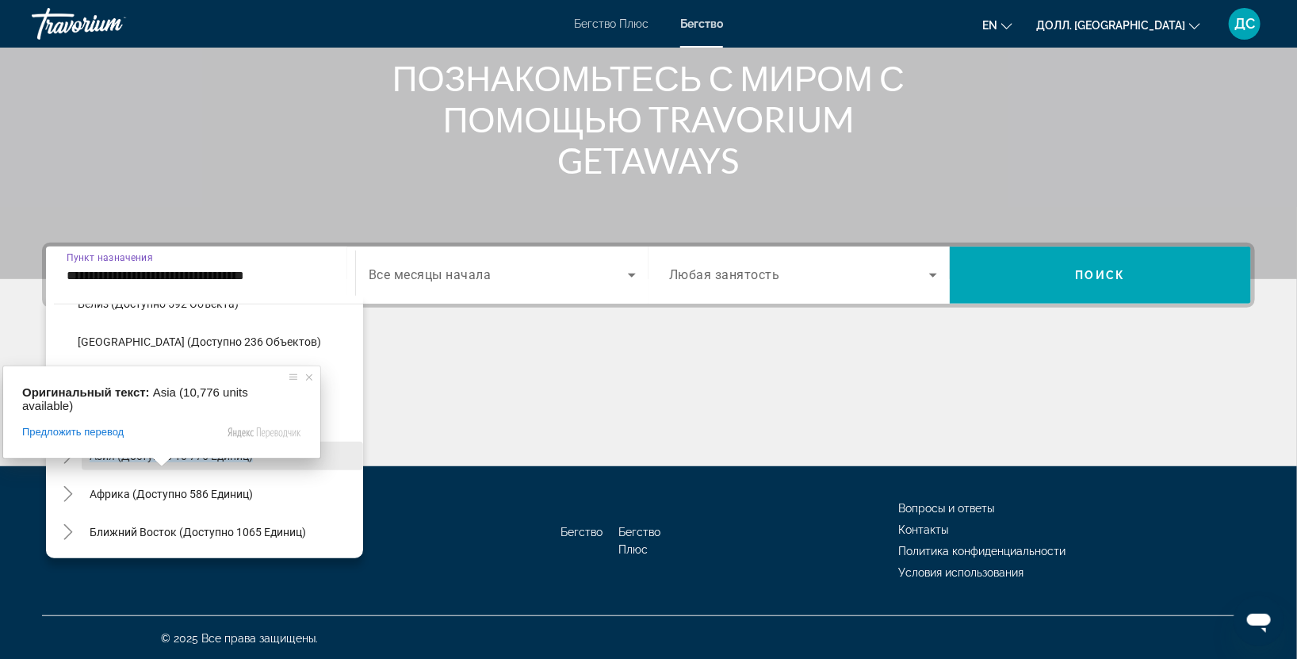
click at [119, 450] on ya-tr-span "Азия (доступно 10 776 единиц)" at bounding box center [171, 455] width 163 height 13
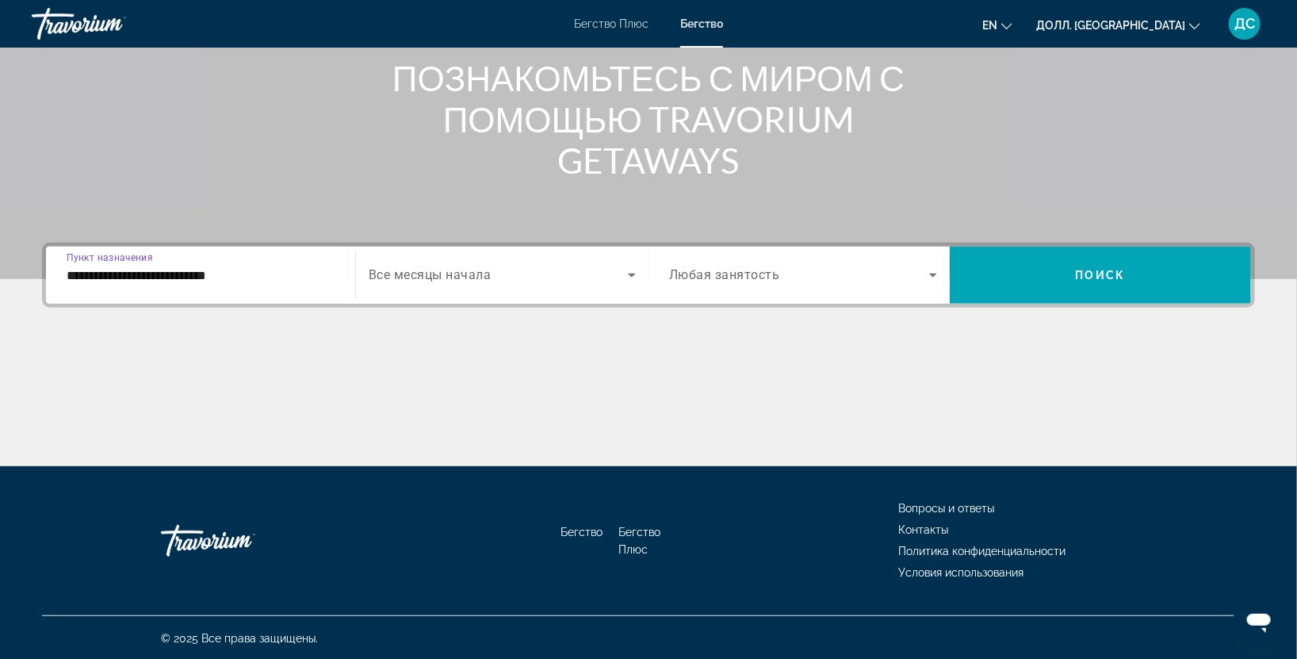
click at [235, 266] on input "**********" at bounding box center [201, 275] width 268 height 19
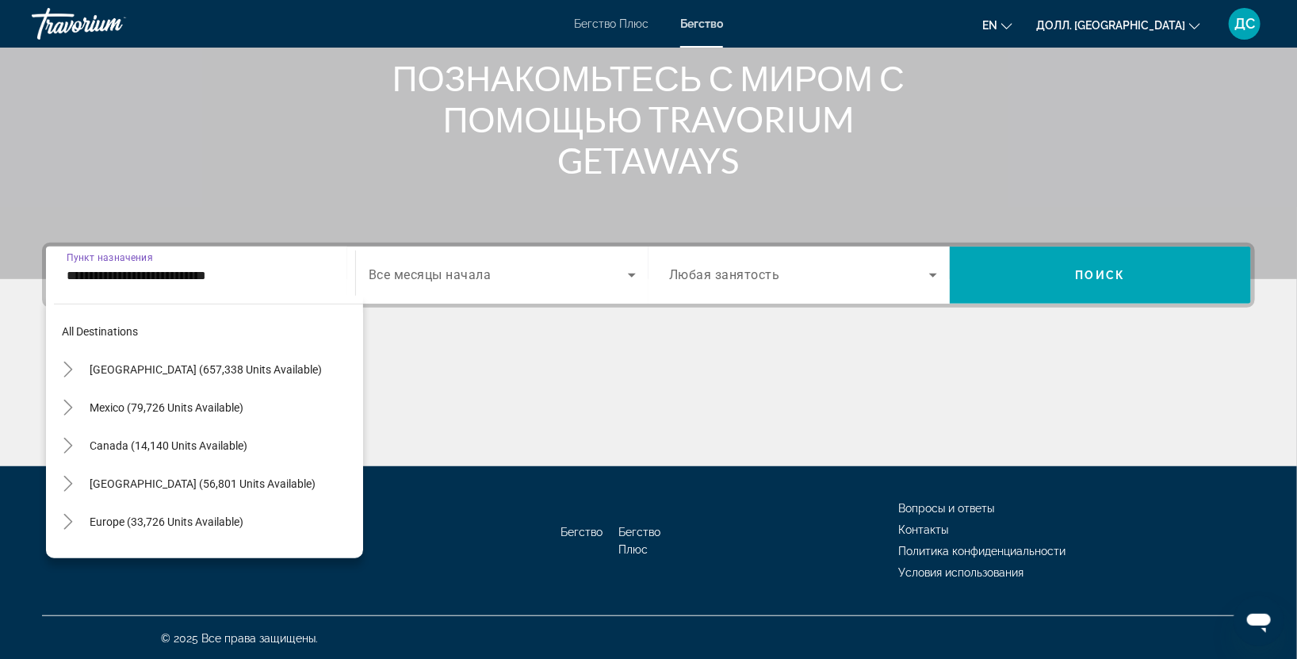
scroll to position [437, 0]
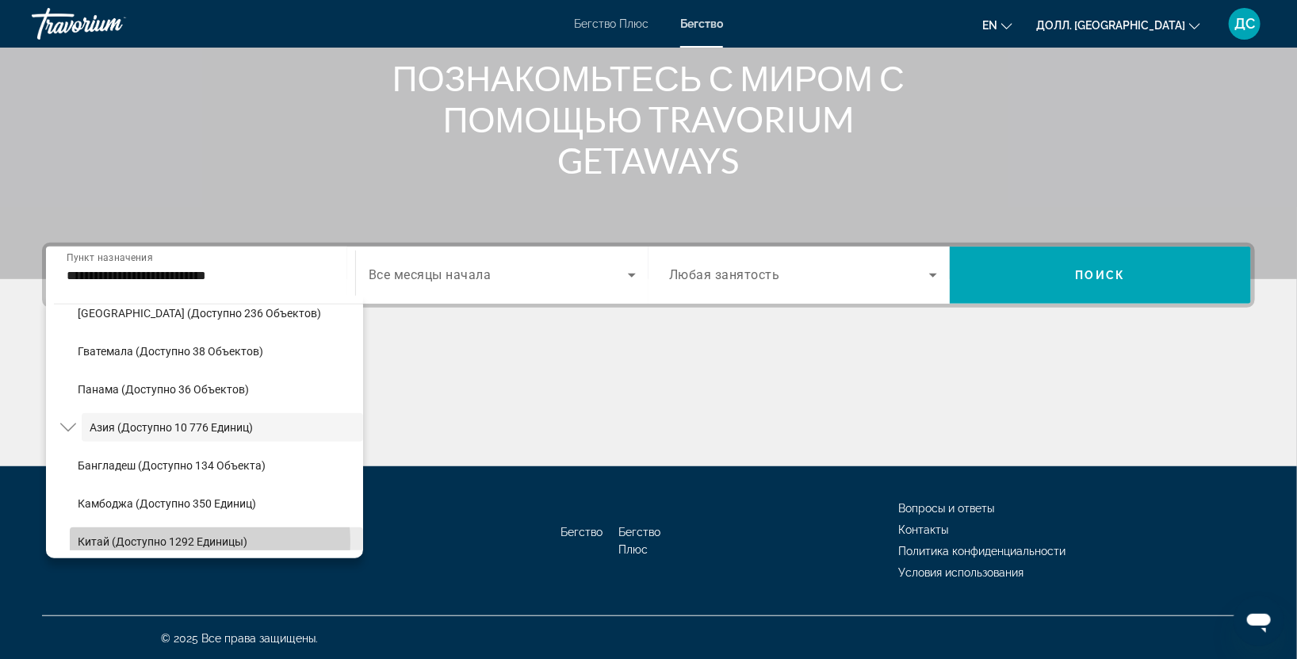
click at [194, 541] on ya-tr-span "Китай (доступно 1292 единицы)" at bounding box center [163, 541] width 170 height 13
type input "**********"
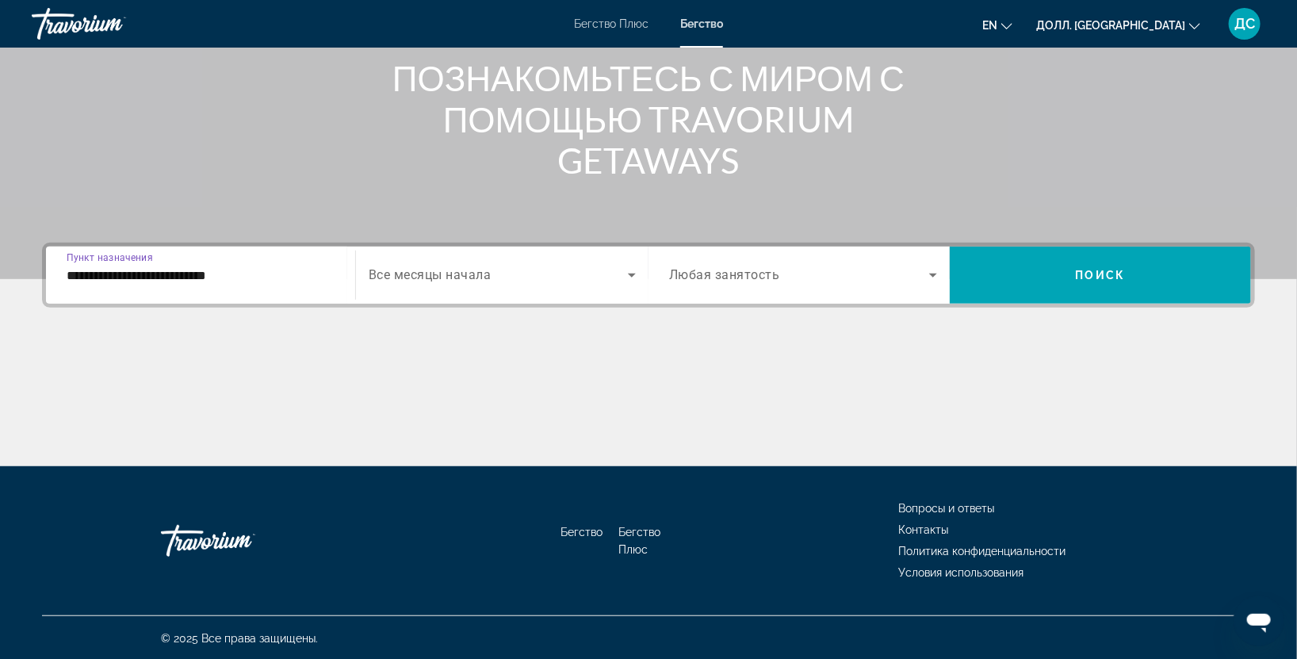
click at [935, 274] on icon "Виджет поиска" at bounding box center [933, 276] width 8 height 4
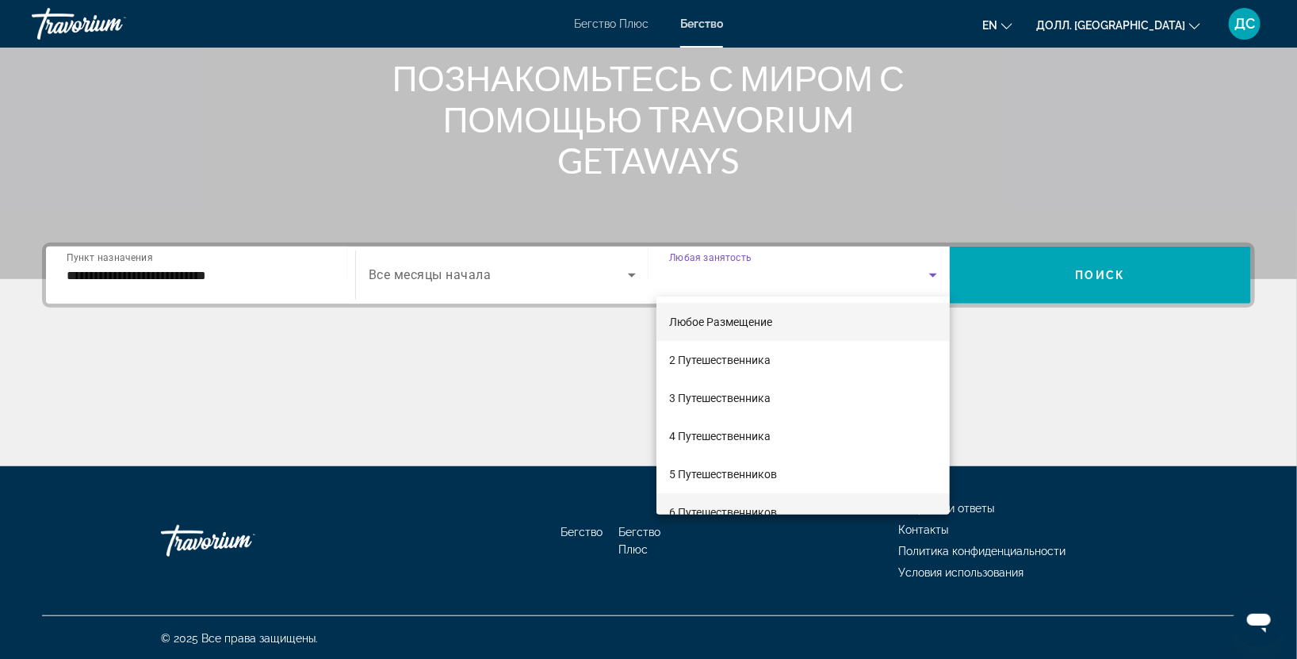
click at [740, 462] on body "**********" at bounding box center [648, 132] width 1297 height 659
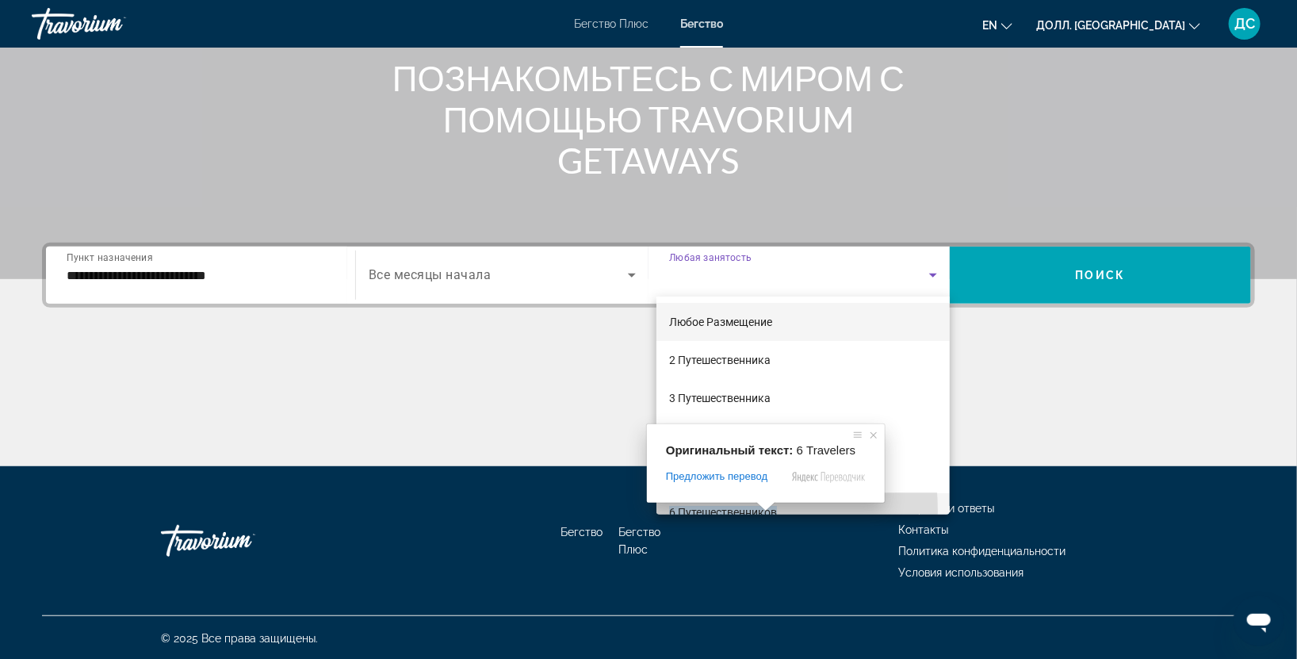
click at [701, 511] on ya-tr-span "6 Путешественников" at bounding box center [723, 512] width 108 height 13
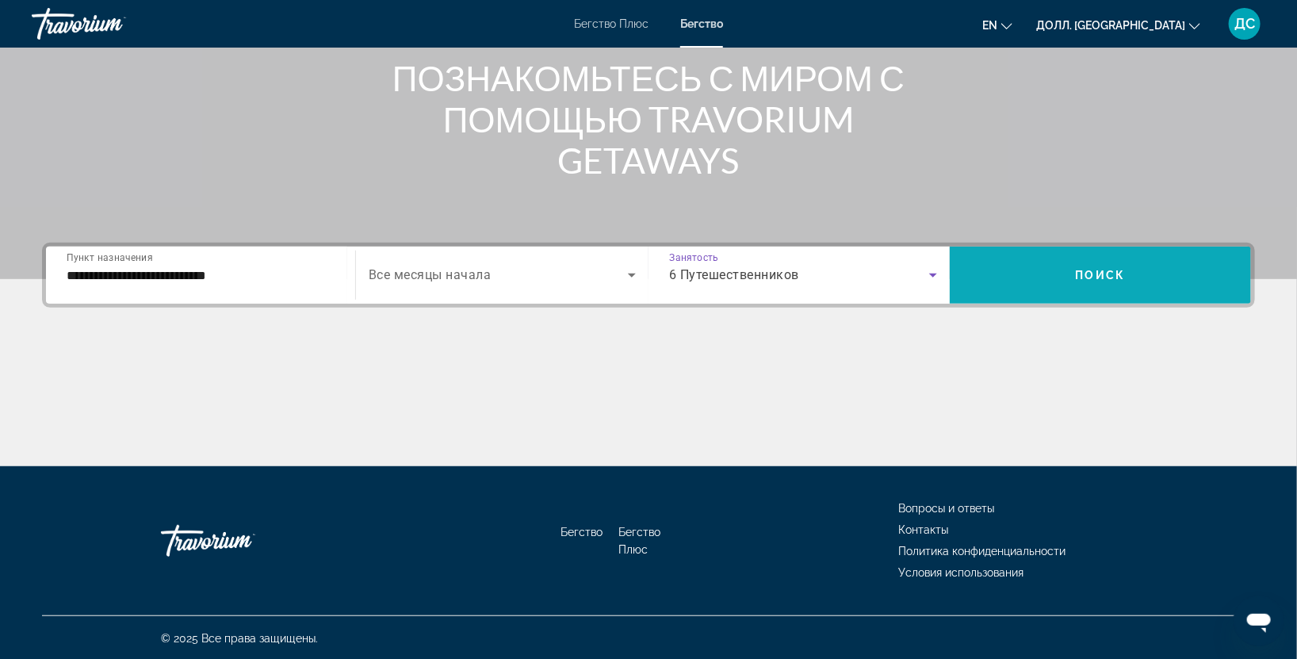
click at [1144, 274] on span "Виджет поиска" at bounding box center [1100, 275] width 301 height 38
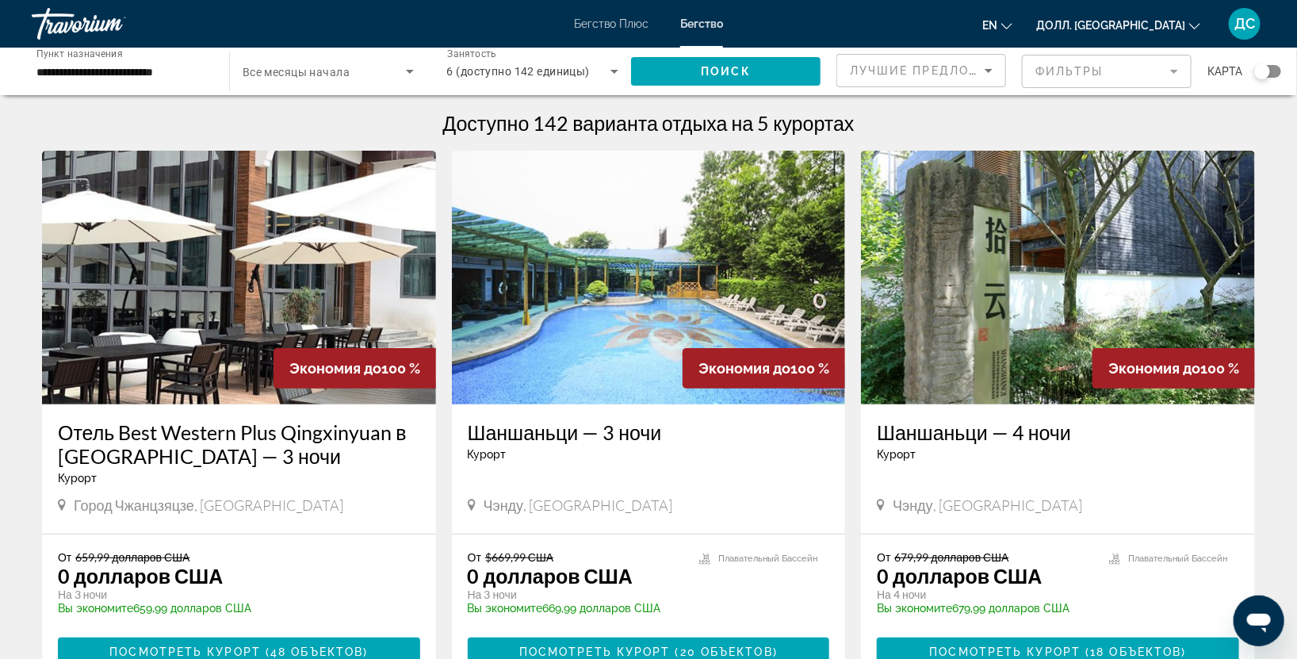
click at [254, 347] on img "Основное содержание" at bounding box center [239, 278] width 394 height 254
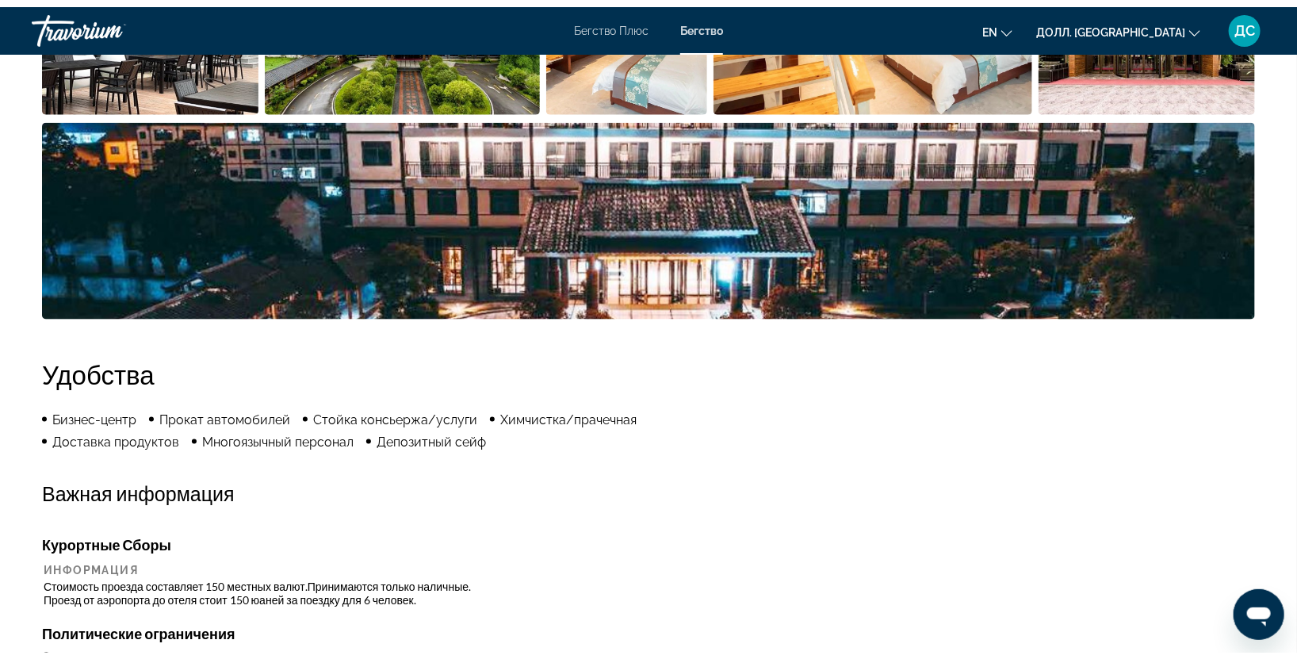
scroll to position [469, 0]
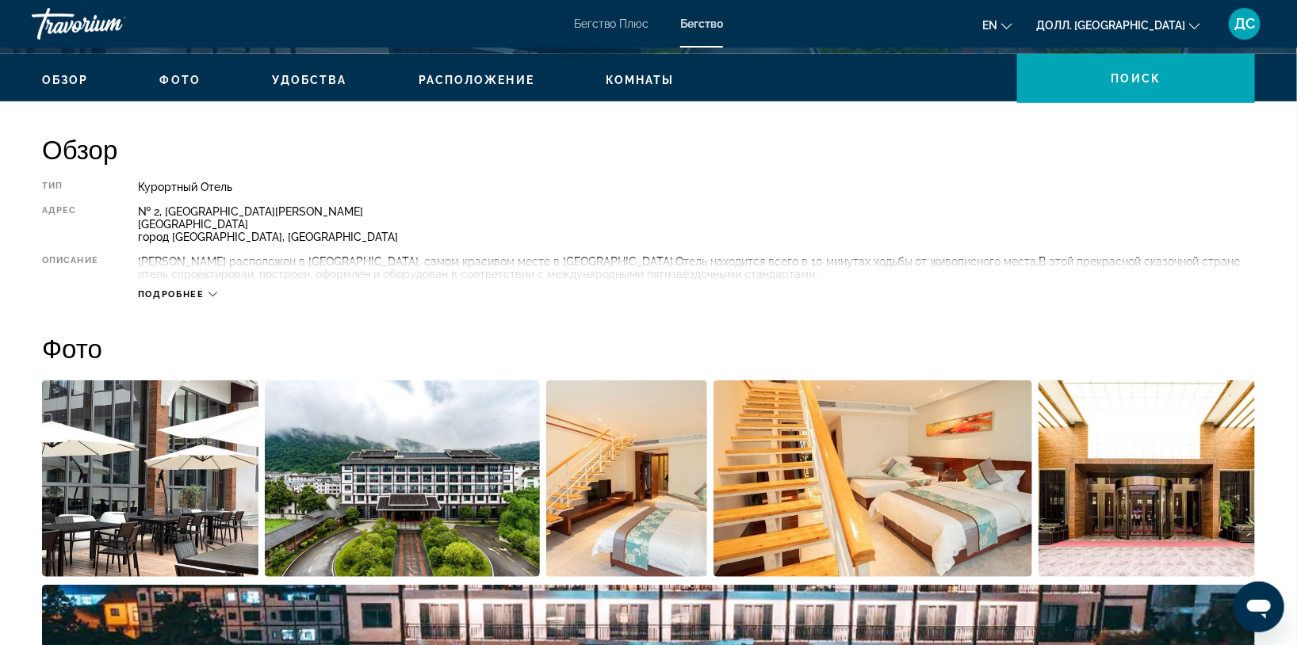
click at [216, 298] on div "Подробнее" at bounding box center [177, 294] width 79 height 10
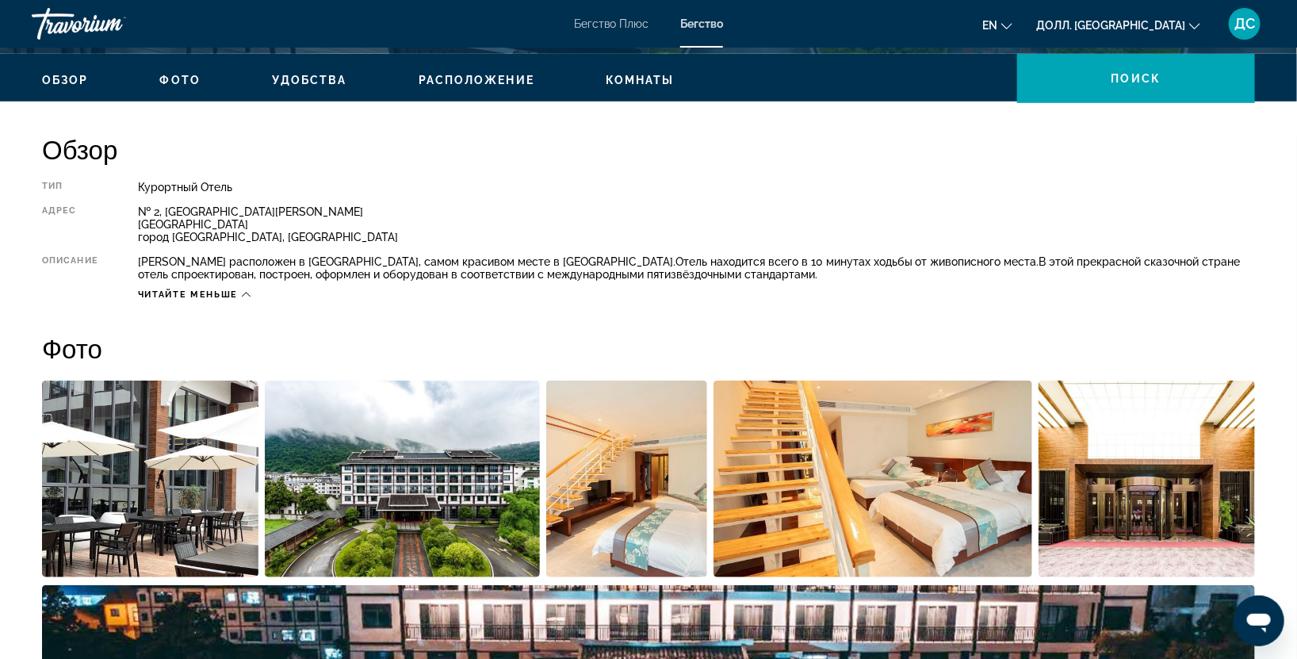
scroll to position [0, 0]
